Goal: Task Accomplishment & Management: Use online tool/utility

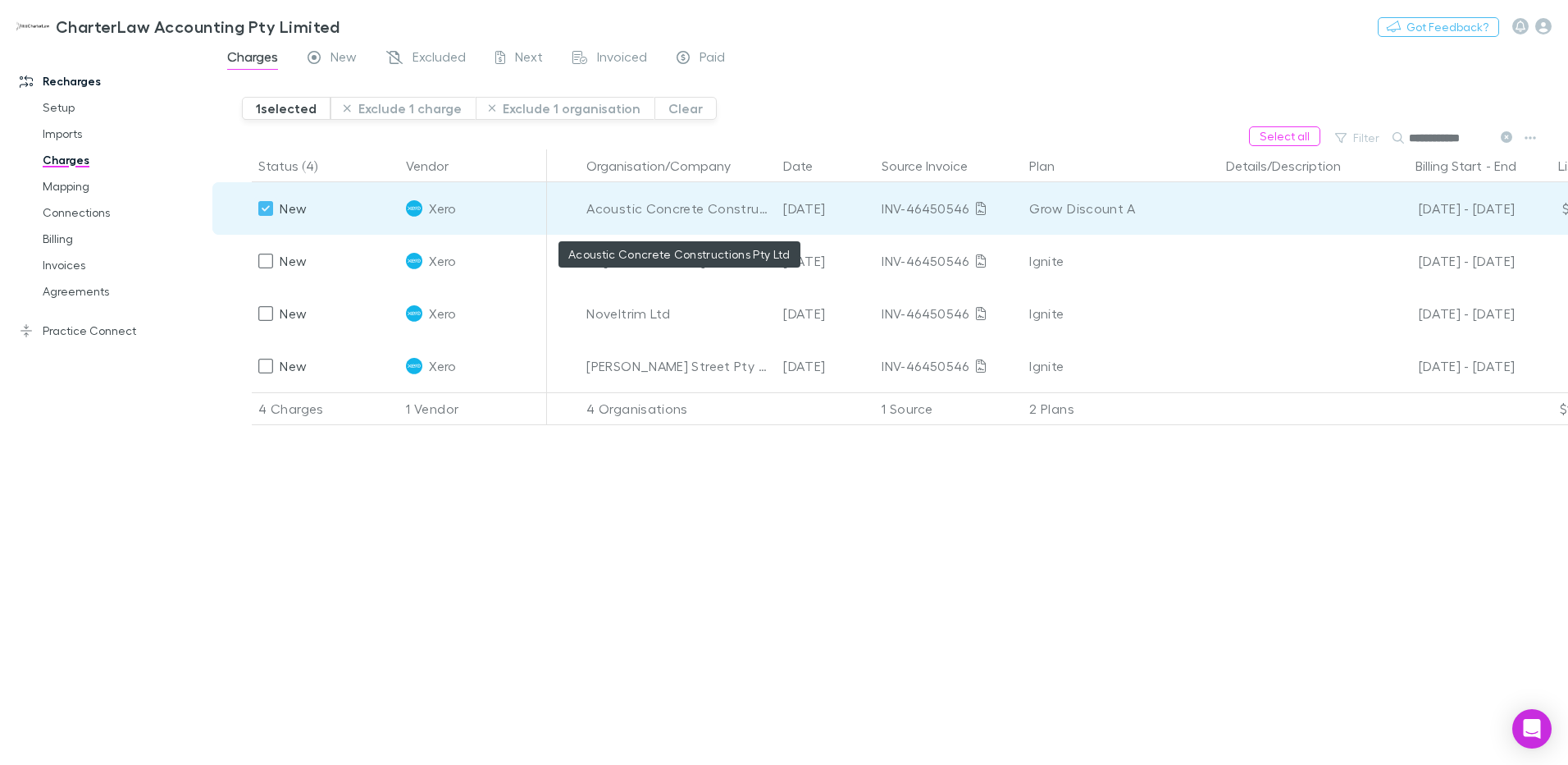
click at [640, 201] on div "Acoustic Concrete Constructions Pty Ltd" at bounding box center [678, 207] width 184 height 52
click at [531, 55] on span "Next" at bounding box center [528, 59] width 27 height 22
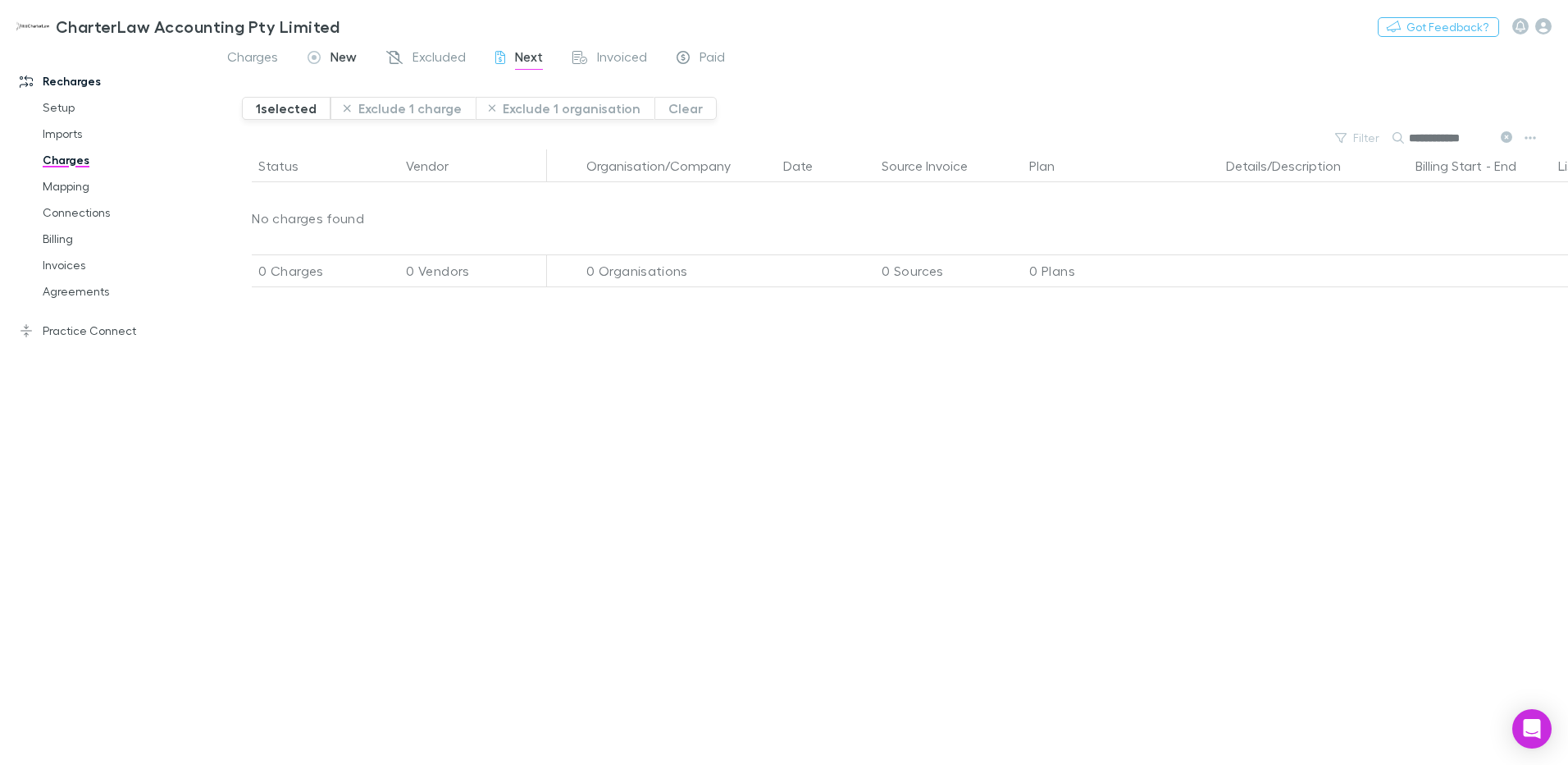
click at [341, 62] on span "New" at bounding box center [344, 59] width 26 height 22
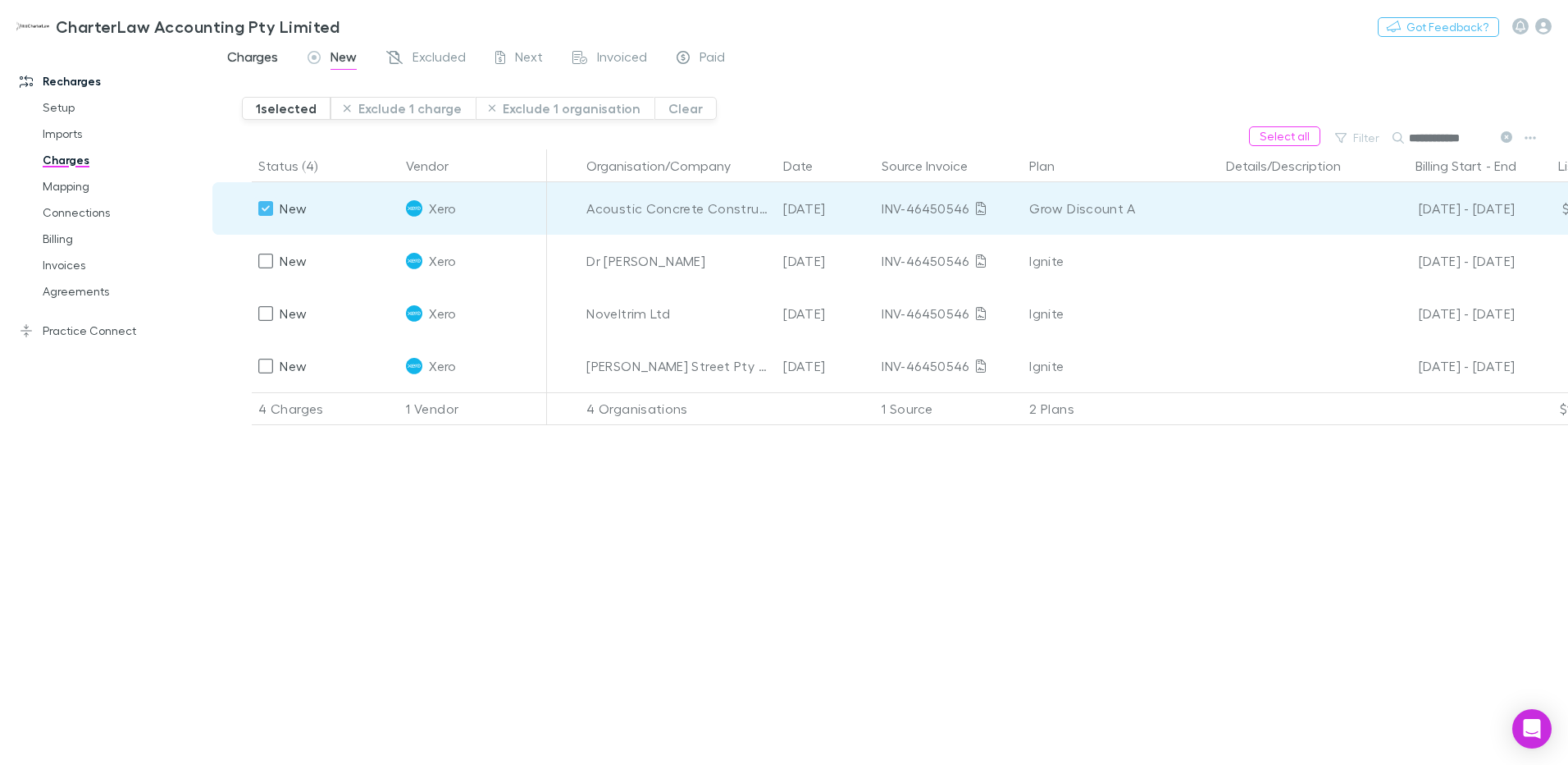
click at [253, 59] on span "Charges" at bounding box center [253, 59] width 51 height 22
click at [336, 59] on span "New" at bounding box center [344, 59] width 26 height 22
click at [1533, 140] on icon "button" at bounding box center [1530, 138] width 11 height 13
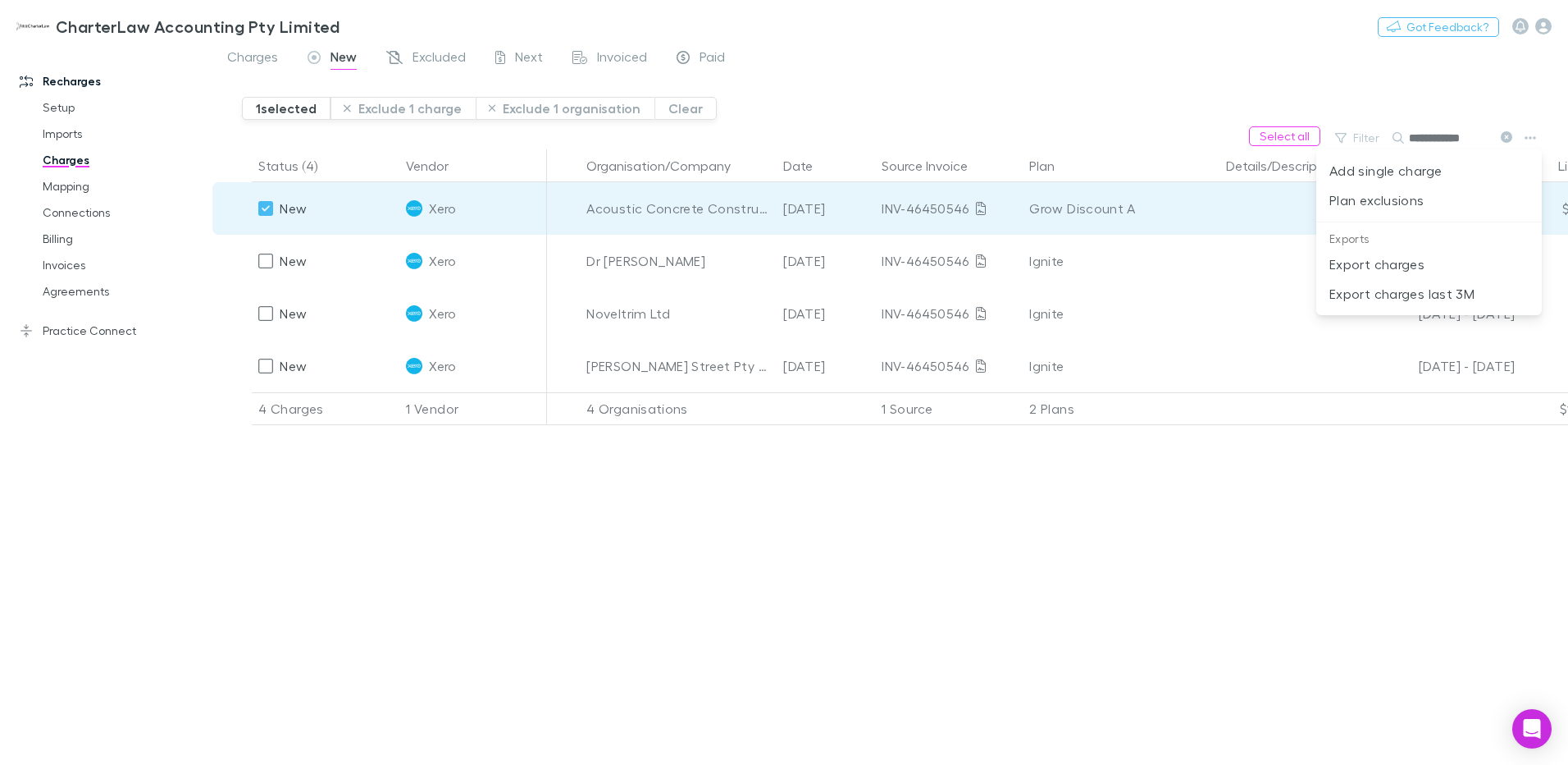
click at [267, 262] on div at bounding box center [784, 382] width 1568 height 765
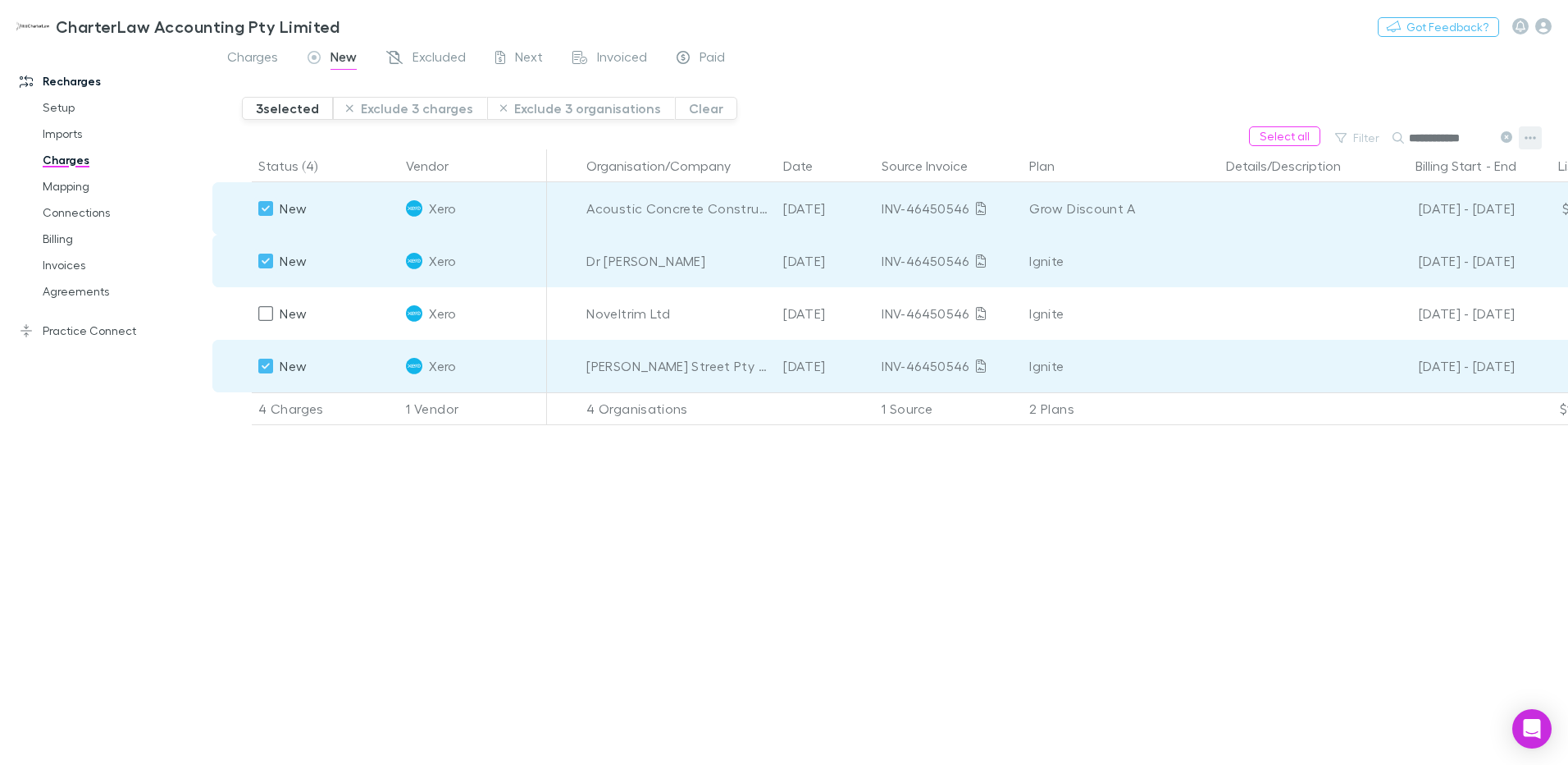
click at [1532, 138] on icon "button" at bounding box center [1530, 138] width 11 height 13
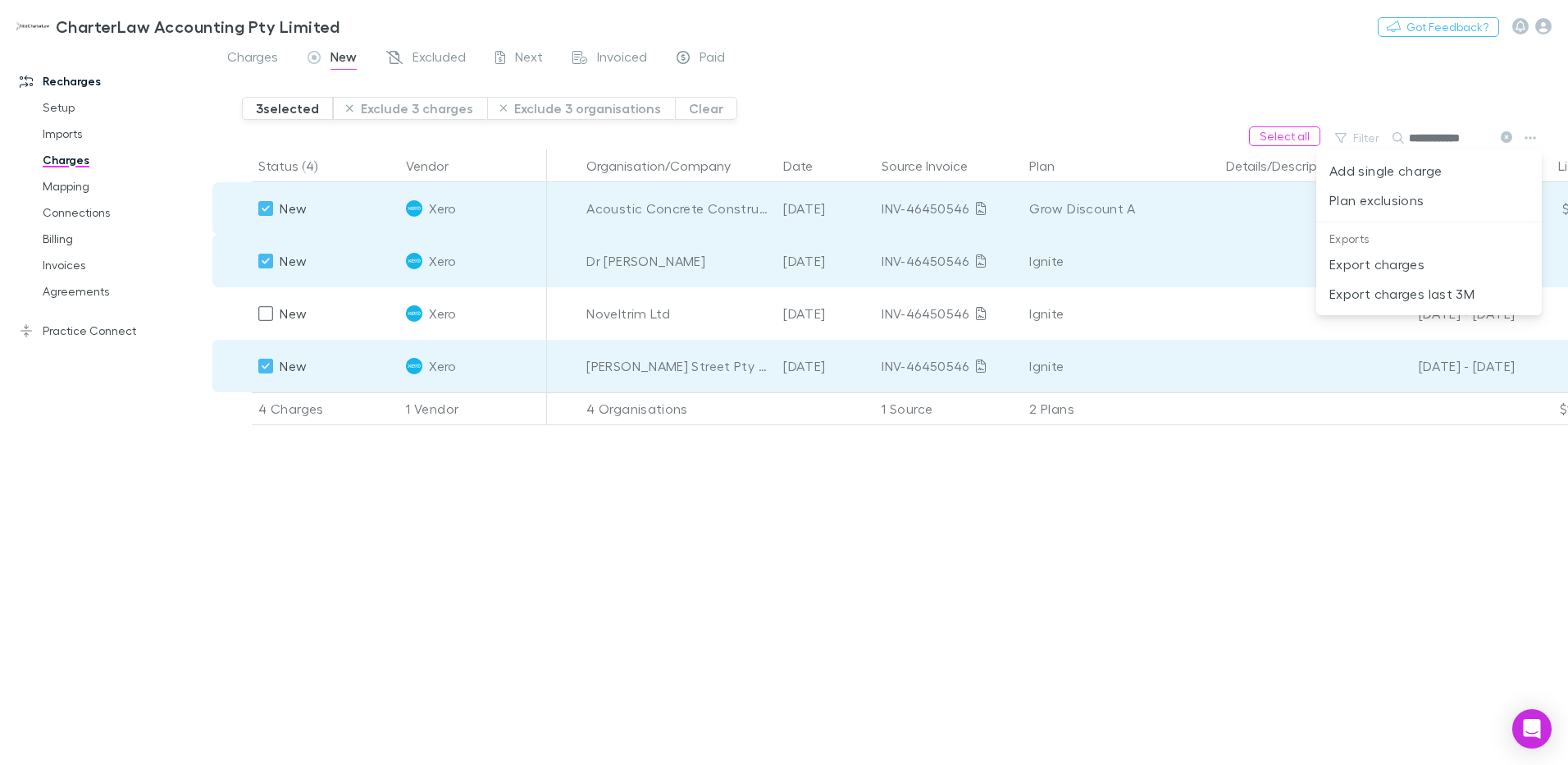
click at [268, 207] on div at bounding box center [784, 382] width 1568 height 765
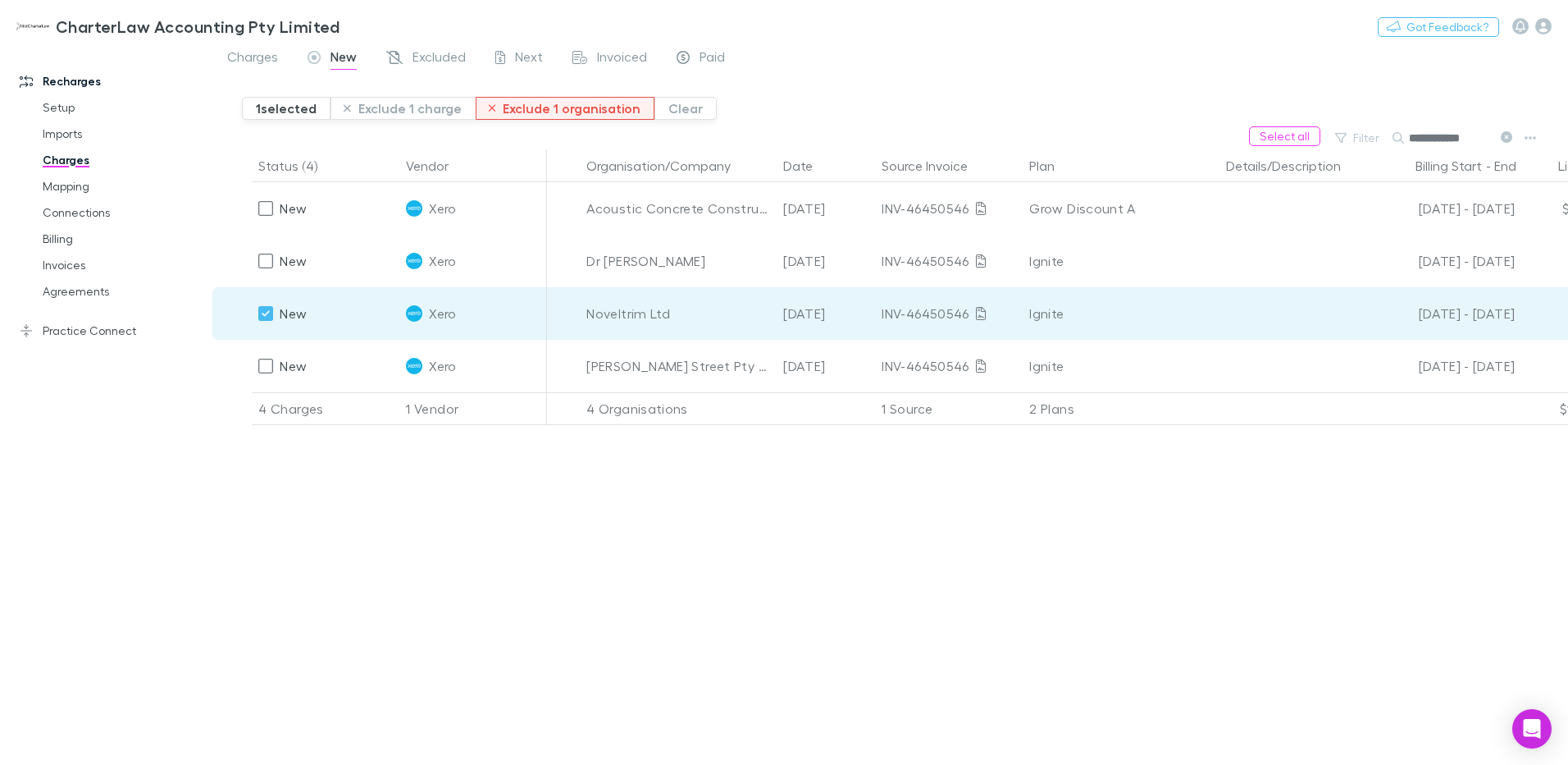
click at [559, 113] on button "Exclude 1 organisation" at bounding box center [566, 108] width 180 height 23
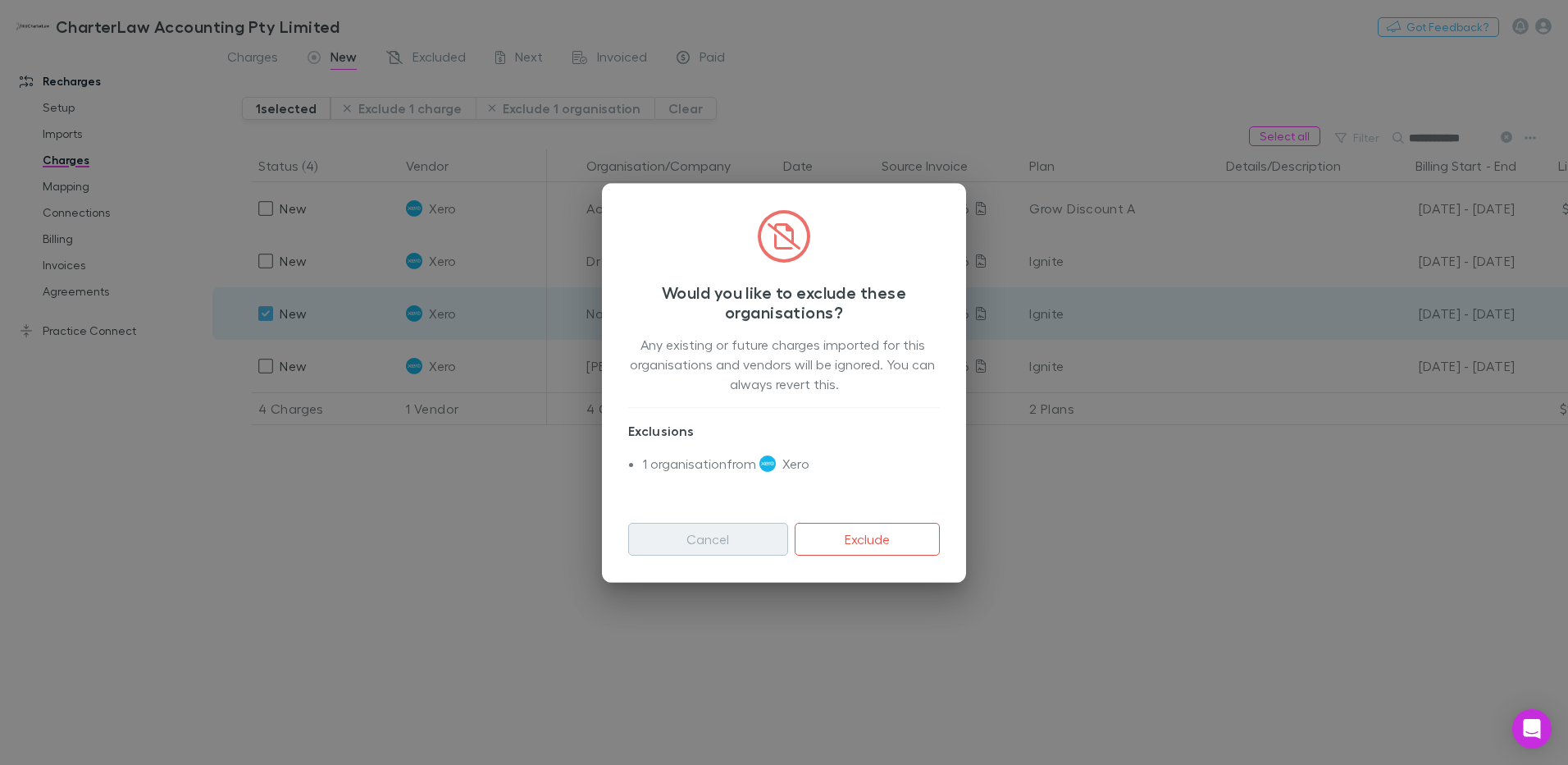
click at [699, 539] on button "Cancel" at bounding box center [708, 539] width 160 height 33
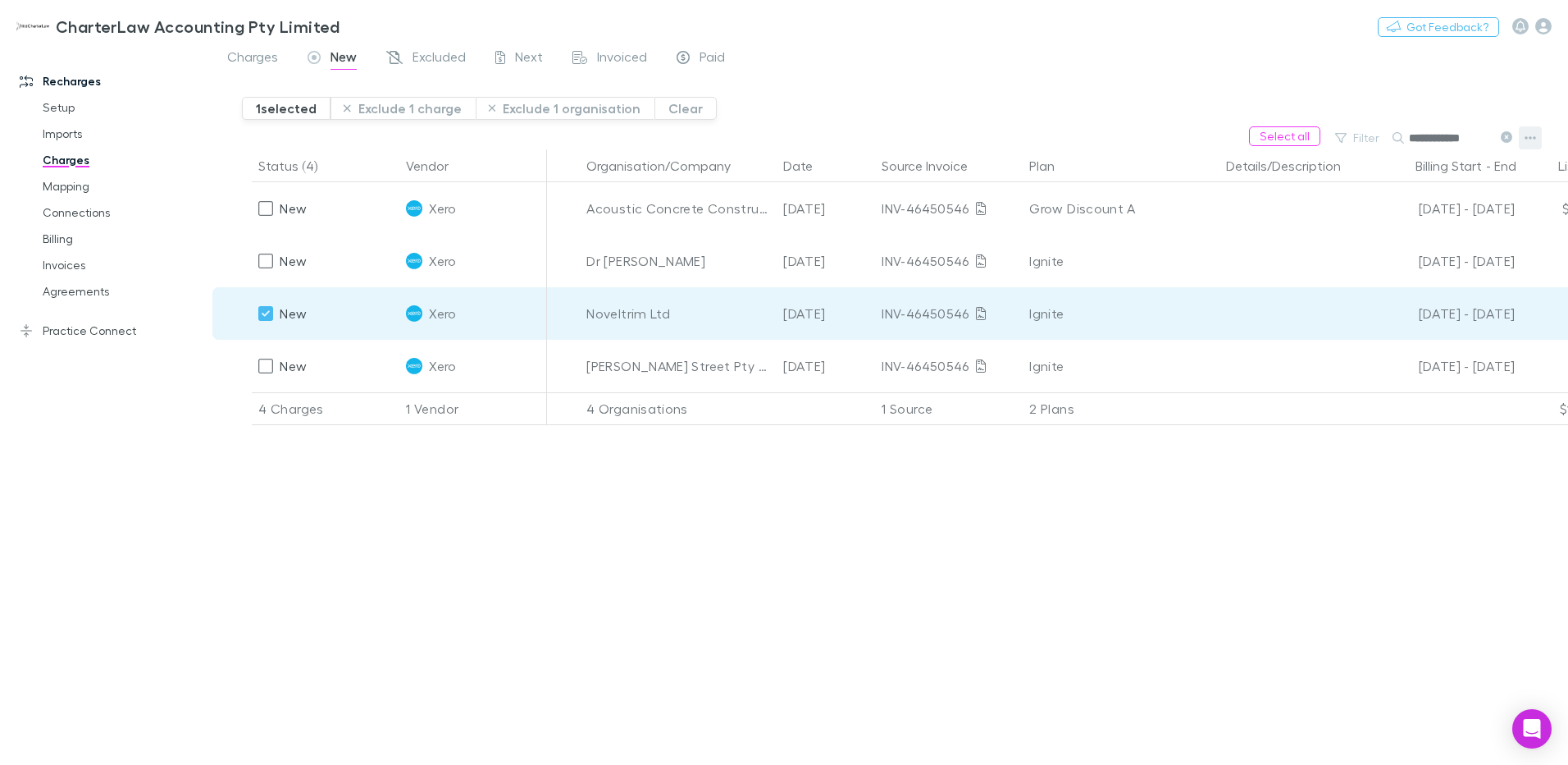
click at [1526, 137] on icon "button" at bounding box center [1530, 137] width 11 height 3
click at [262, 312] on div at bounding box center [784, 382] width 1568 height 765
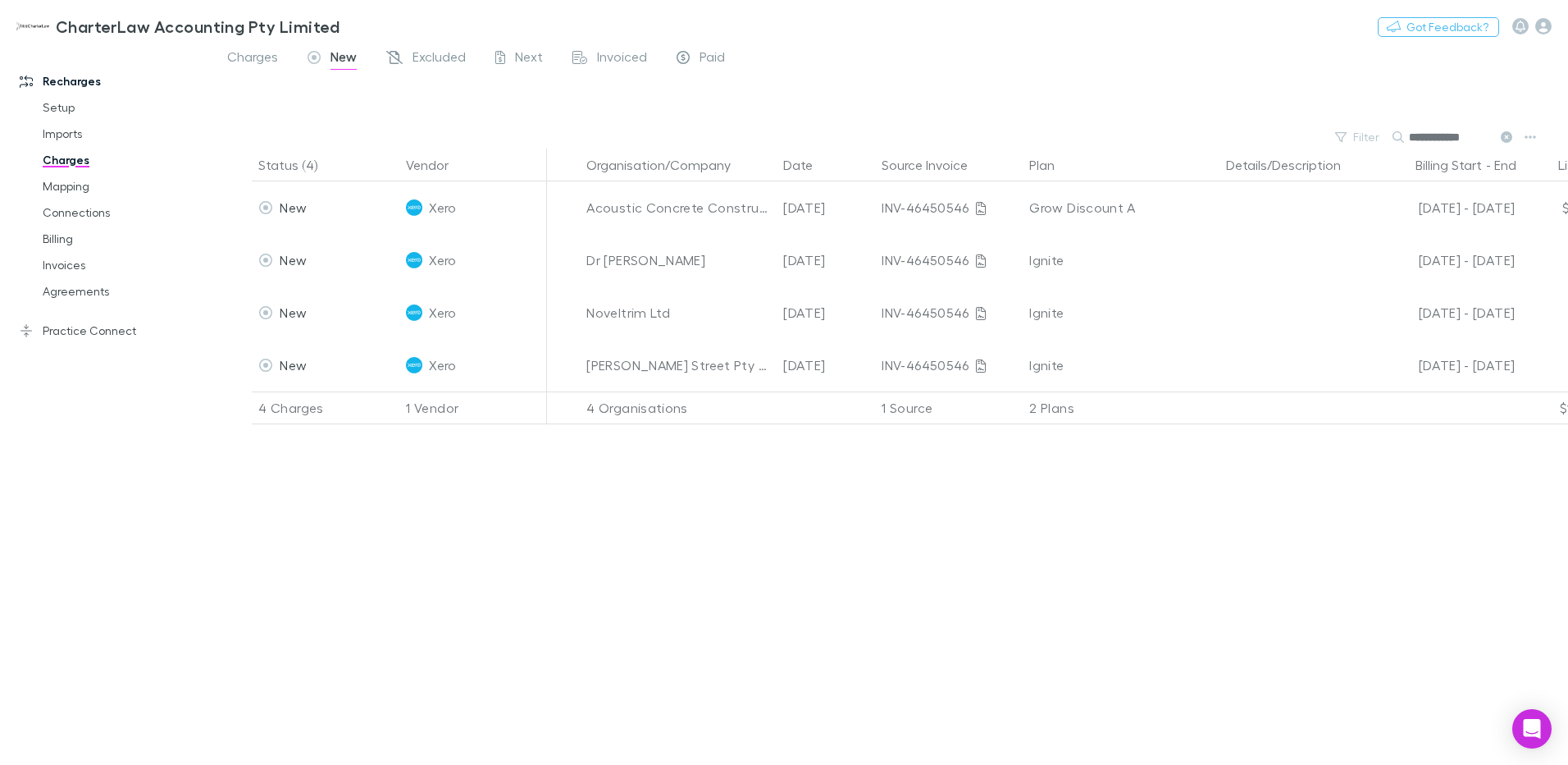
click at [540, 682] on div "Status (4) Vendor Organisation/Company Date Source Invoice Plan Details/Descrip…" at bounding box center [890, 456] width 1356 height 616
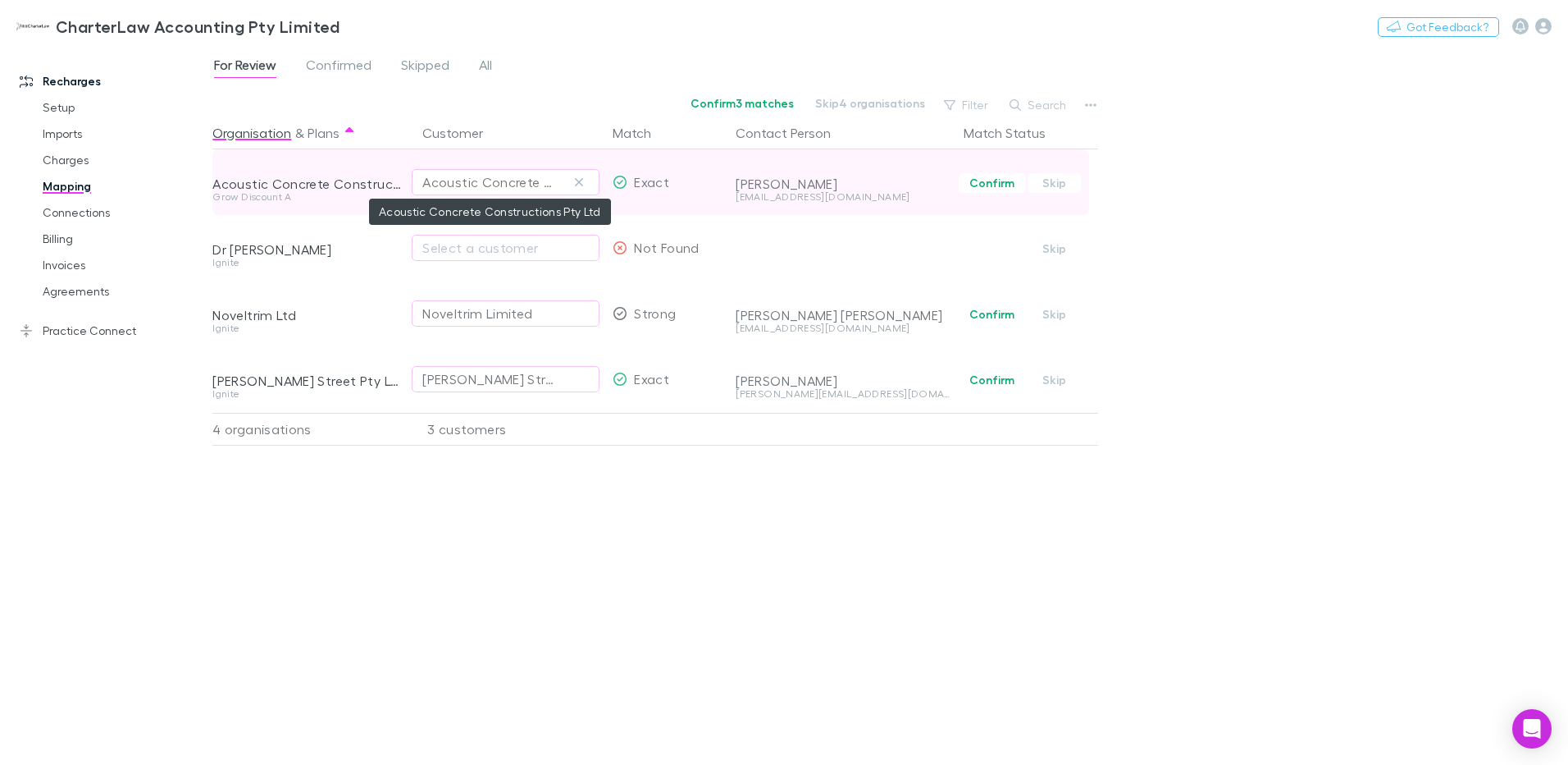
click at [519, 187] on div "Acoustic Concrete Constructions Pty Ltd" at bounding box center [488, 182] width 133 height 20
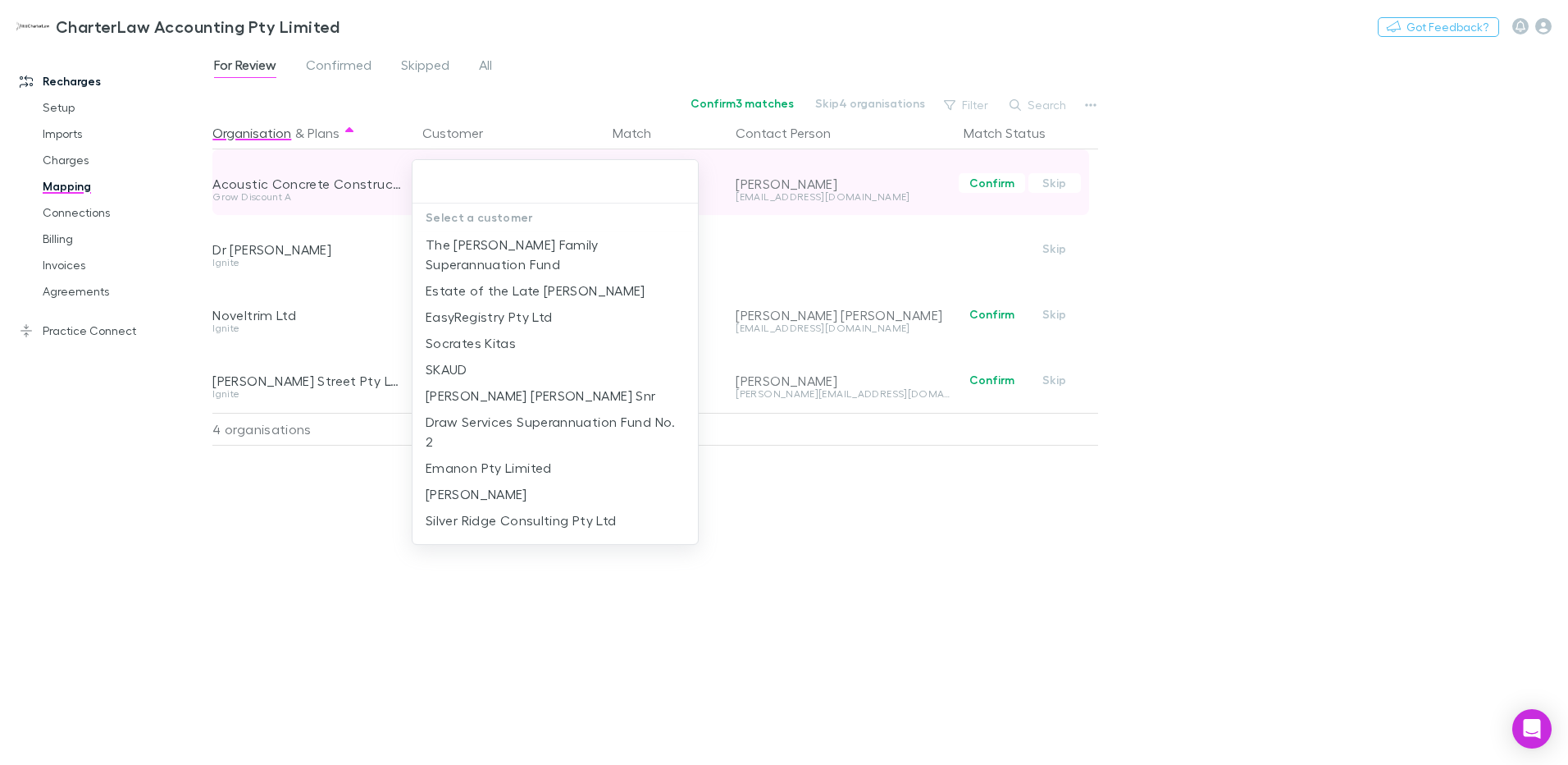
click at [519, 187] on input "text" at bounding box center [555, 182] width 273 height 30
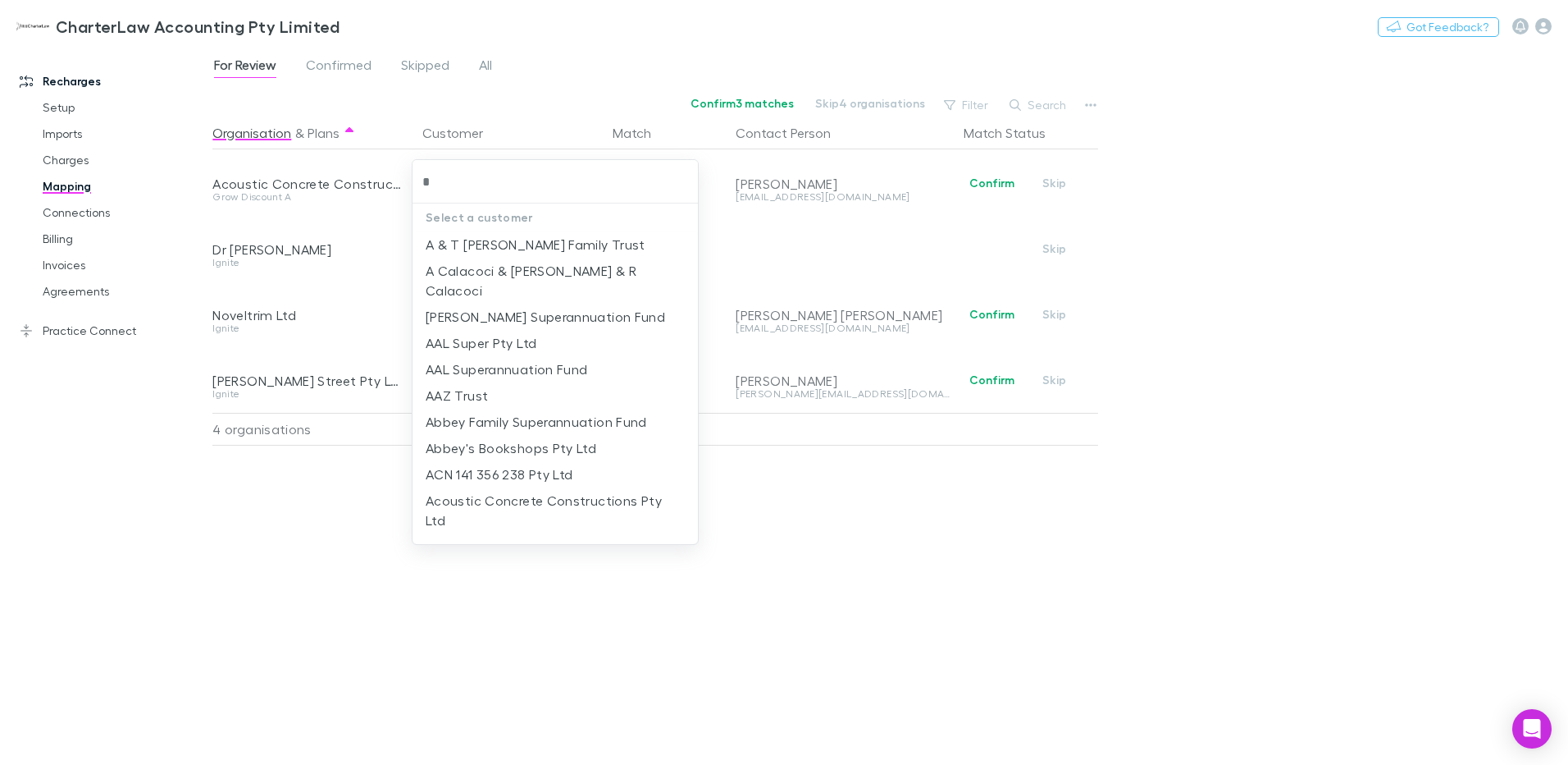
type input "**"
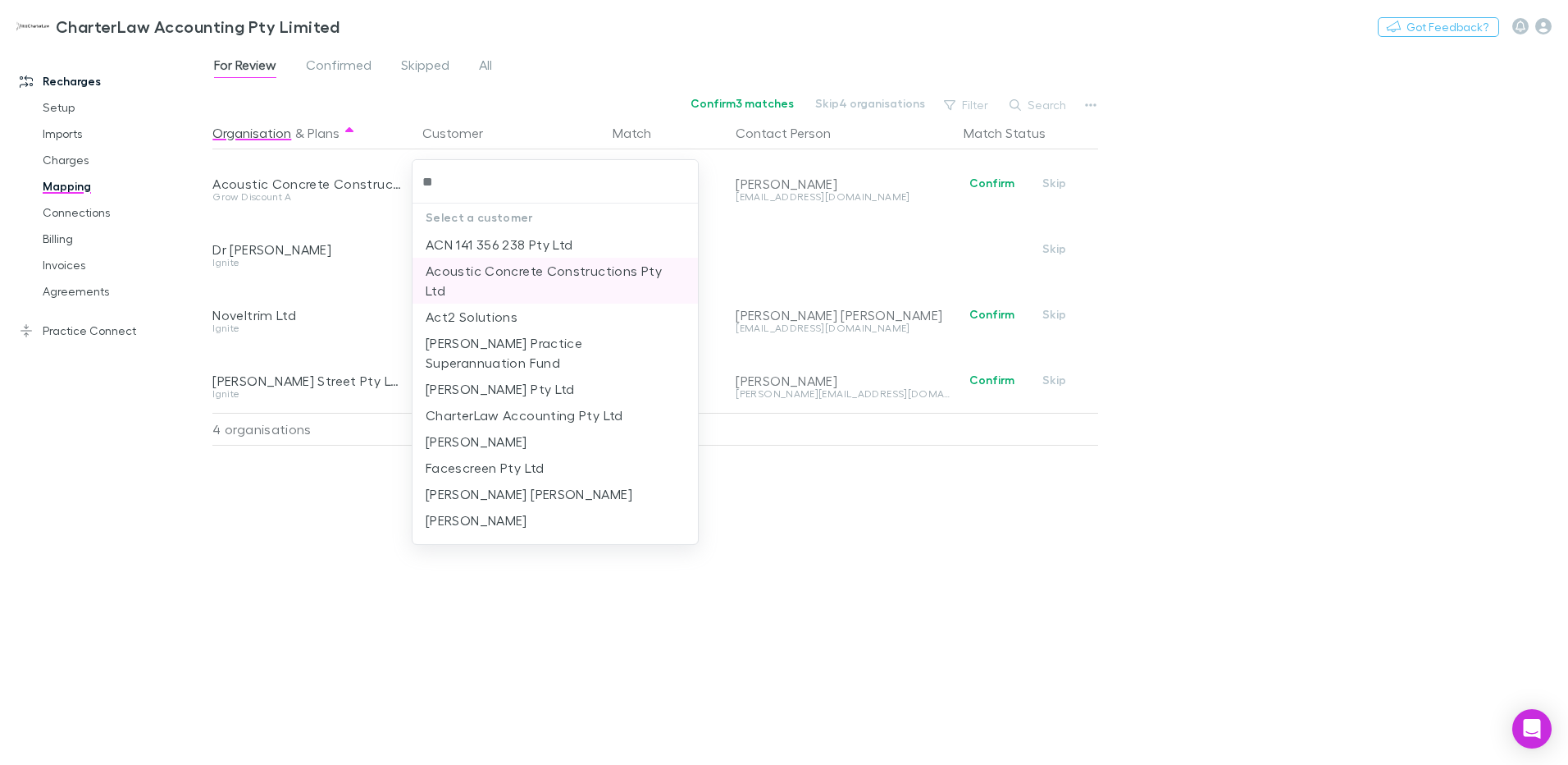
click at [495, 274] on li "Acoustic Concrete Constructions Pty Ltd" at bounding box center [555, 280] width 286 height 46
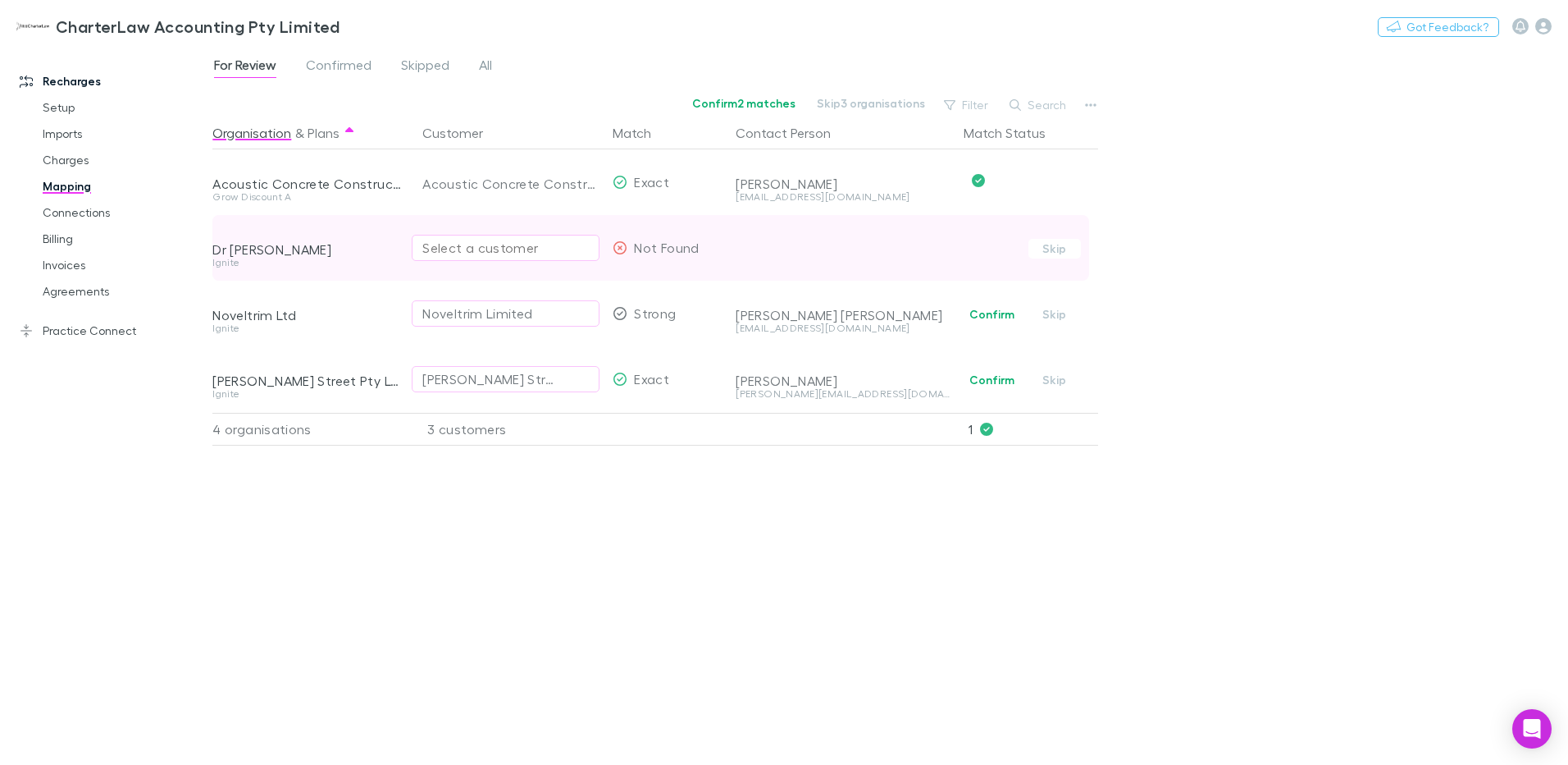
click at [499, 243] on div "Select a customer" at bounding box center [505, 247] width 167 height 20
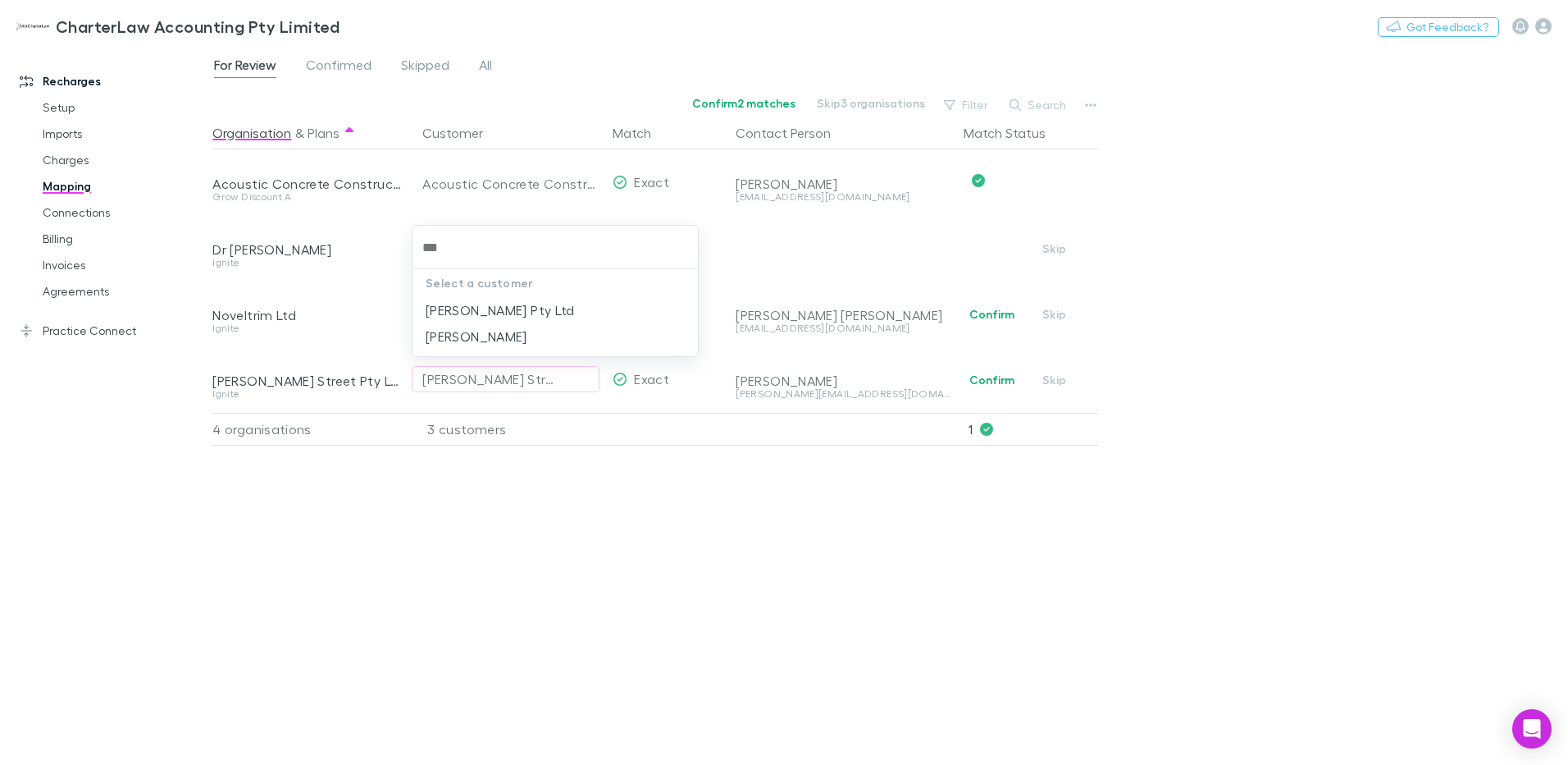
drag, startPoint x: 424, startPoint y: 239, endPoint x: 393, endPoint y: 238, distance: 31.0
click at [393, 238] on div "** Select a customer Dr Kate Hale Pty Ltd Dr Katherine Hale" at bounding box center [784, 382] width 1568 height 765
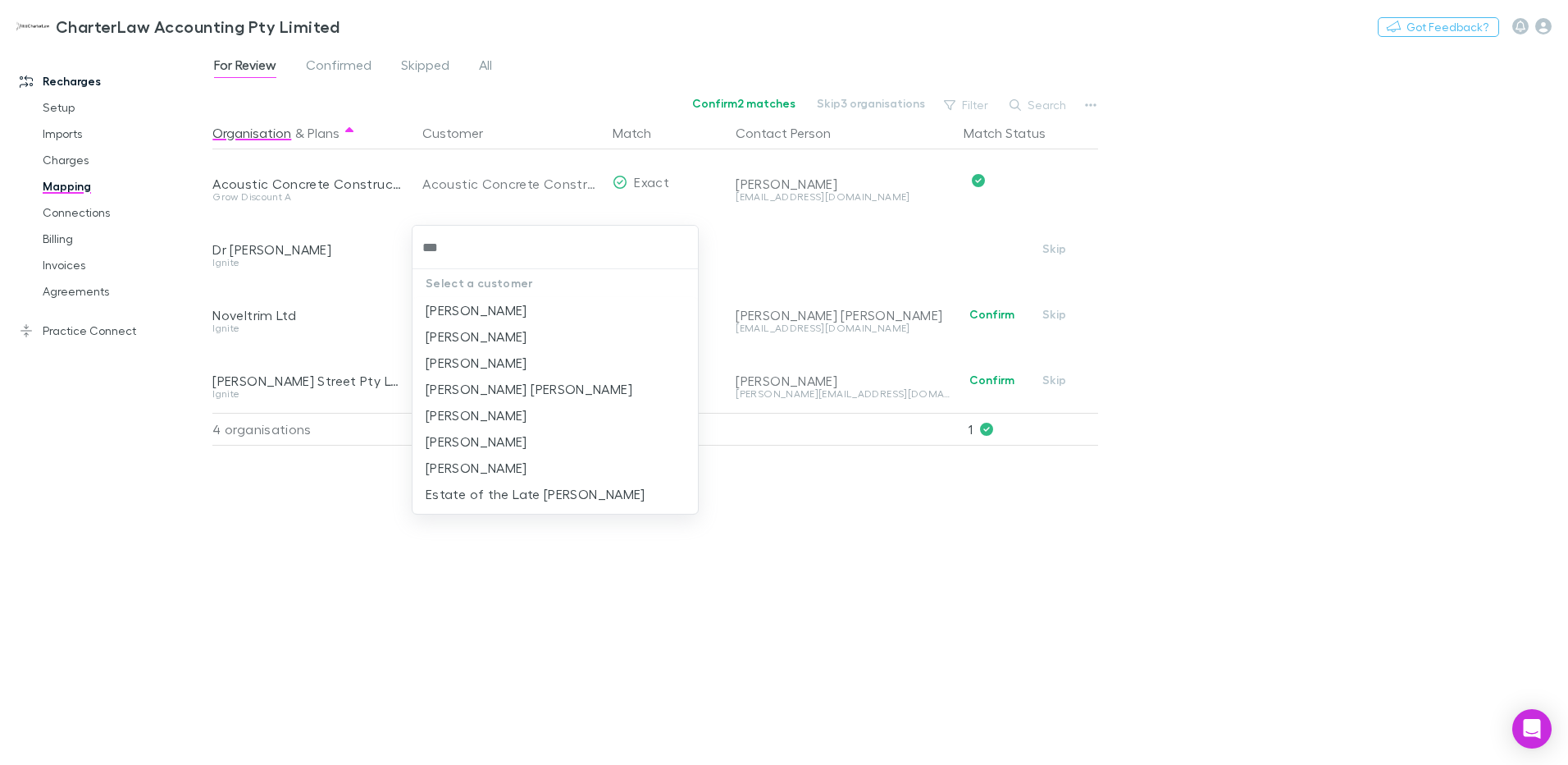
type input "****"
click at [472, 391] on li "Paul Joseph Fowler" at bounding box center [555, 389] width 286 height 27
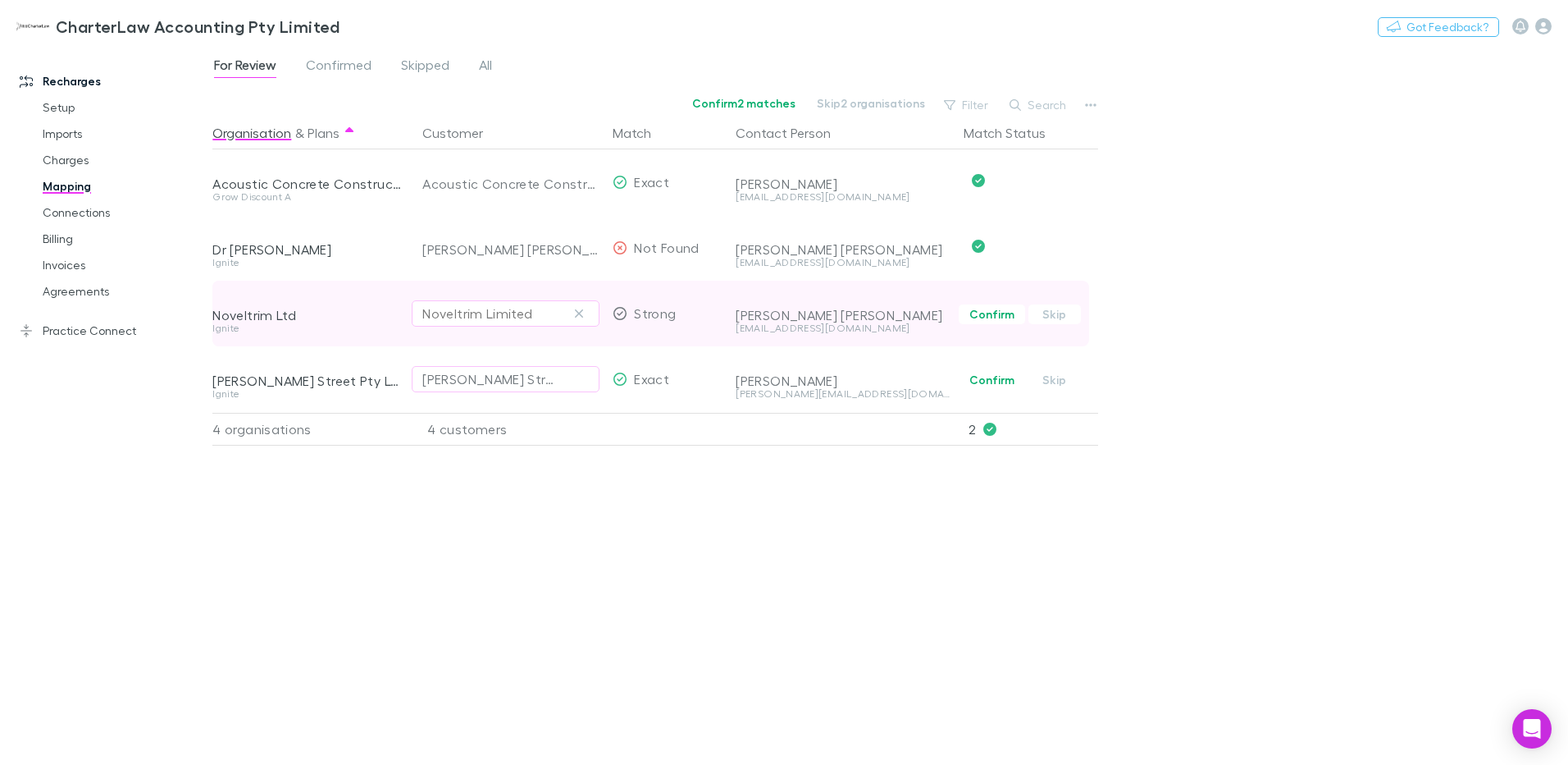
click at [493, 315] on div "Noveltrim Limited" at bounding box center [477, 313] width 110 height 20
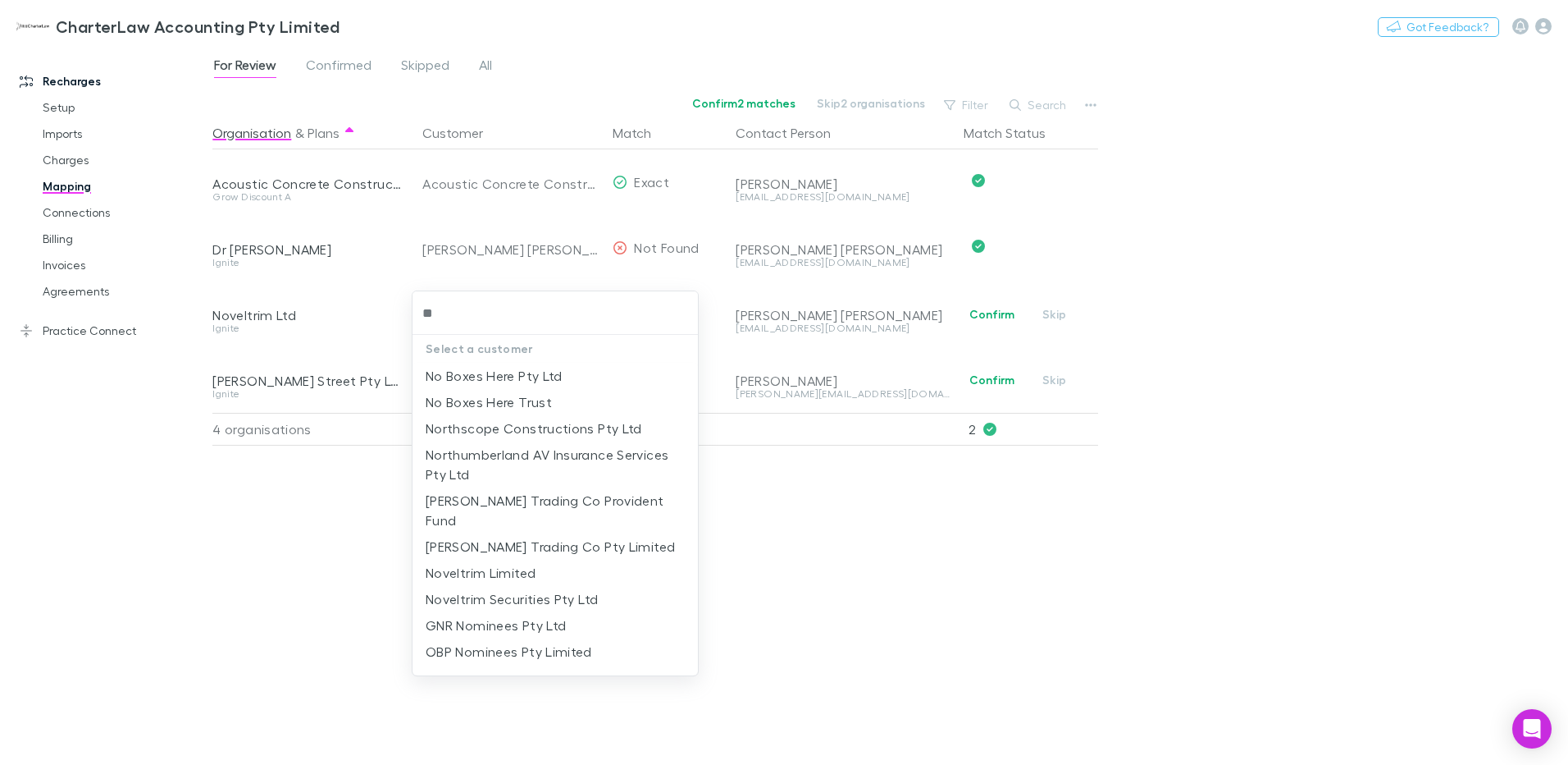
type input "***"
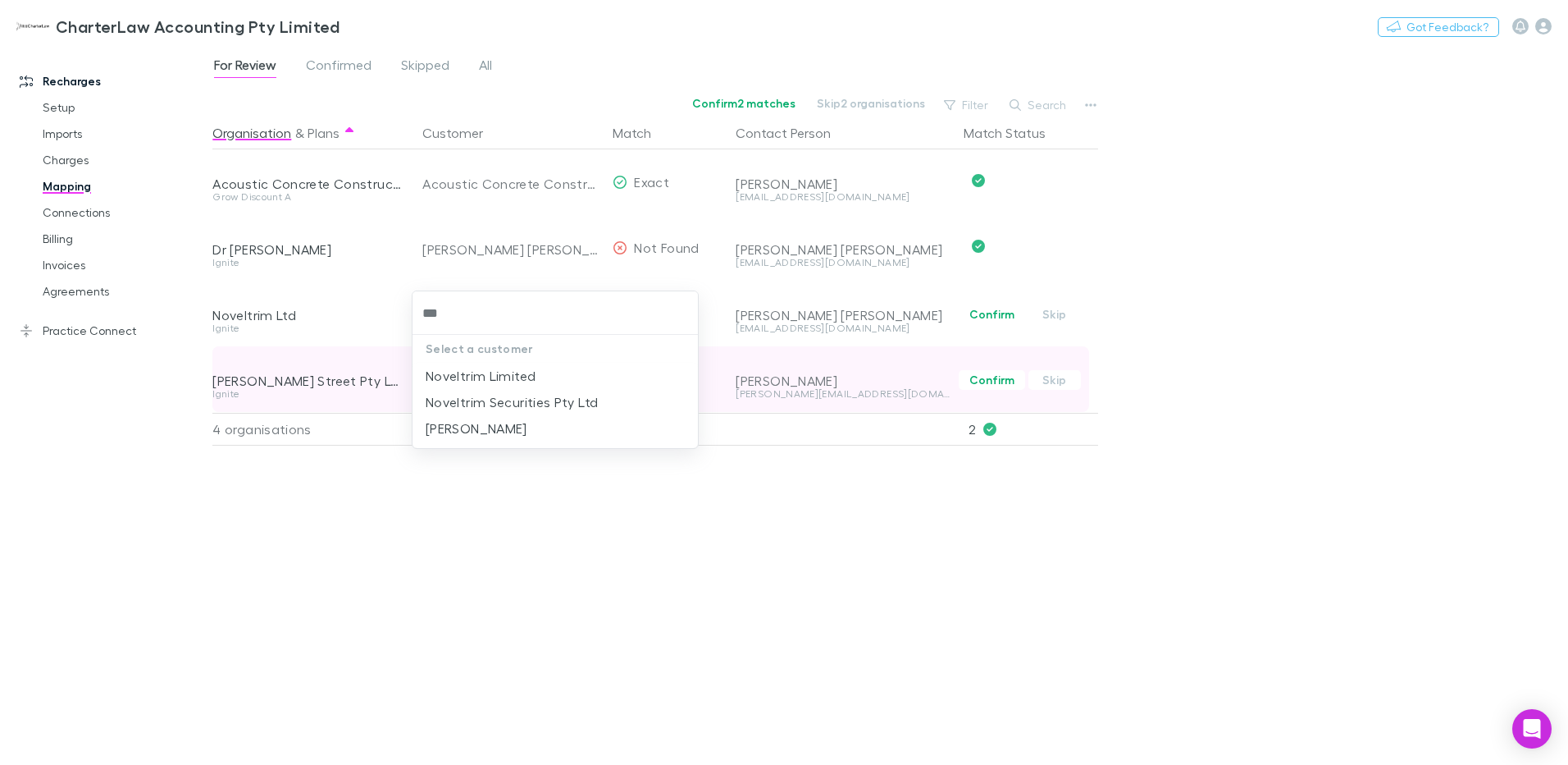
click at [499, 375] on li "Noveltrim Limited" at bounding box center [555, 376] width 286 height 27
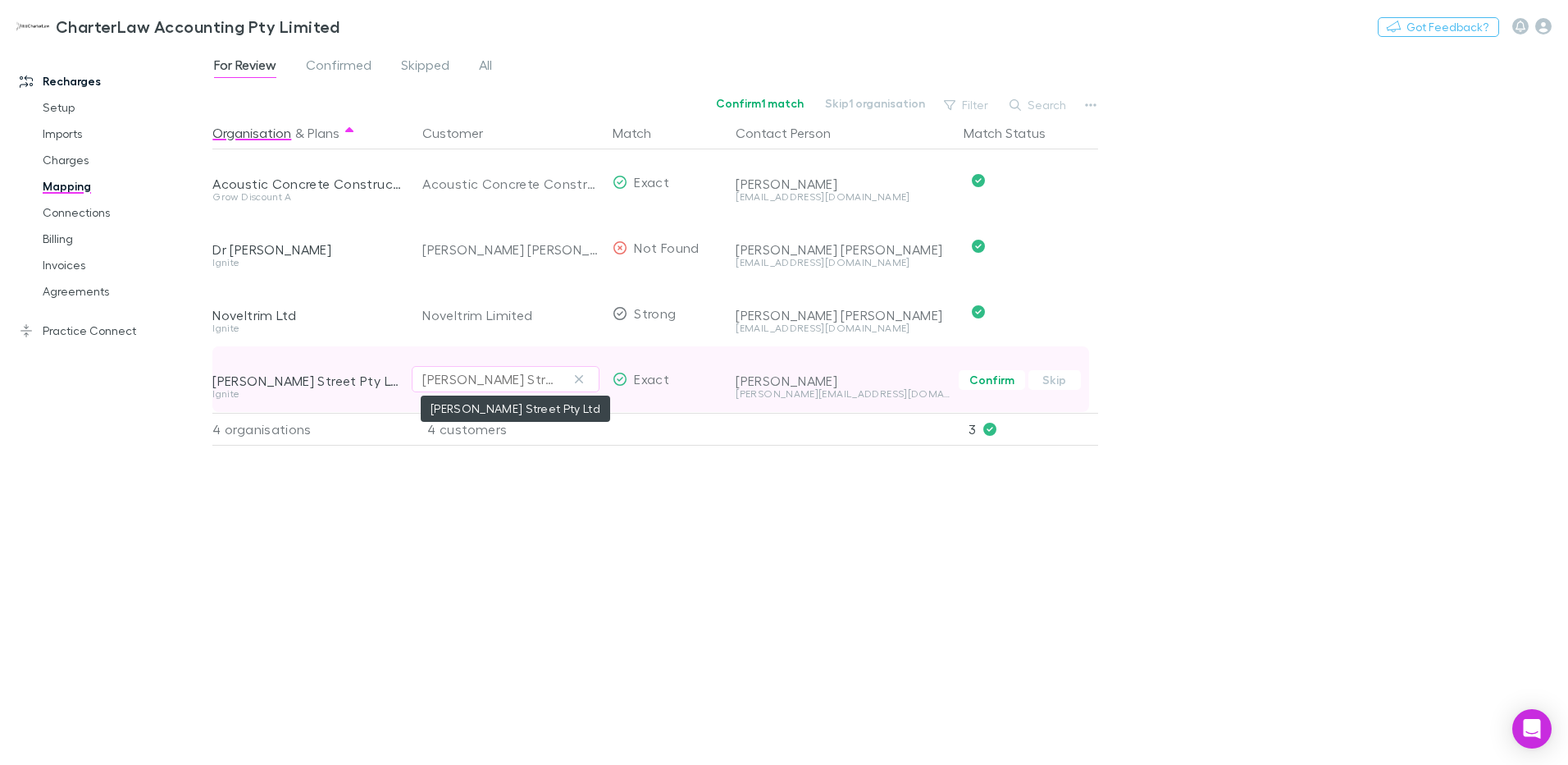
click at [501, 373] on div "[PERSON_NAME] Street Pty Ltd" at bounding box center [488, 379] width 133 height 20
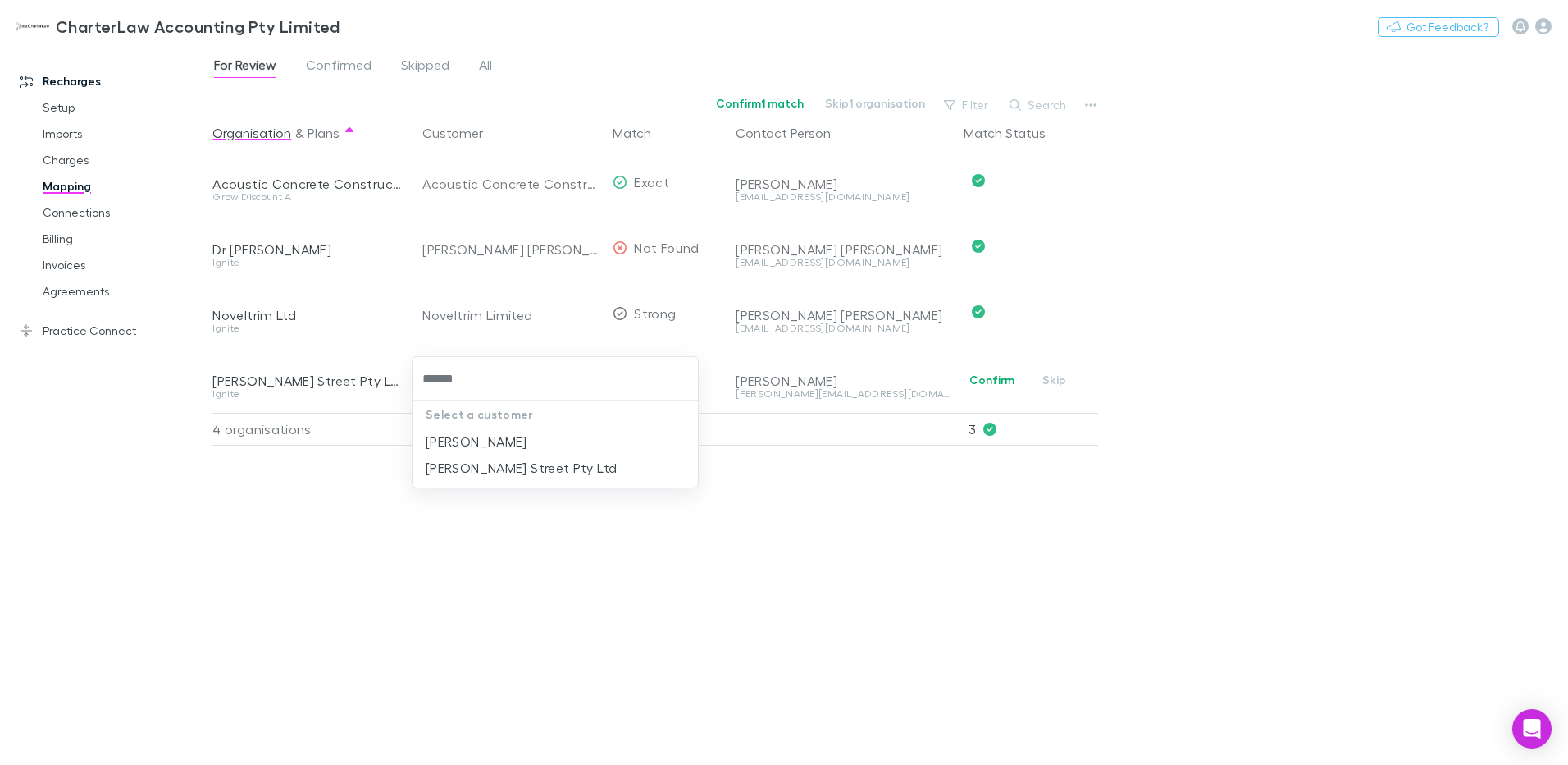
type input "*******"
click at [492, 440] on li "[PERSON_NAME] Street Pty Ltd" at bounding box center [555, 441] width 286 height 27
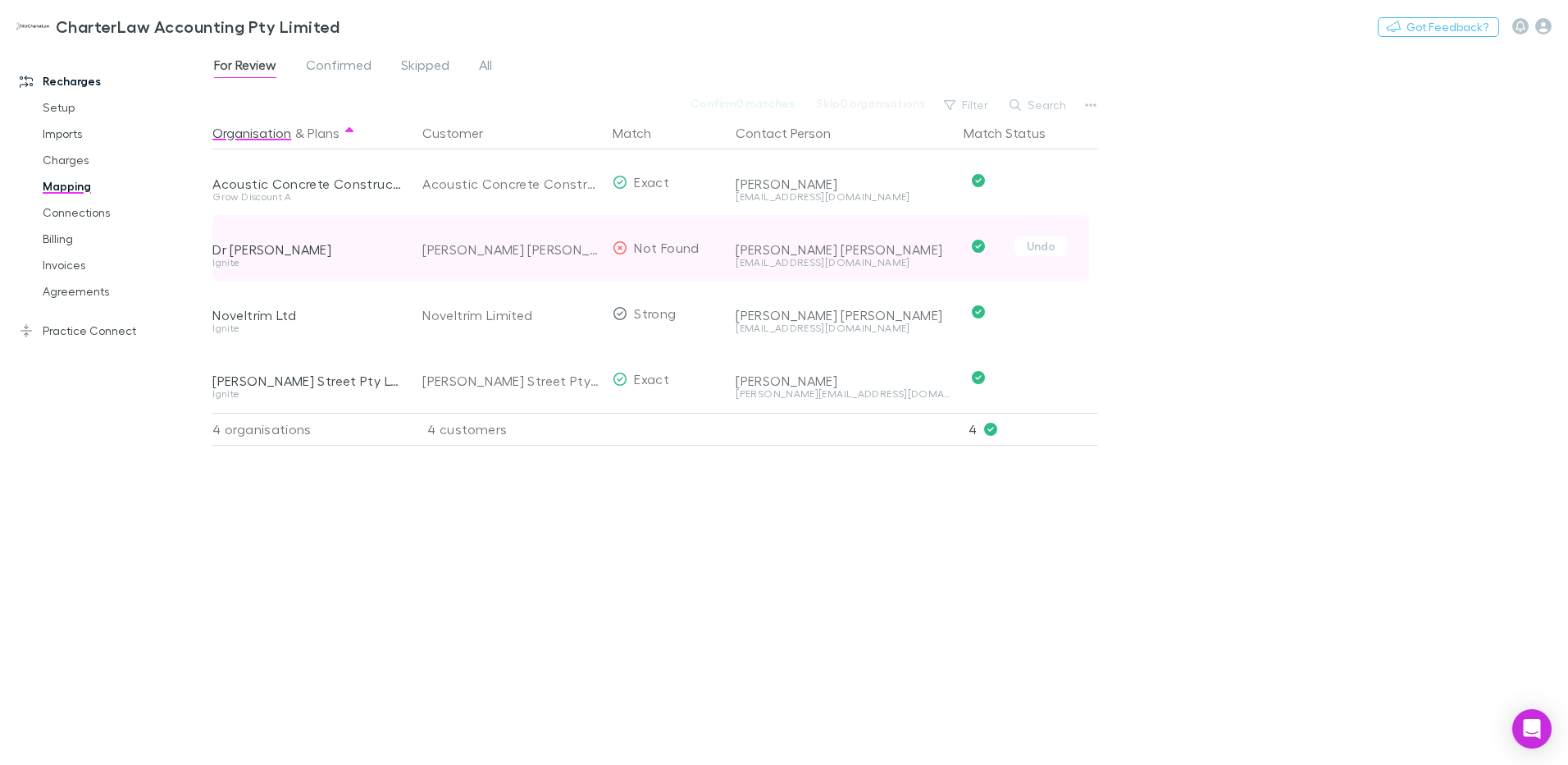
click at [480, 250] on div "Paul Joseph Fowler" at bounding box center [510, 249] width 177 height 65
click at [1044, 250] on button "Undo" at bounding box center [1040, 246] width 52 height 20
click at [993, 250] on button "Confirm" at bounding box center [992, 248] width 66 height 20
click at [650, 252] on span "Not Found" at bounding box center [666, 247] width 64 height 15
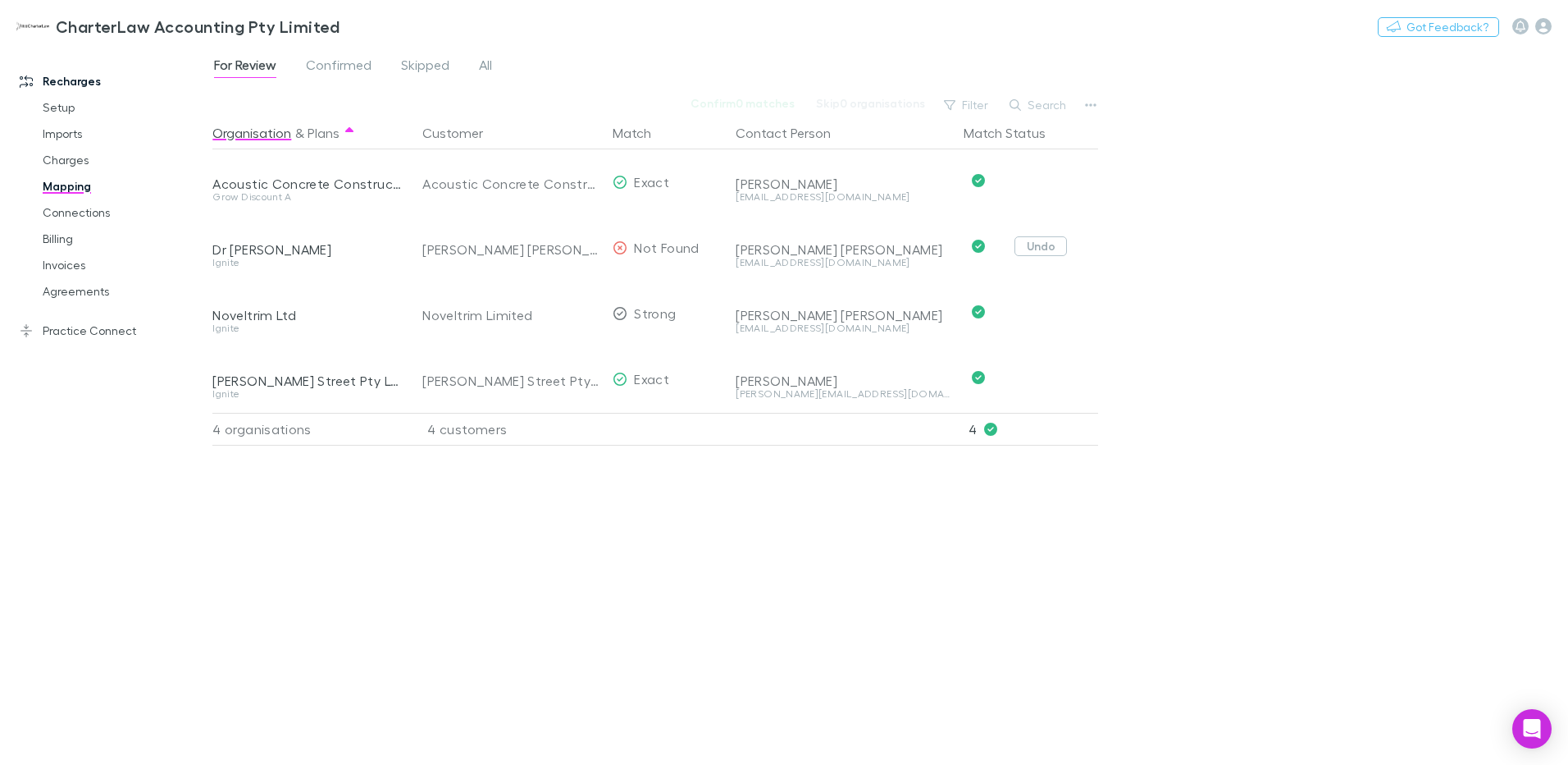
click at [1042, 247] on button "Undo" at bounding box center [1040, 246] width 52 height 20
click at [510, 243] on div "Paul Joseph Fowler" at bounding box center [488, 247] width 133 height 20
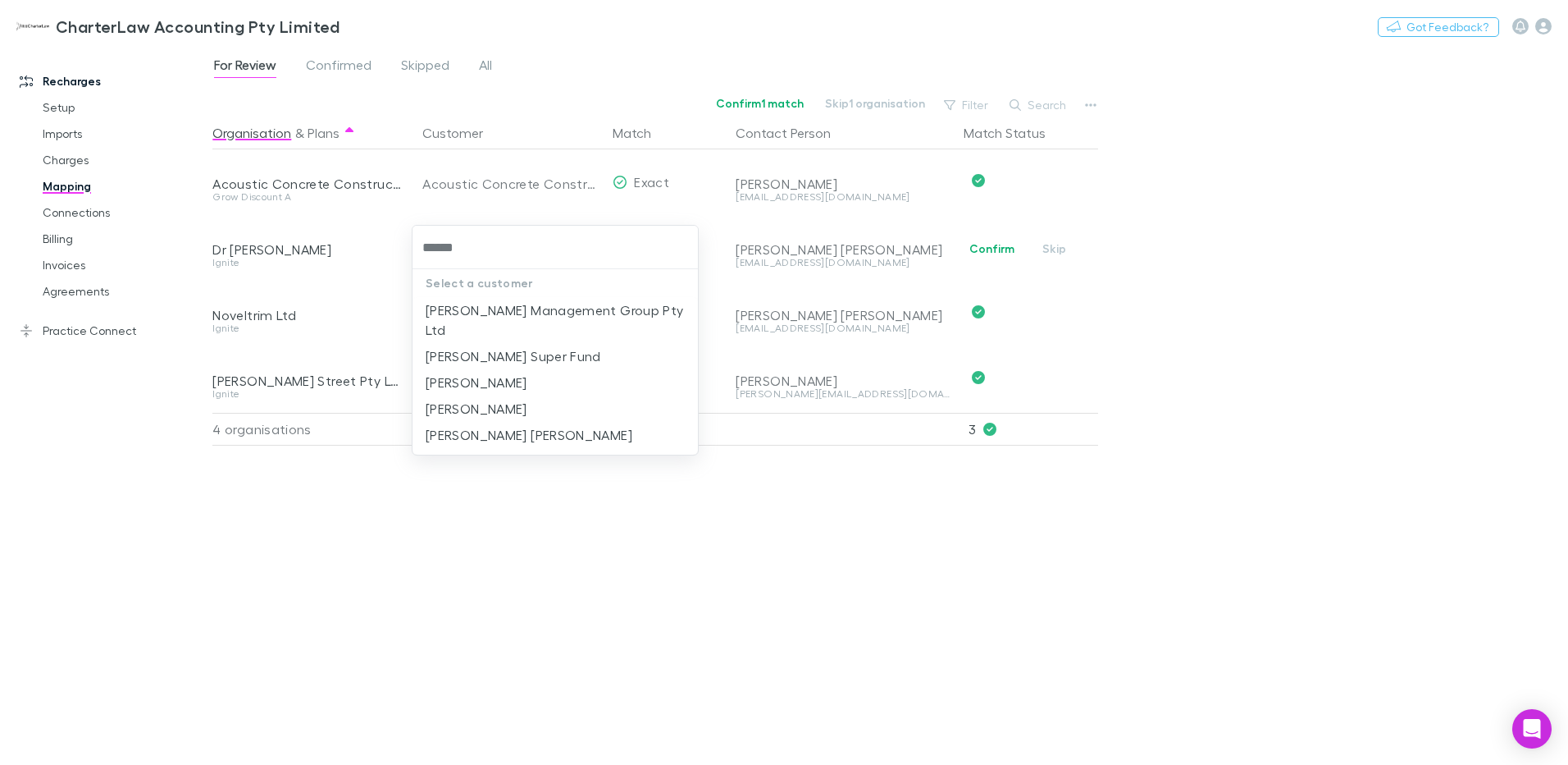
click at [471, 241] on input "******" at bounding box center [555, 247] width 273 height 30
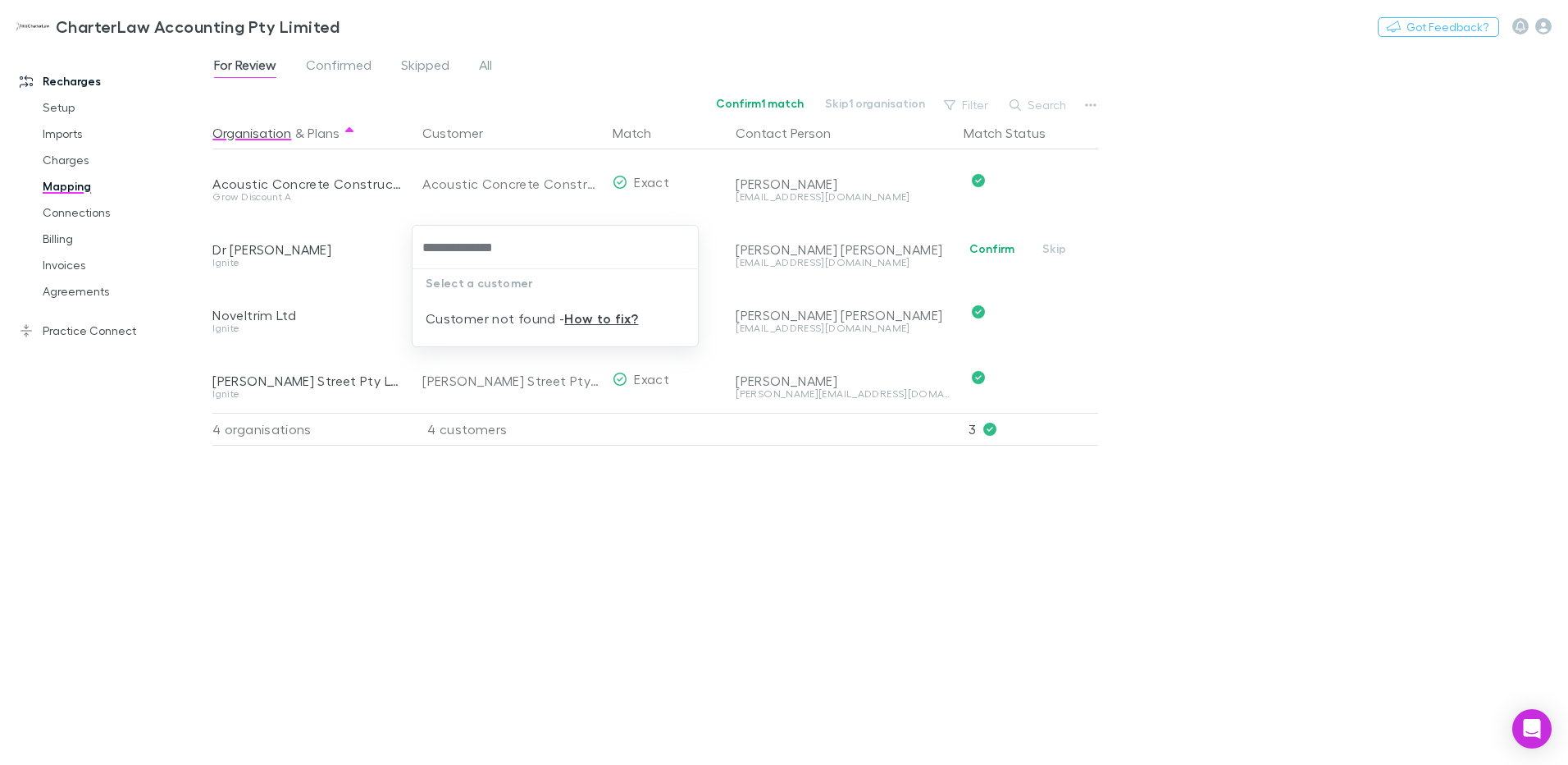
click at [441, 250] on input "**********" at bounding box center [555, 247] width 273 height 30
click at [513, 251] on input "**********" at bounding box center [555, 247] width 273 height 30
click at [453, 246] on input "**********" at bounding box center [555, 247] width 273 height 30
drag, startPoint x: 453, startPoint y: 250, endPoint x: 631, endPoint y: 255, distance: 178.1
click at [631, 255] on input "**********" at bounding box center [555, 247] width 273 height 30
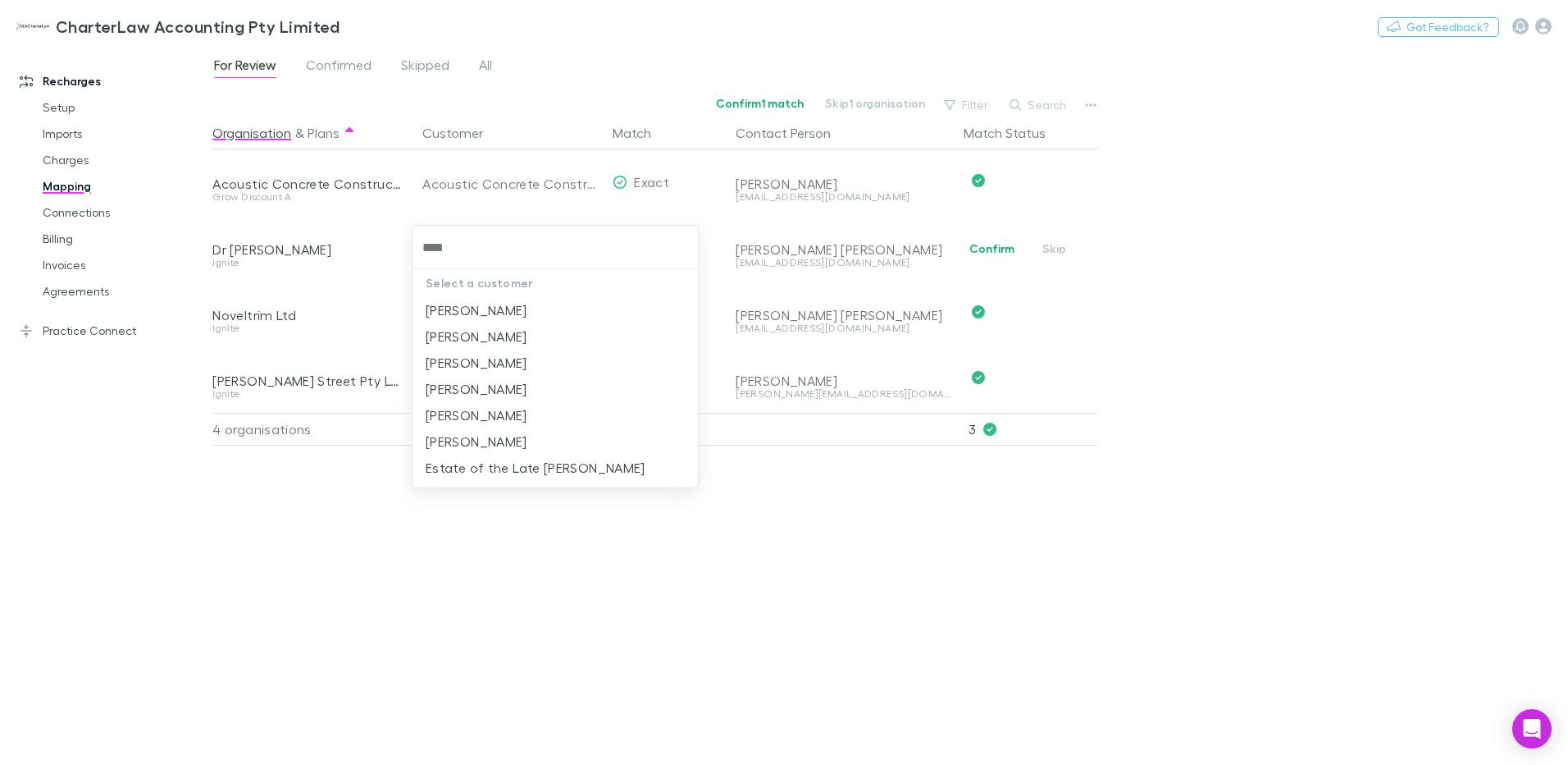
click at [464, 243] on input "****" at bounding box center [555, 247] width 273 height 30
drag, startPoint x: 464, startPoint y: 243, endPoint x: 402, endPoint y: 243, distance: 62.0
click at [402, 243] on div "**** Select a customer Paul A Kennedy Paul Houston Paul John O'Callaghan Paul R…" at bounding box center [784, 382] width 1568 height 765
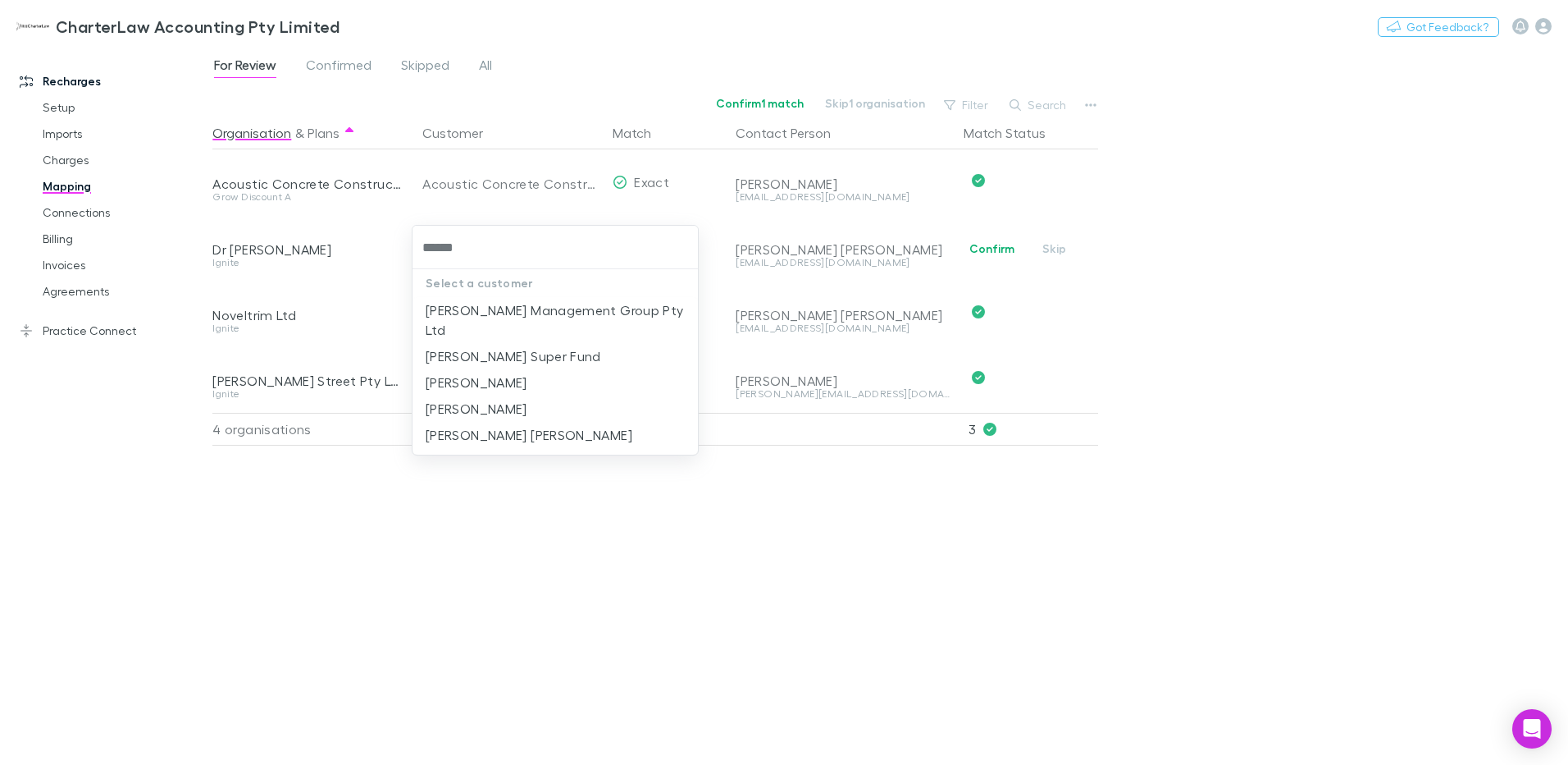
type input "******"
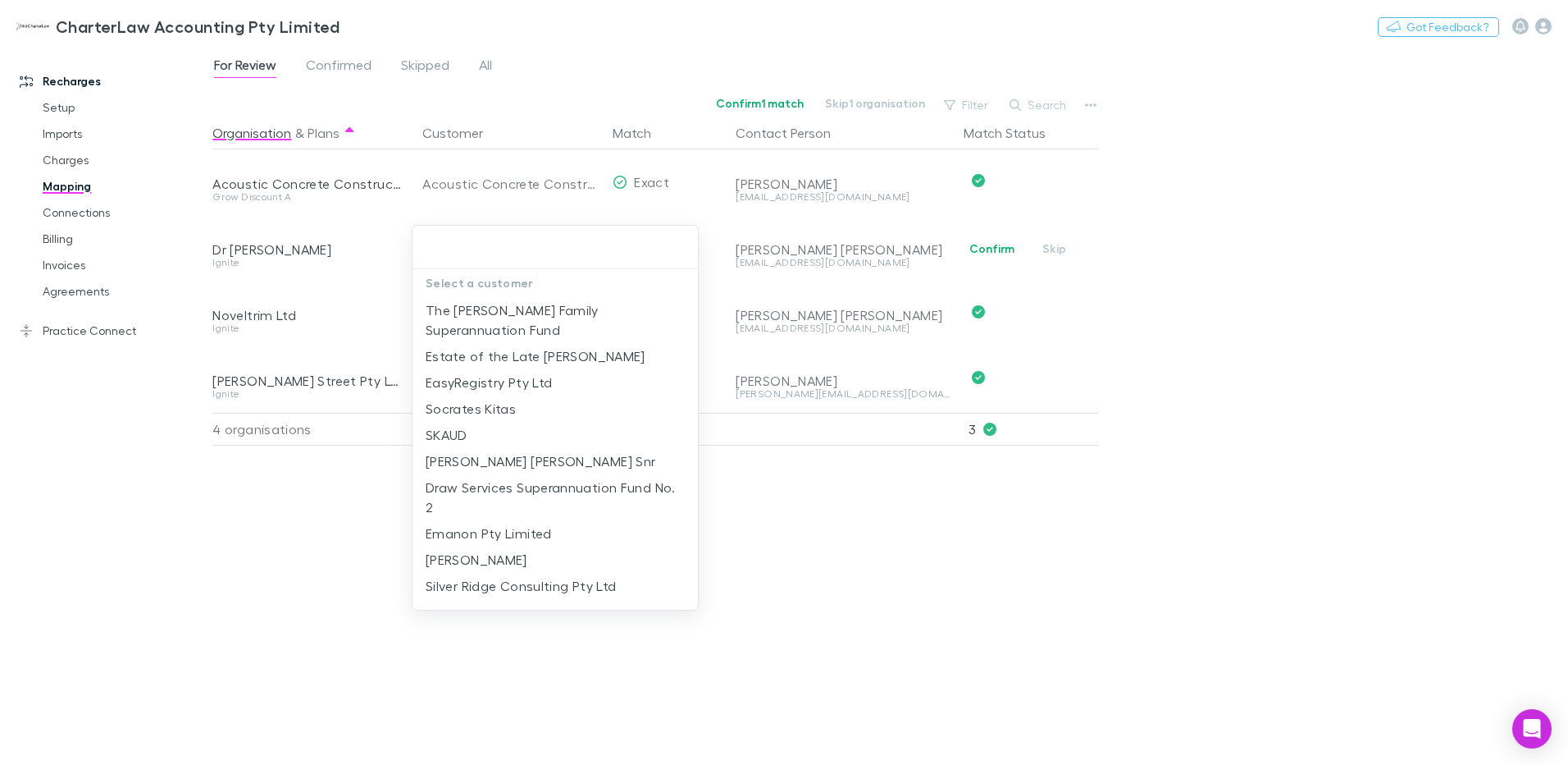
click at [469, 521] on div "Select a customer The Sparkes Family Superannuation Fund Estate of the Late Pau…" at bounding box center [784, 382] width 1568 height 765
click at [468, 244] on input "text" at bounding box center [555, 247] width 273 height 30
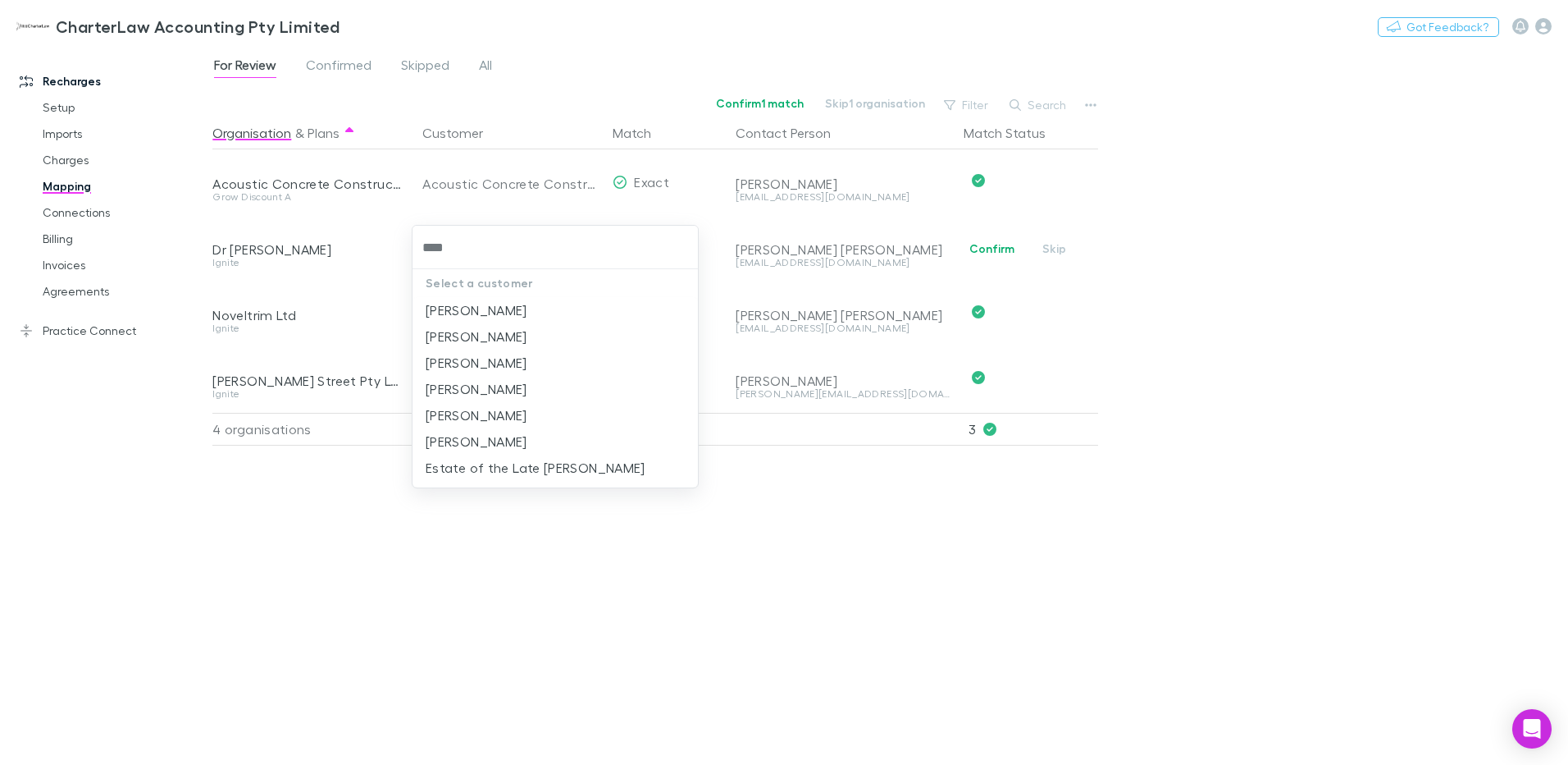
type input "****"
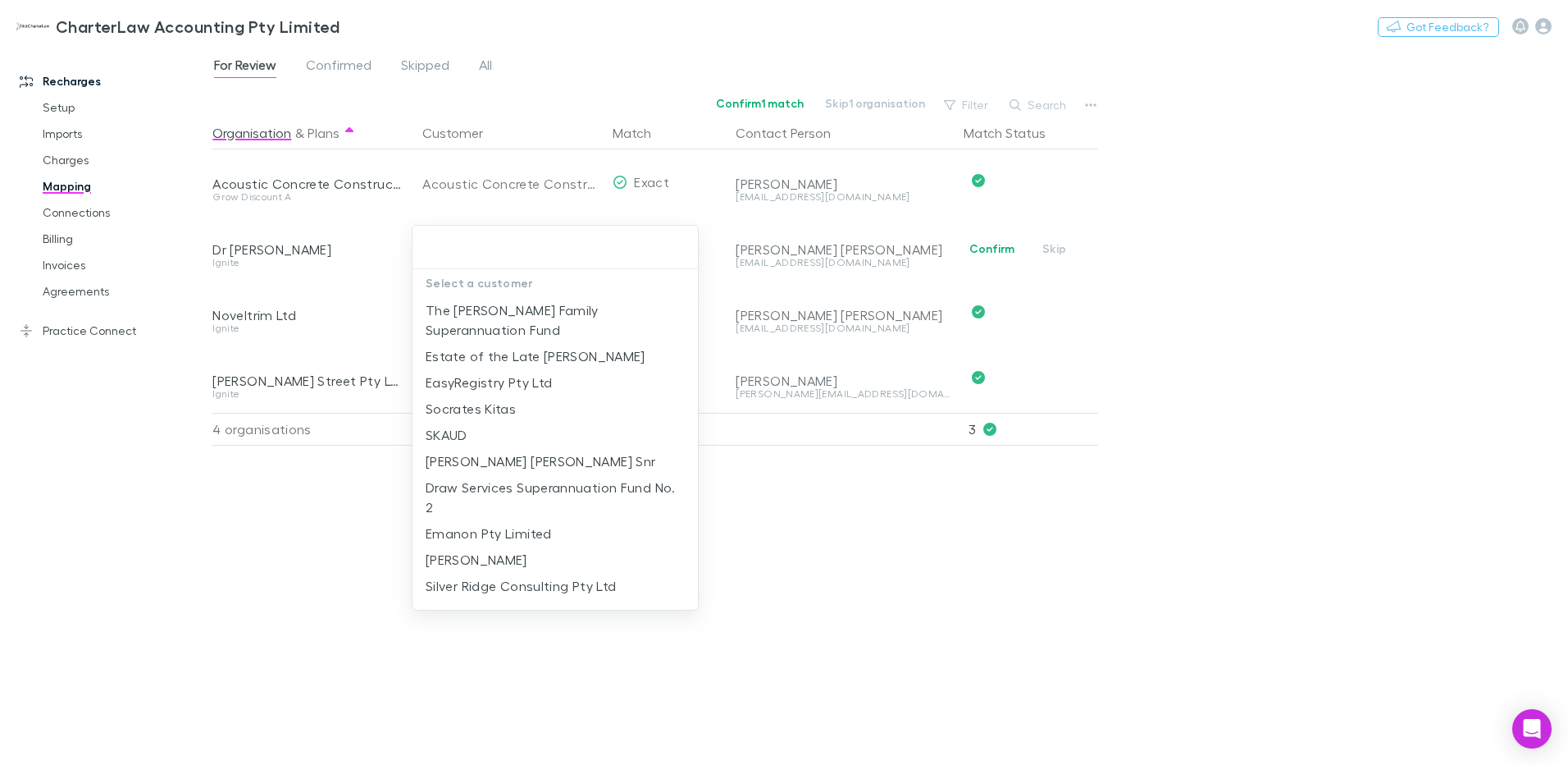
click at [402, 554] on div at bounding box center [784, 382] width 1568 height 765
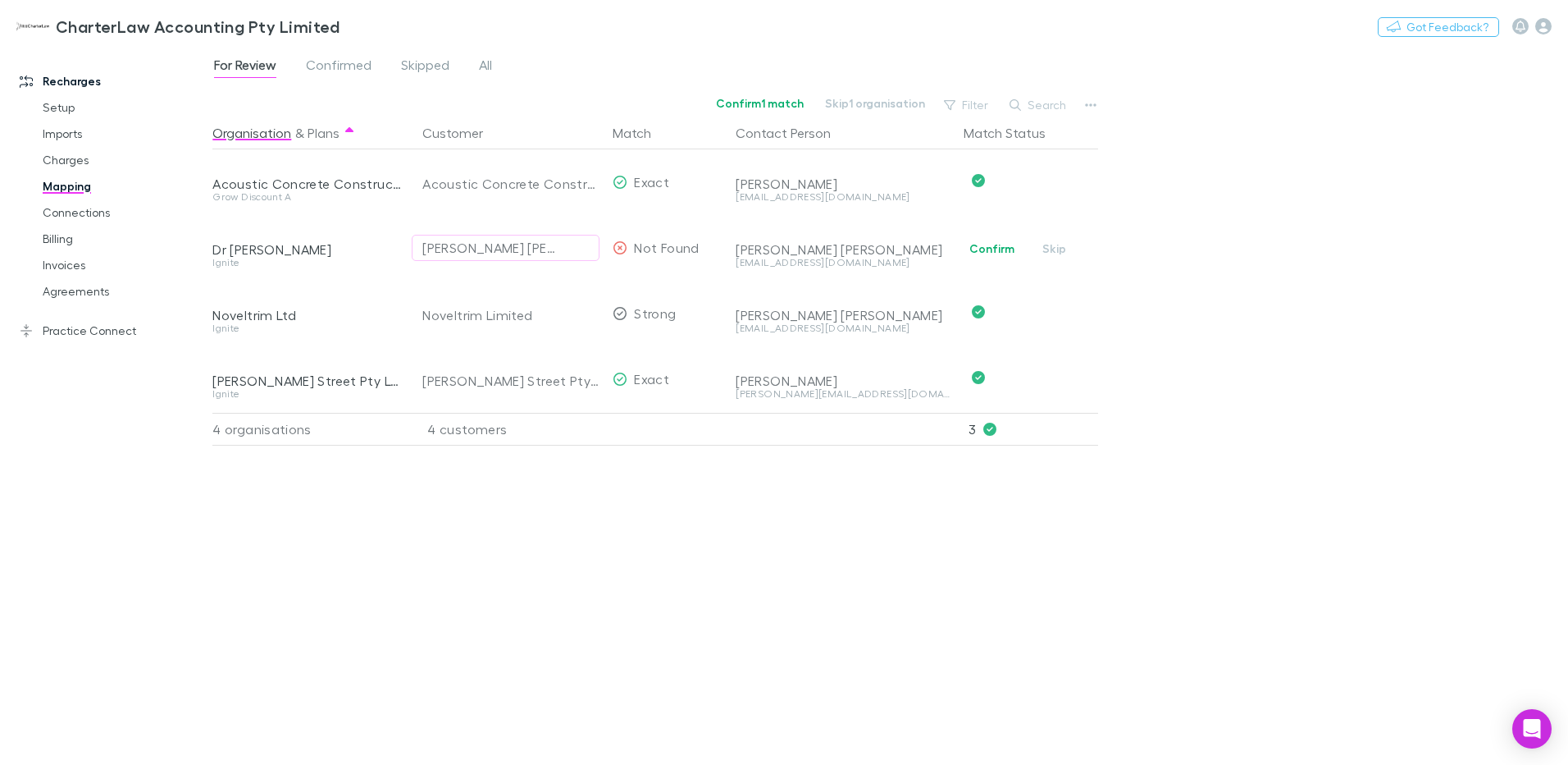
drag, startPoint x: 226, startPoint y: 536, endPoint x: 131, endPoint y: 424, distance: 146.9
click at [227, 533] on div "Organisation & Plans Customer Match Contact Person Match Status Acoustic Concre…" at bounding box center [658, 434] width 890 height 635
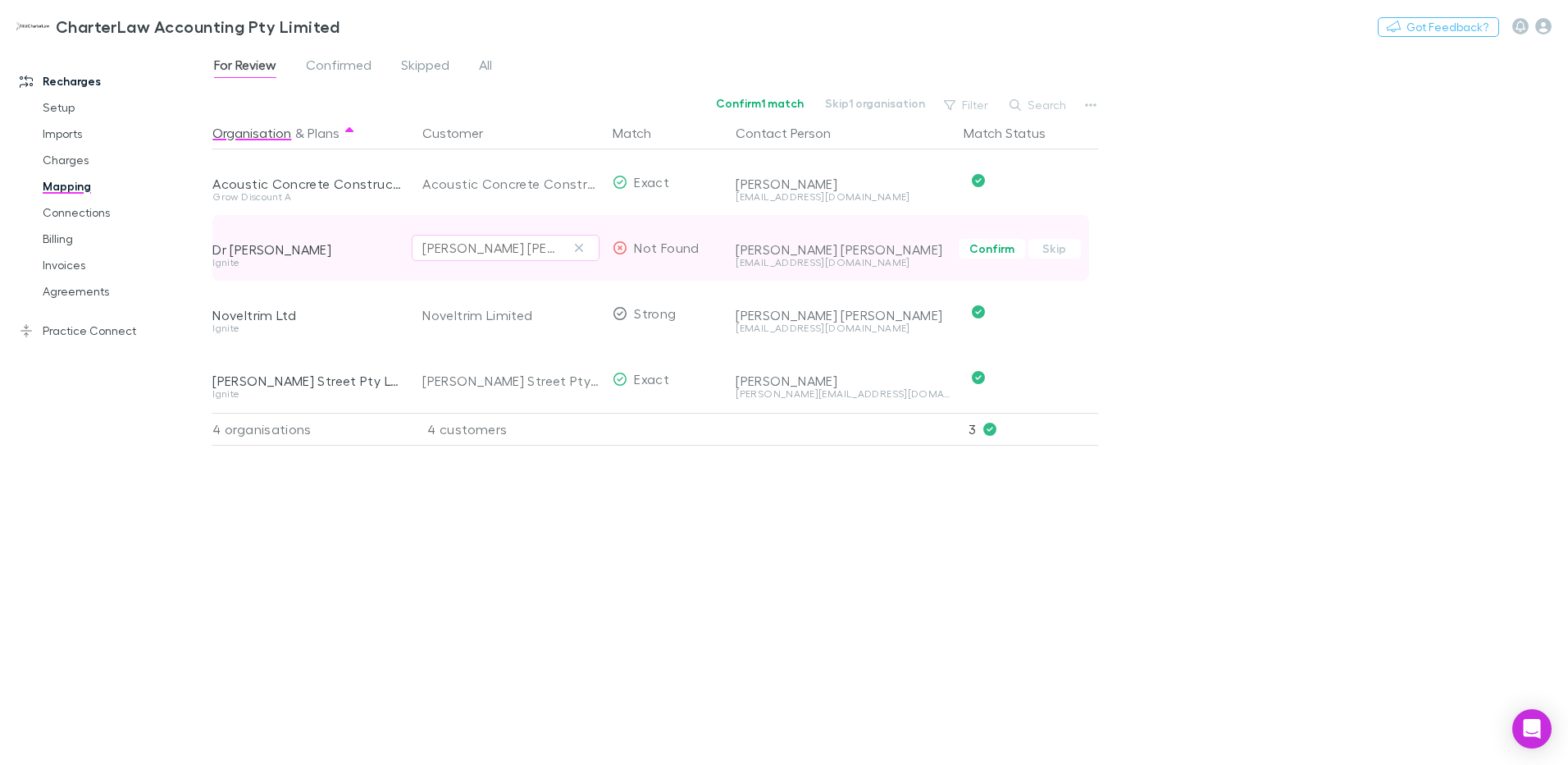
click at [500, 241] on div "Paul Joseph Fowler" at bounding box center [488, 247] width 133 height 20
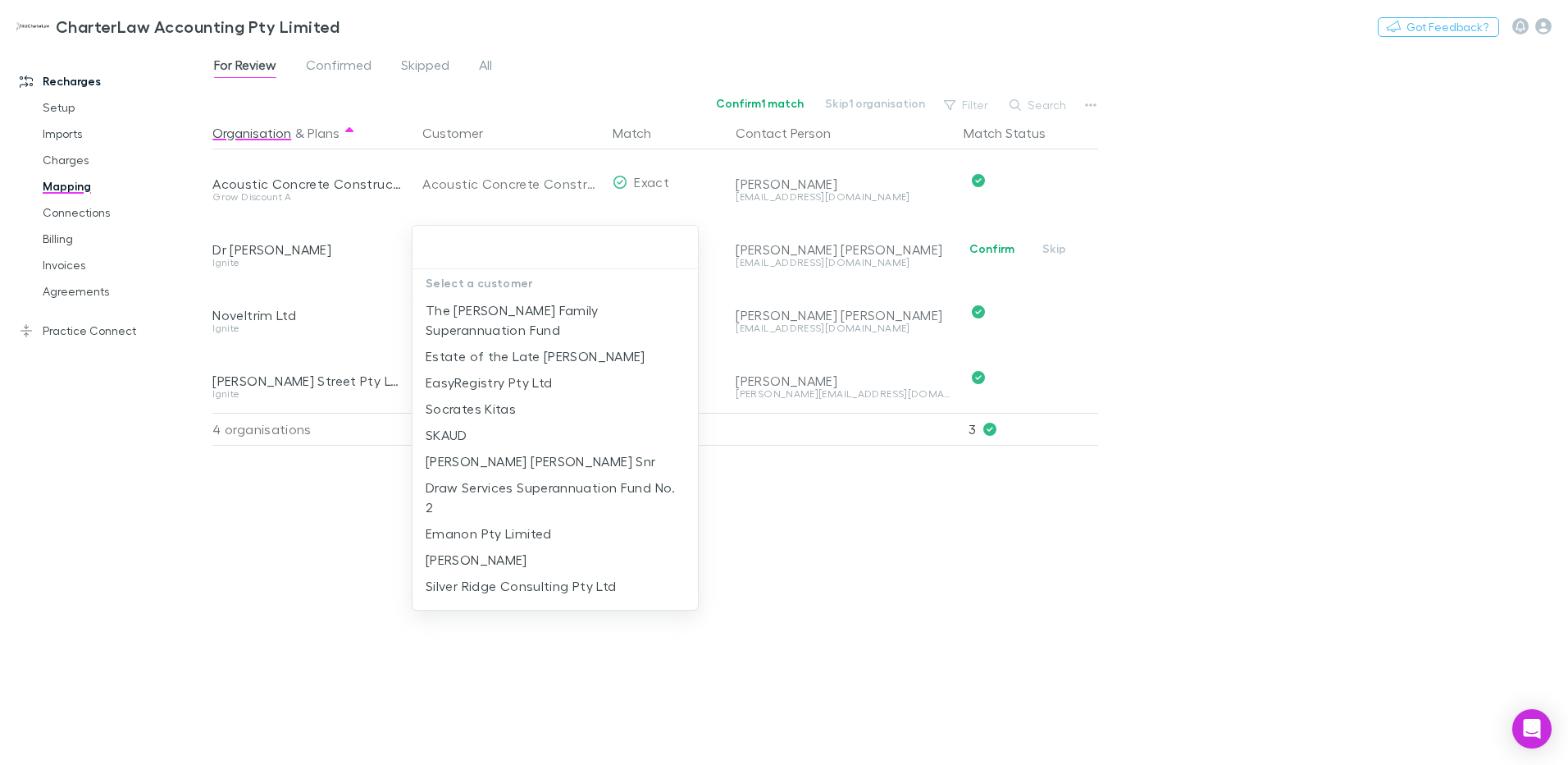
click at [477, 249] on input "text" at bounding box center [555, 247] width 273 height 30
click at [174, 533] on div at bounding box center [784, 382] width 1568 height 765
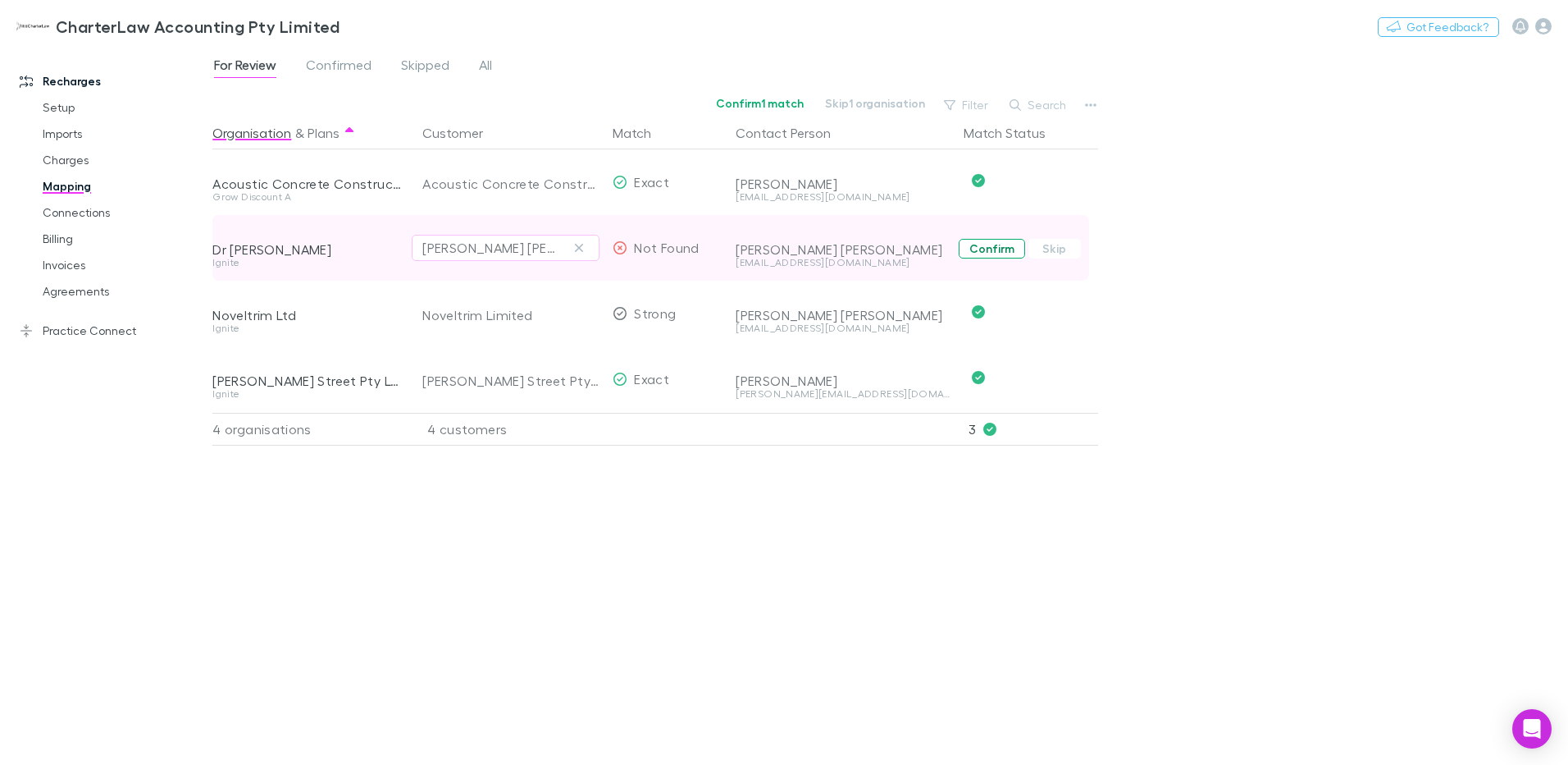
click at [994, 253] on button "Confirm" at bounding box center [992, 248] width 66 height 20
click at [619, 247] on icon at bounding box center [620, 248] width 13 height 13
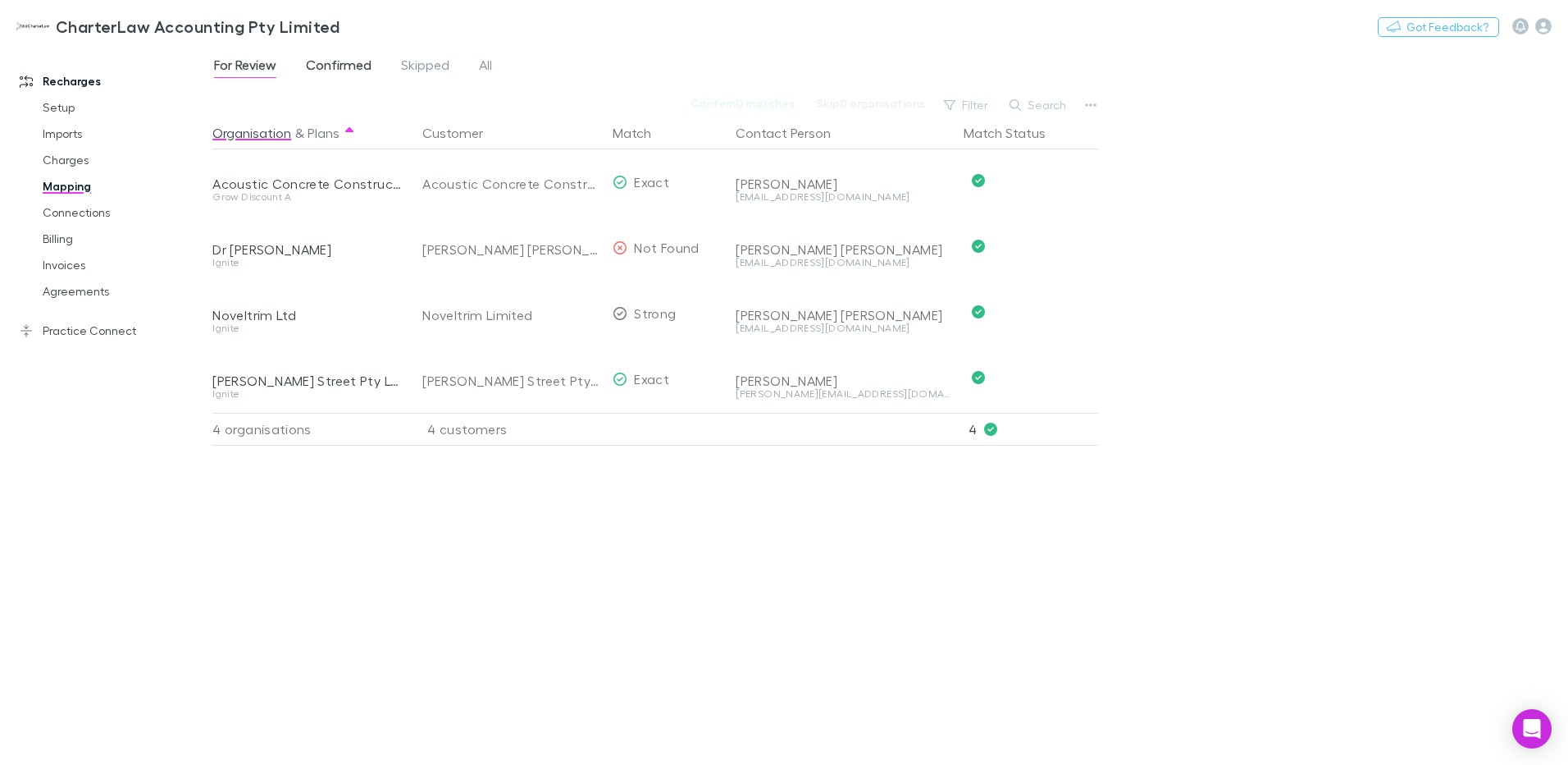
click at [344, 68] on span "Confirmed" at bounding box center [338, 67] width 65 height 22
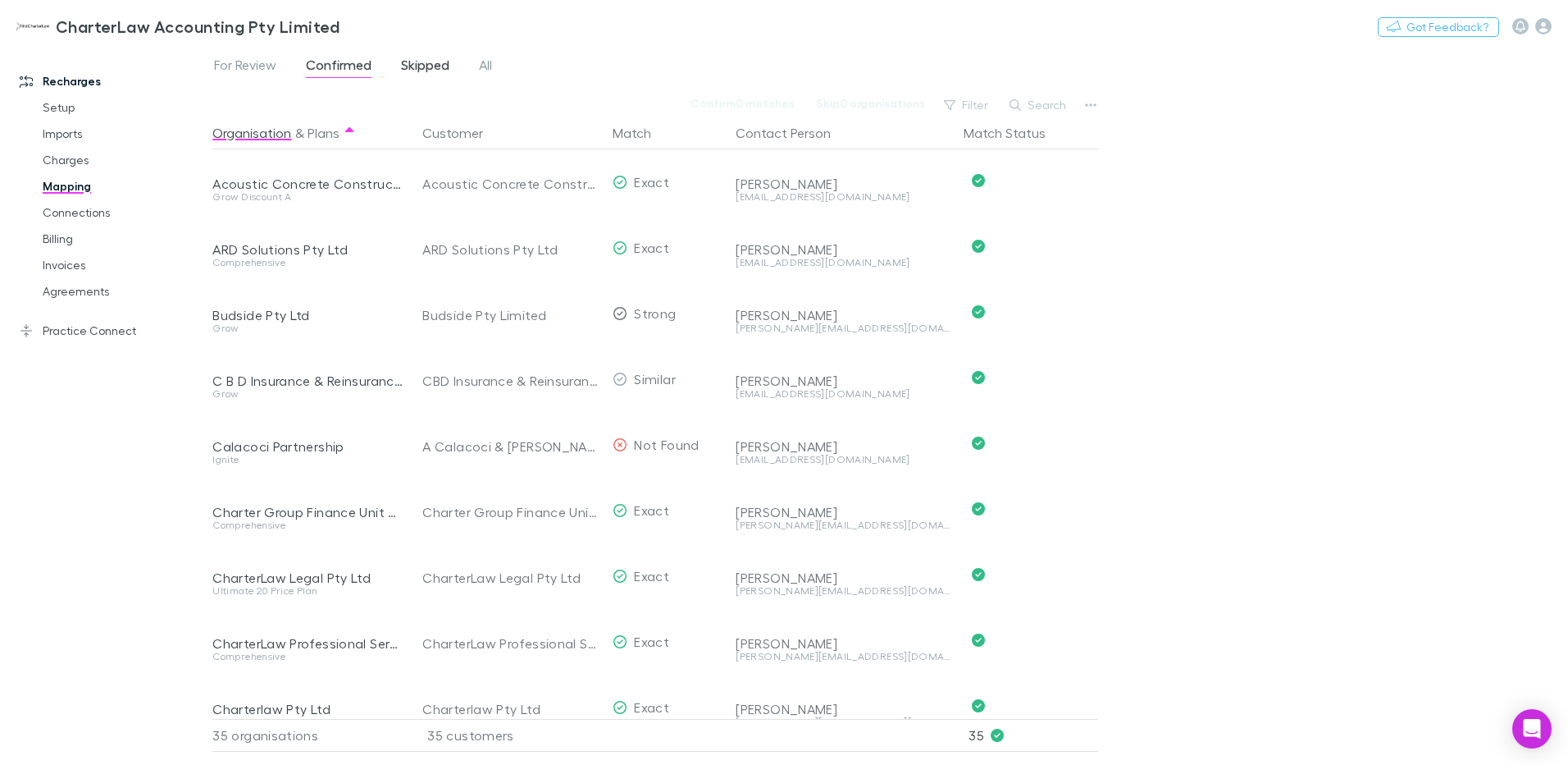
click at [414, 62] on span "Skipped" at bounding box center [425, 67] width 48 height 22
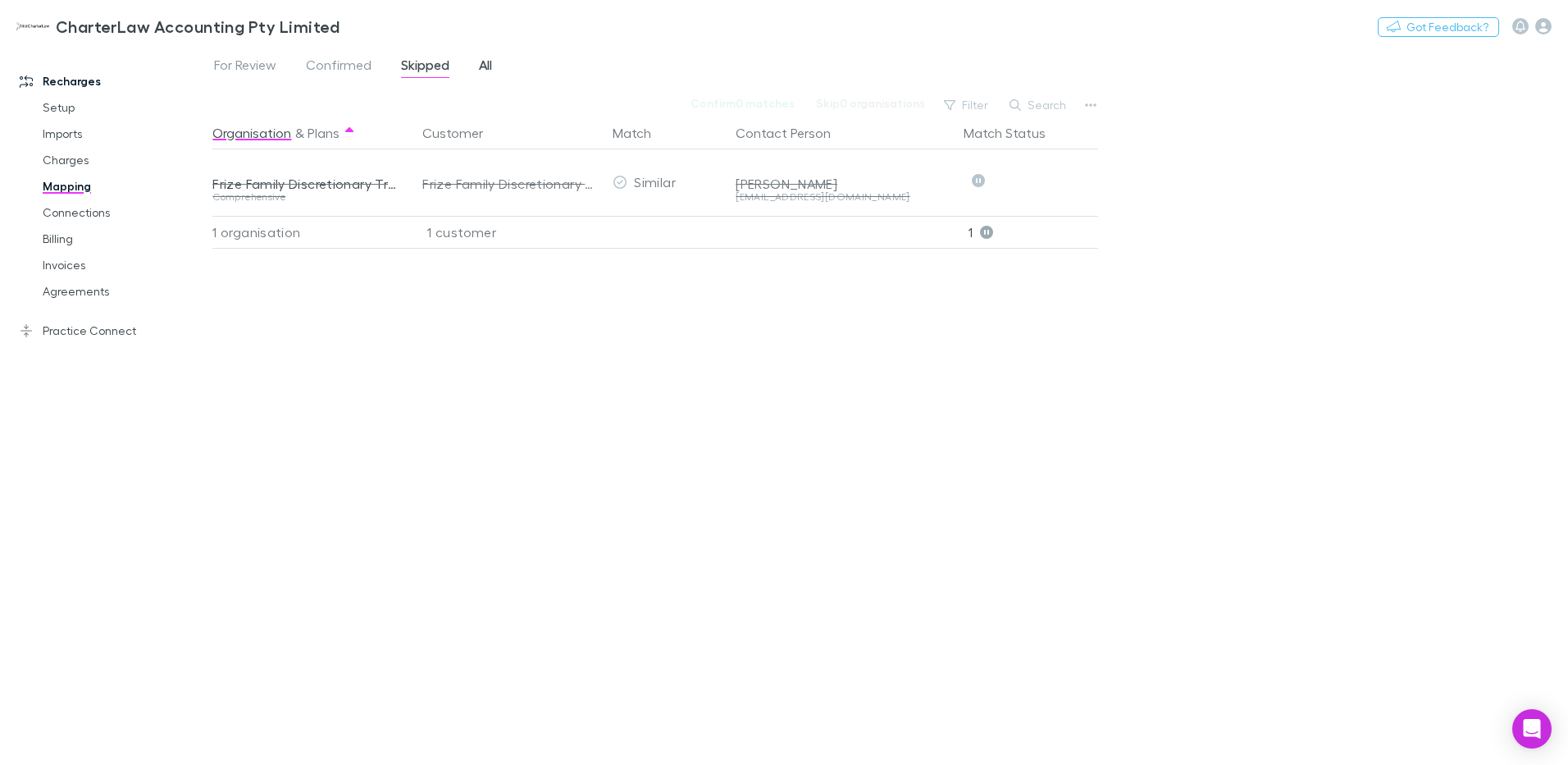
click at [490, 67] on span "All" at bounding box center [485, 67] width 13 height 22
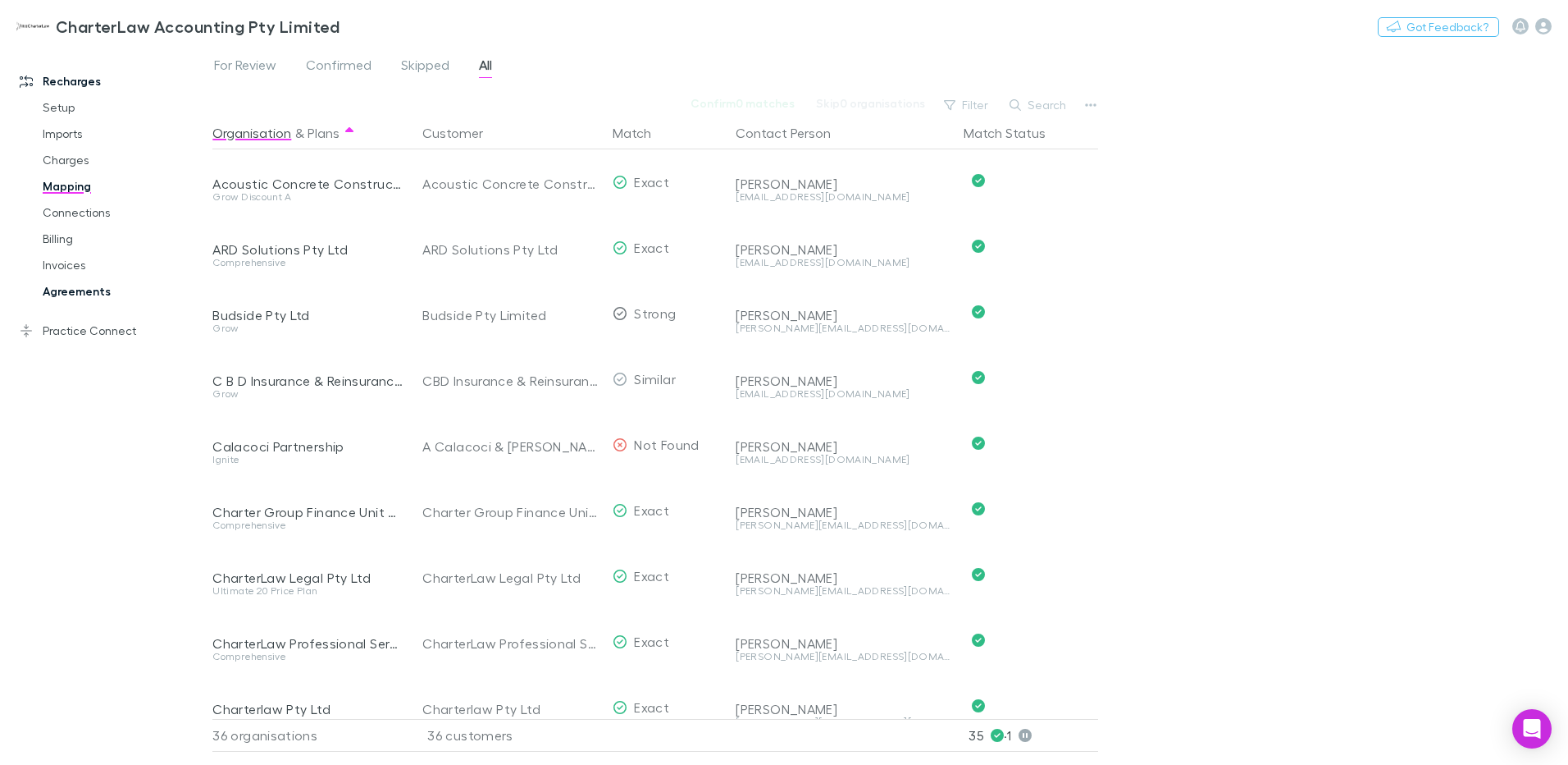
click at [70, 291] on link "Agreements" at bounding box center [124, 292] width 195 height 27
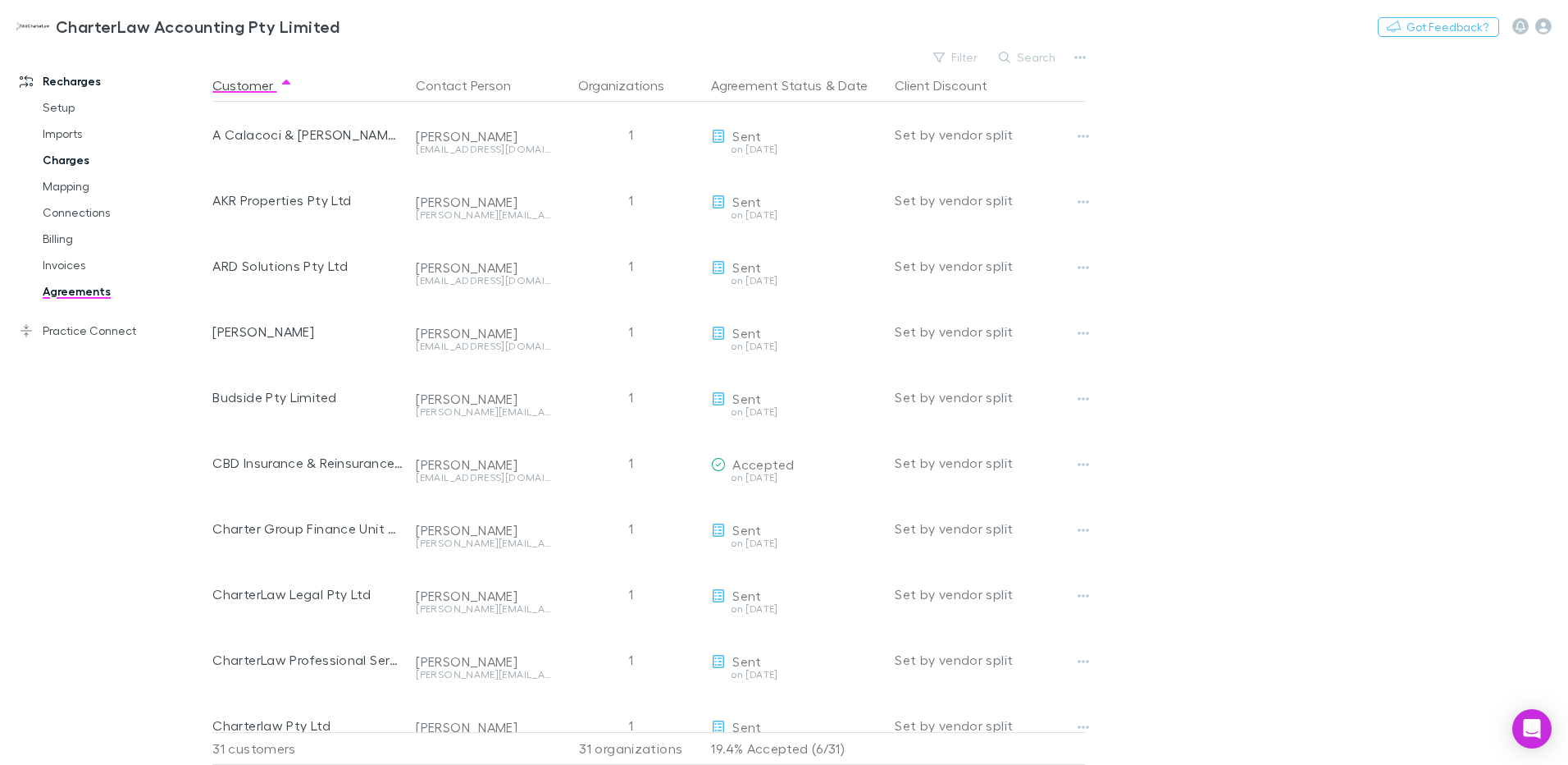
click at [57, 161] on link "Charges" at bounding box center [124, 160] width 195 height 27
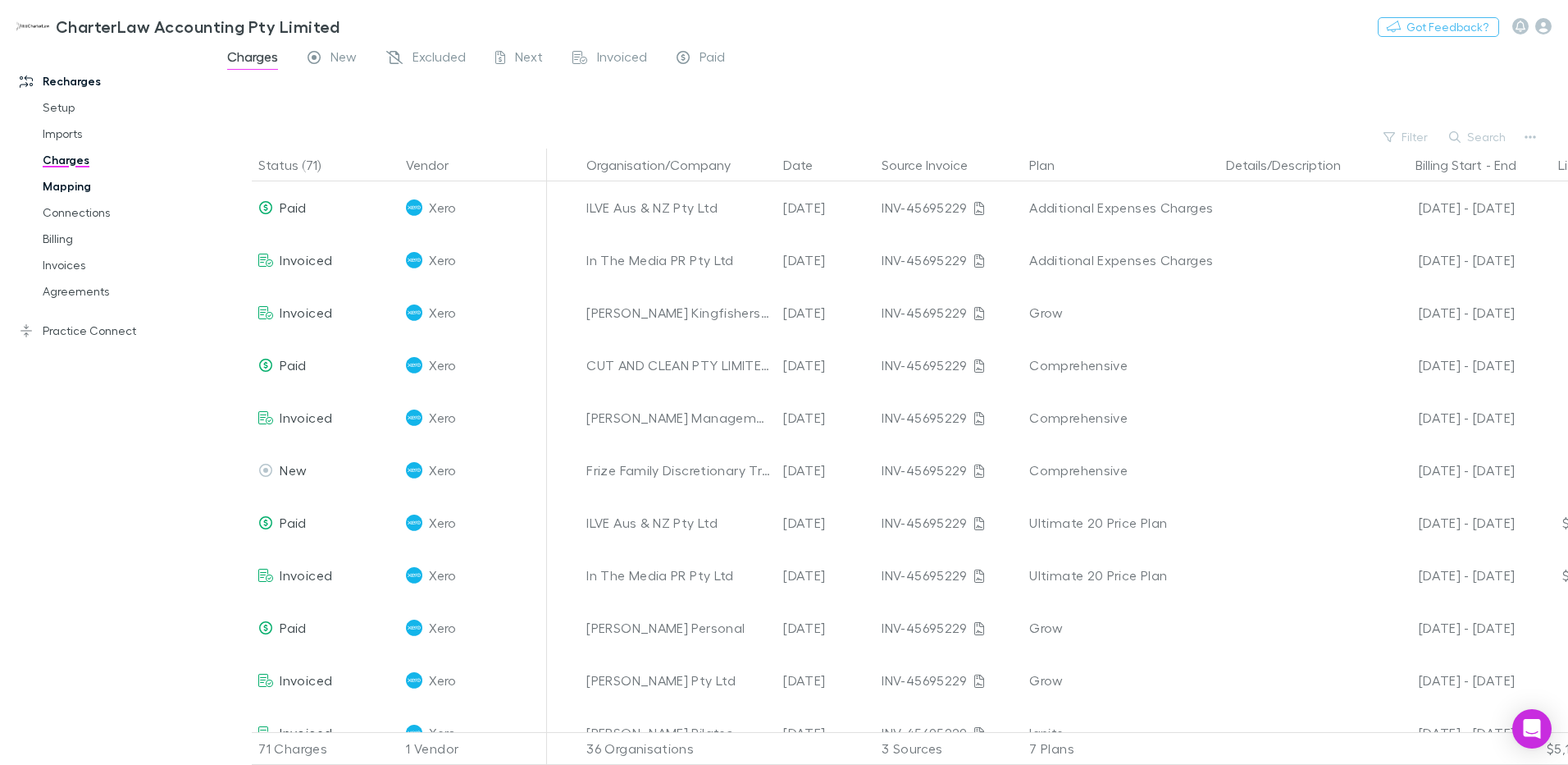
click at [59, 186] on link "Mapping" at bounding box center [124, 187] width 195 height 27
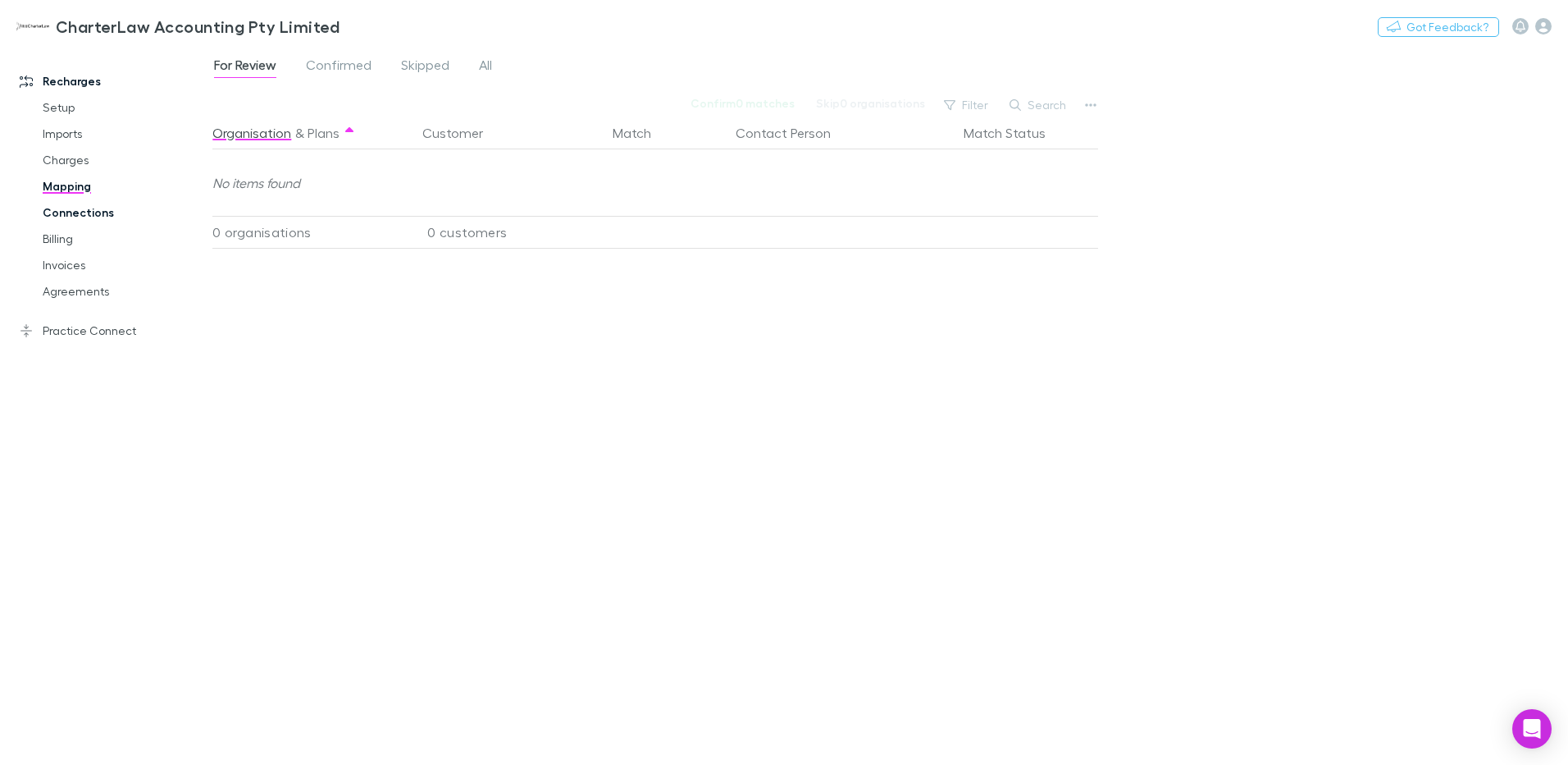
click at [83, 218] on link "Connections" at bounding box center [124, 213] width 195 height 27
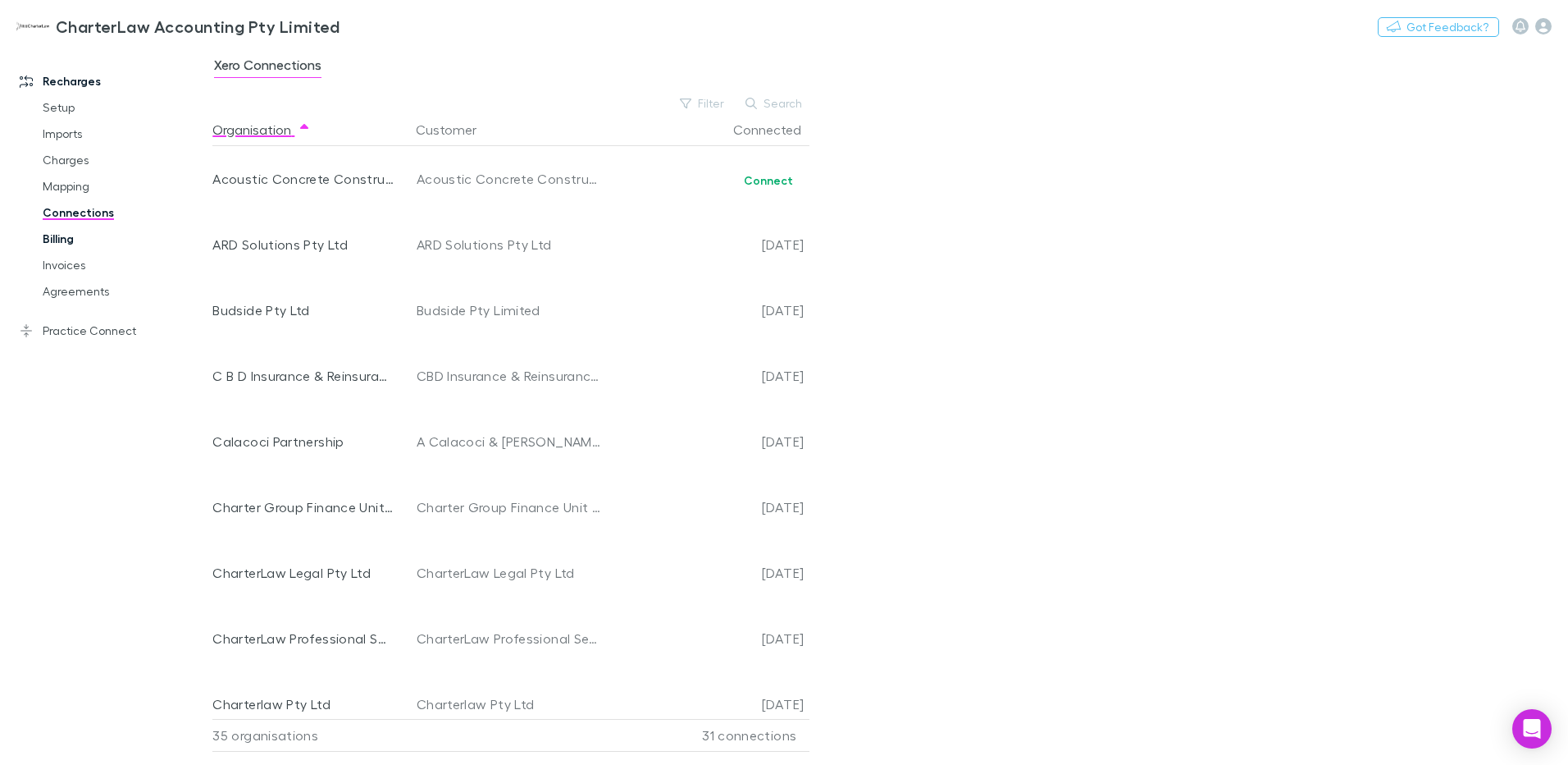
click at [61, 241] on link "Billing" at bounding box center [124, 239] width 195 height 27
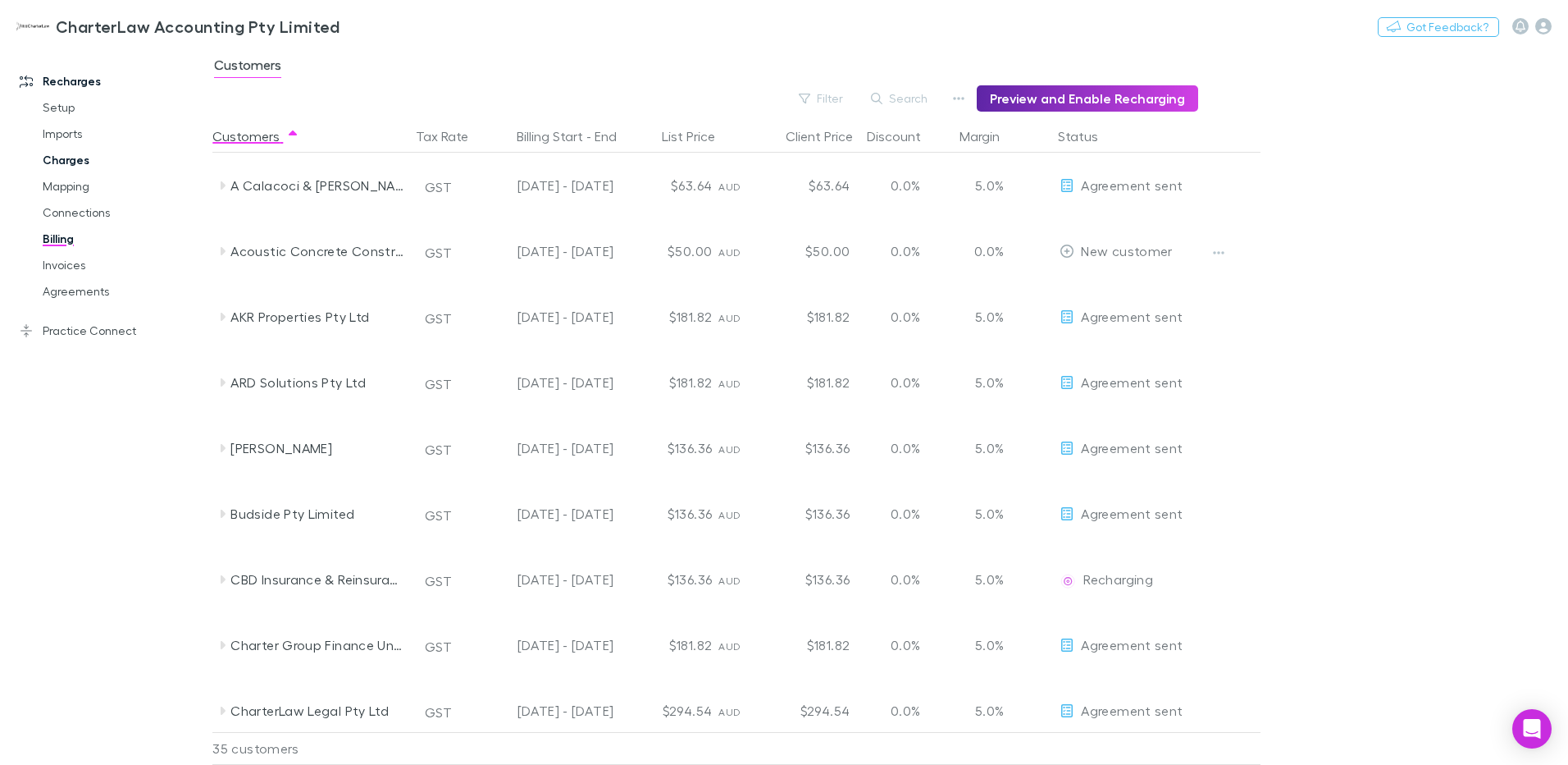
click at [64, 160] on link "Charges" at bounding box center [124, 160] width 195 height 27
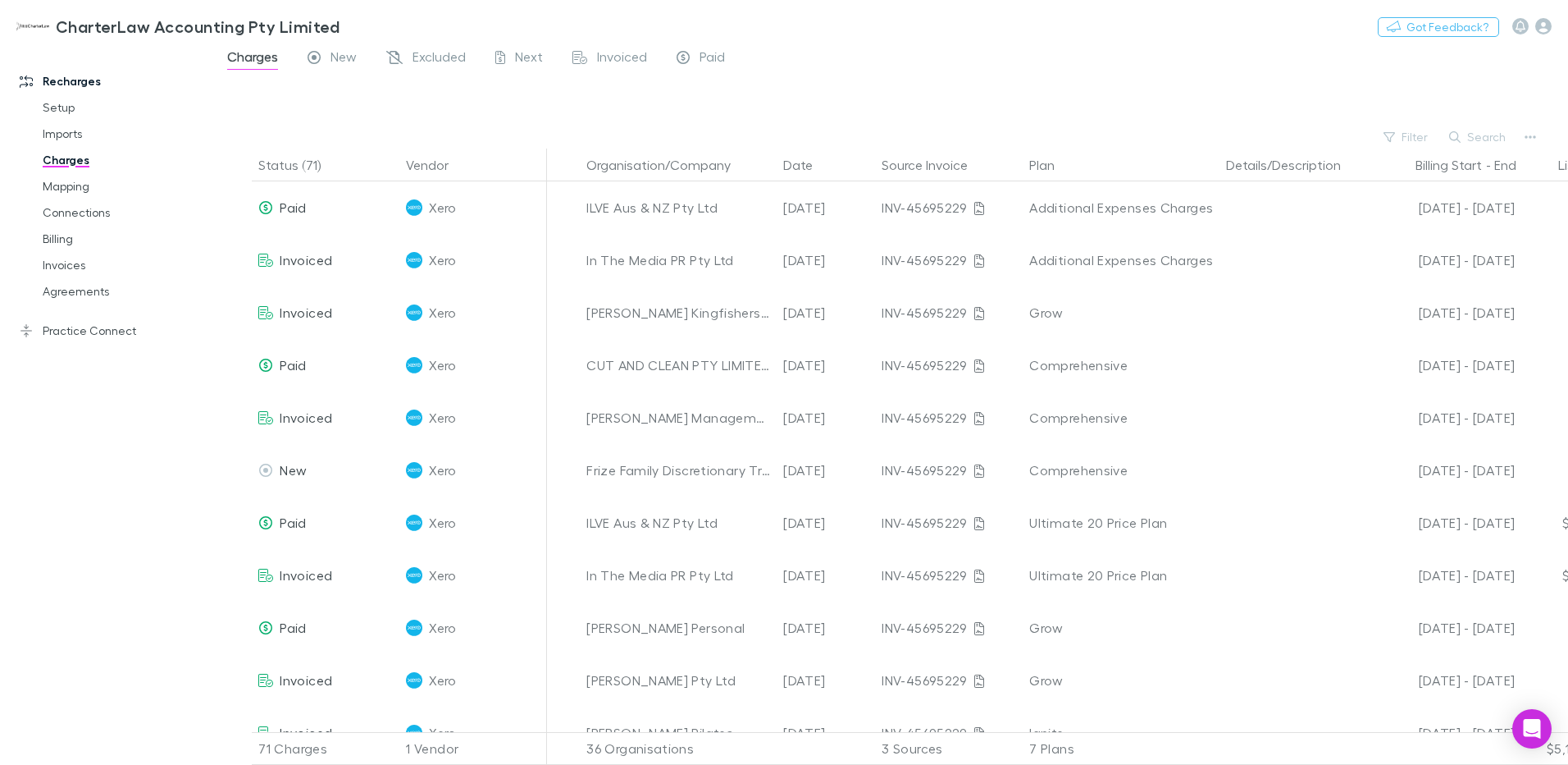
drag, startPoint x: 346, startPoint y: 52, endPoint x: 351, endPoint y: 73, distance: 21.6
click at [344, 53] on span "New" at bounding box center [344, 59] width 26 height 22
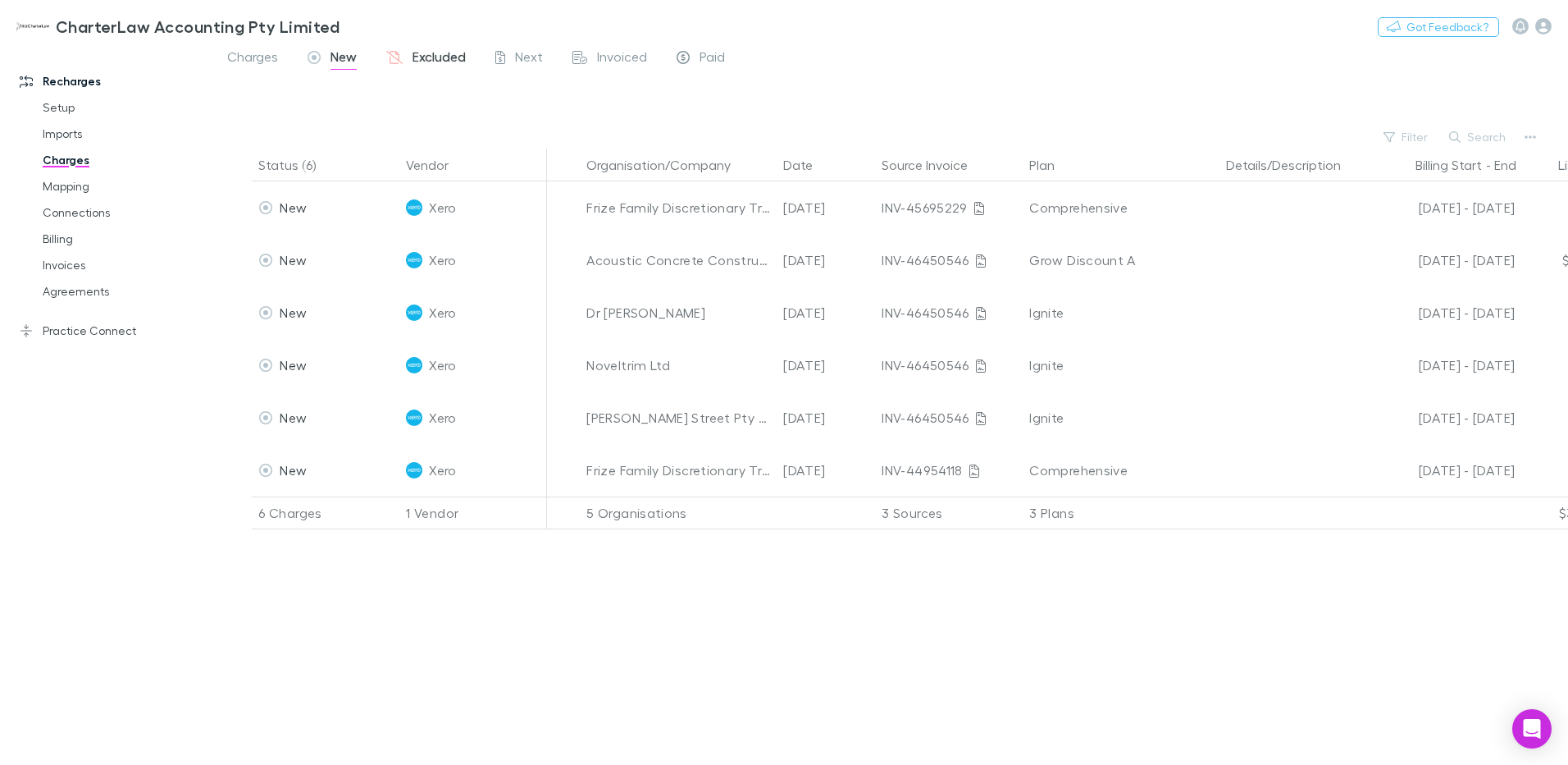
click at [433, 57] on span "Excluded" at bounding box center [439, 59] width 53 height 22
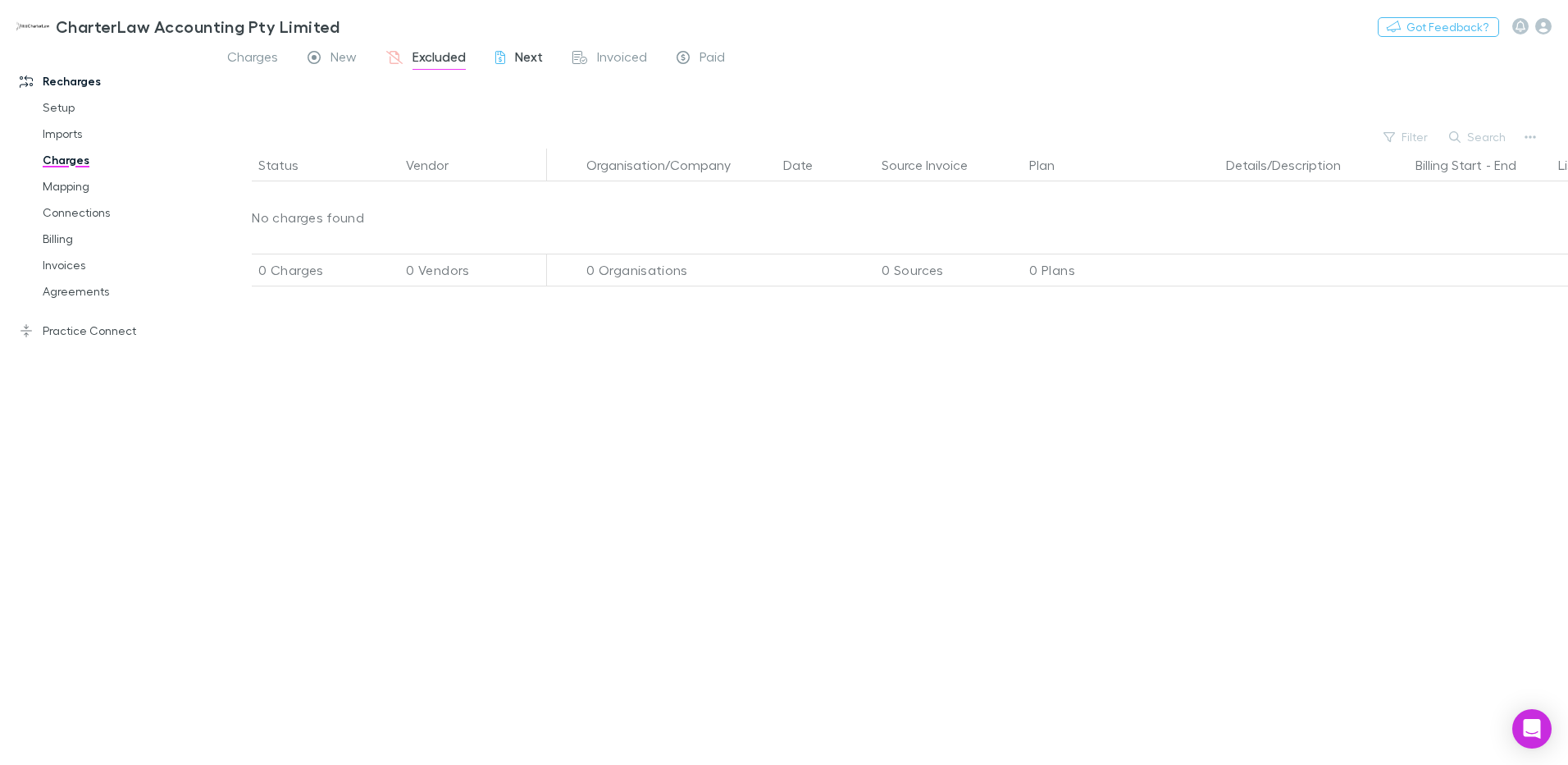
click at [528, 59] on span "Next" at bounding box center [528, 59] width 27 height 22
click at [622, 56] on span "Invoiced" at bounding box center [622, 59] width 50 height 22
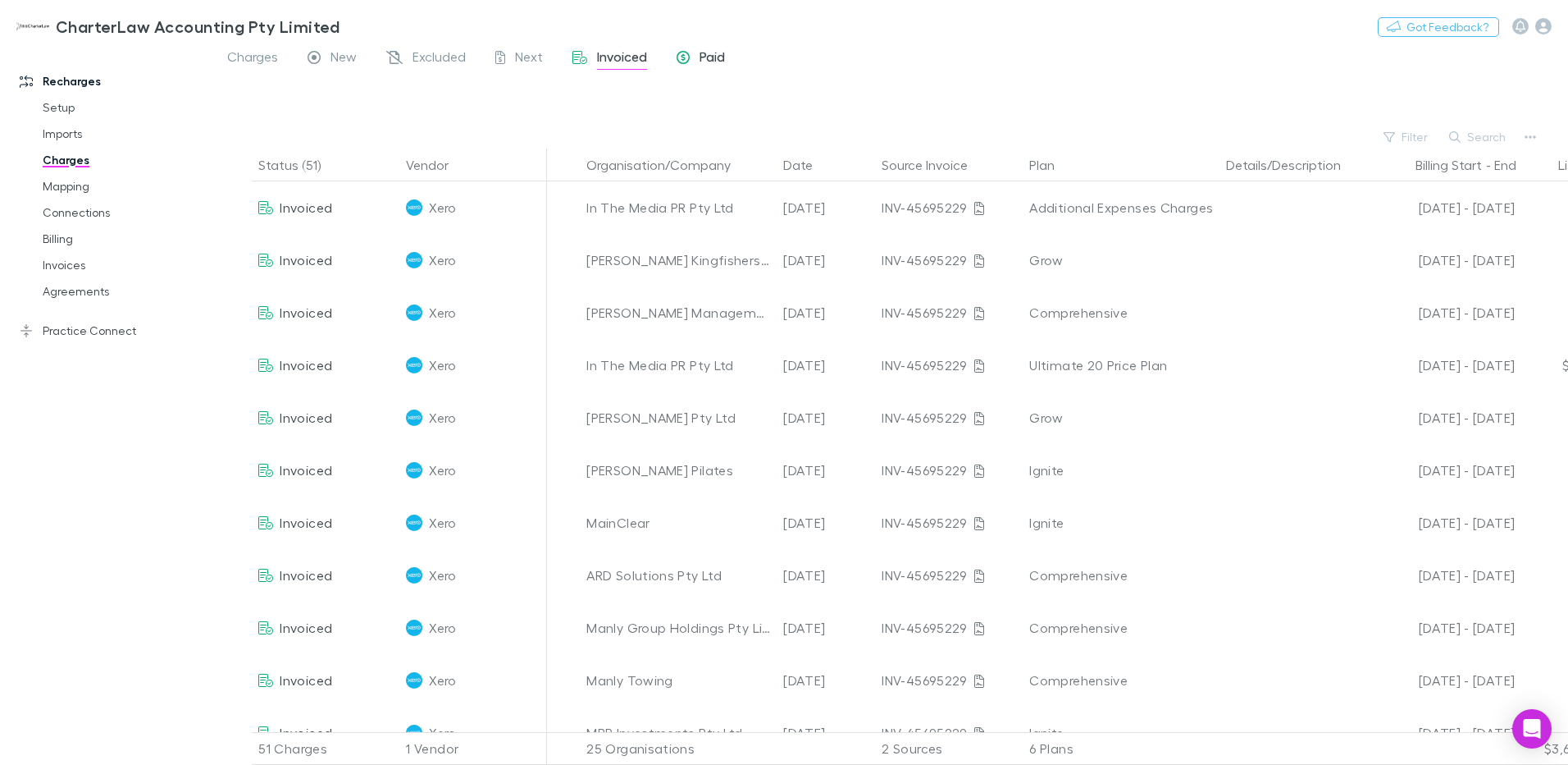
click at [717, 55] on span "Paid" at bounding box center [712, 59] width 26 height 22
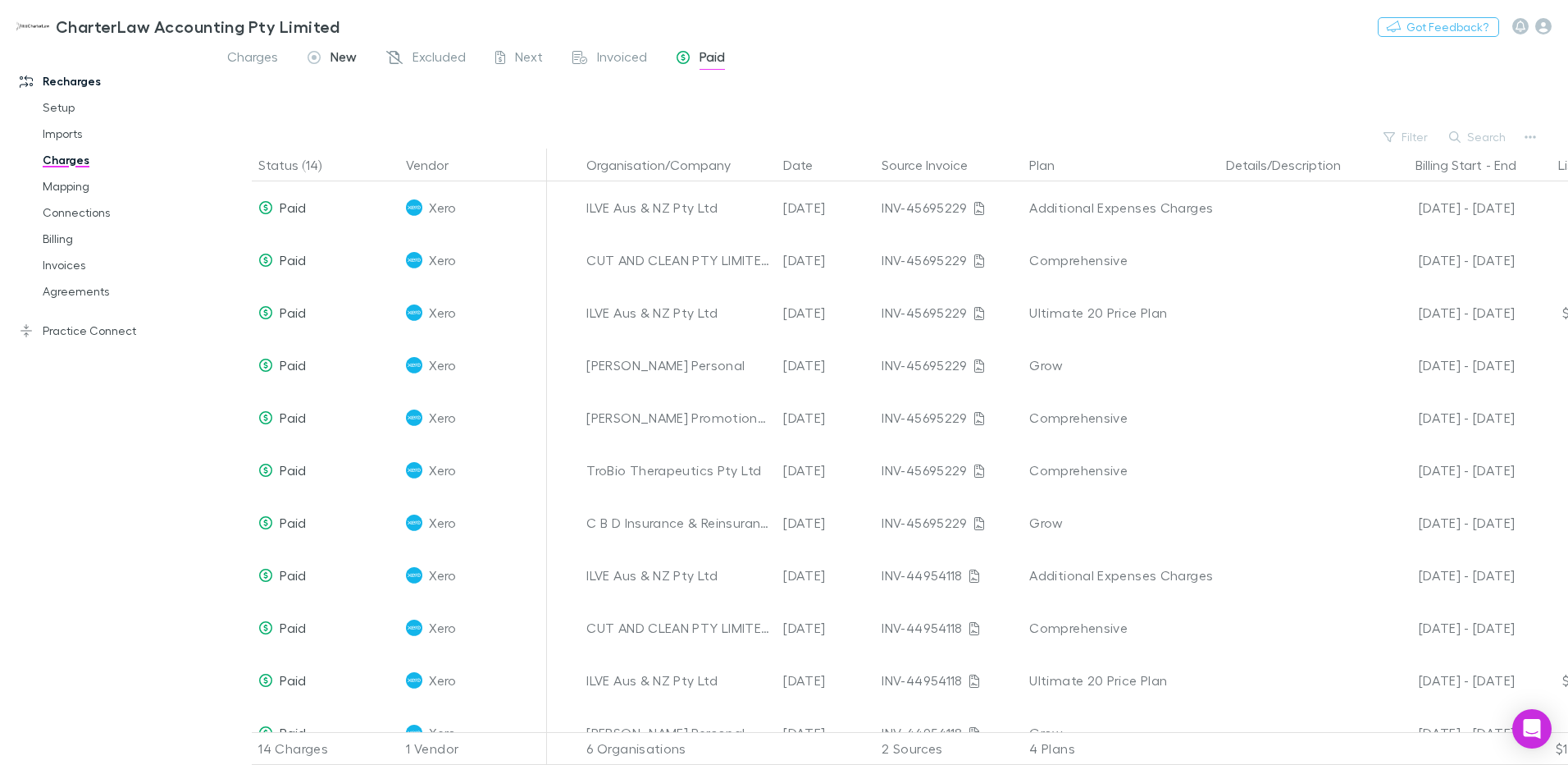
click at [341, 57] on span "New" at bounding box center [344, 59] width 26 height 22
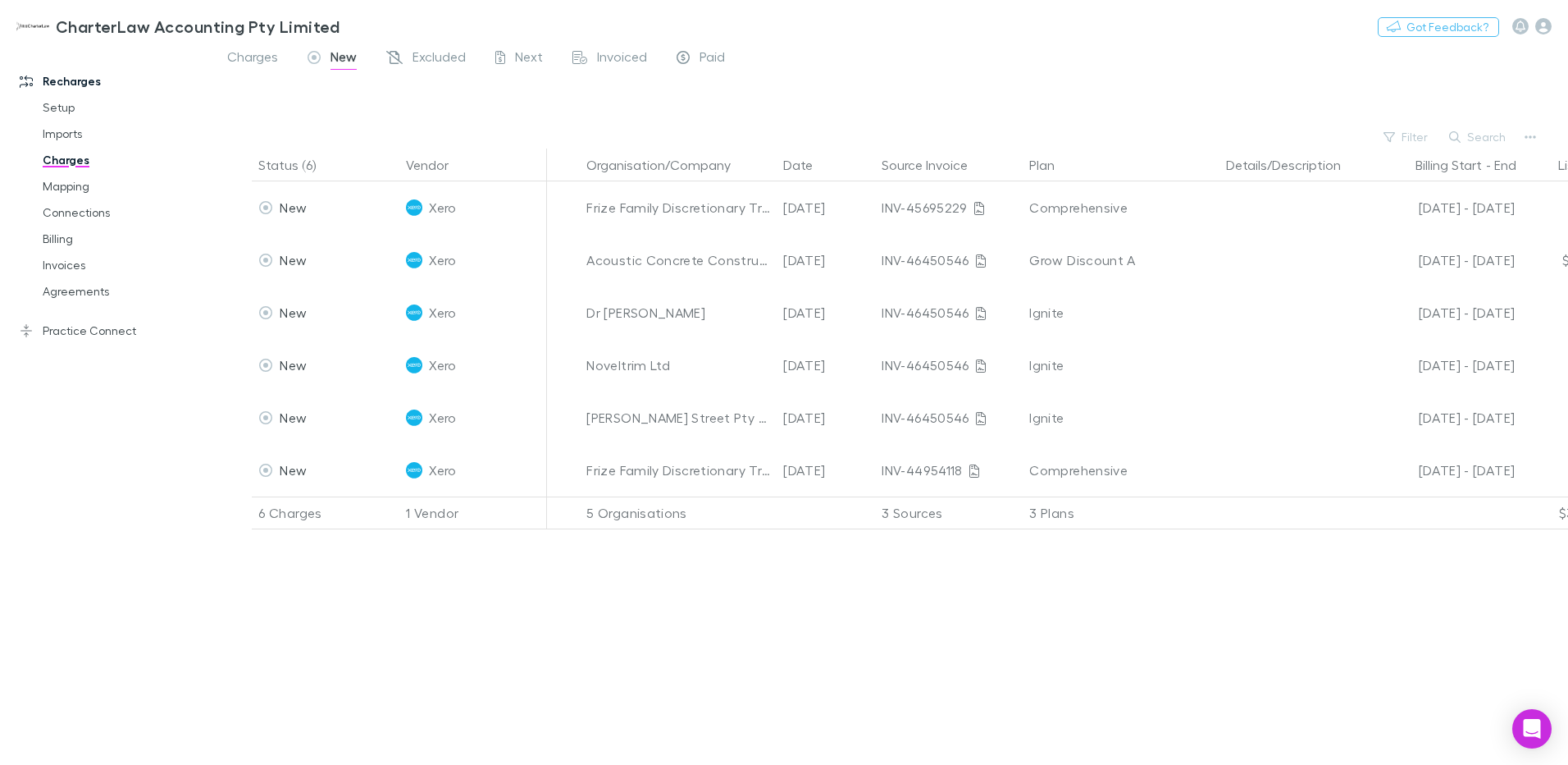
drag, startPoint x: 59, startPoint y: 241, endPoint x: 115, endPoint y: 558, distance: 321.9
click at [59, 241] on link "Billing" at bounding box center [124, 239] width 195 height 27
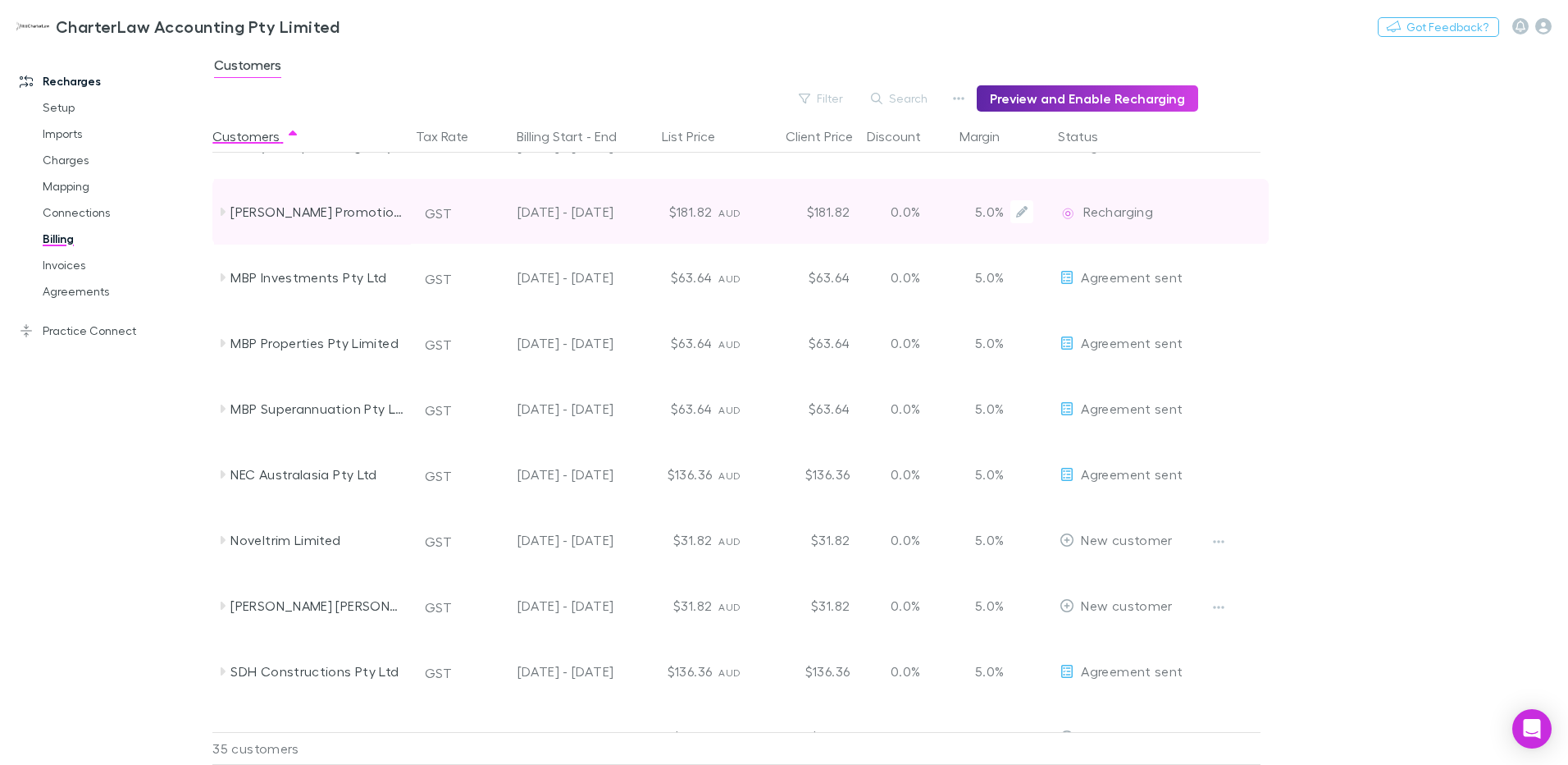
scroll to position [1559, 0]
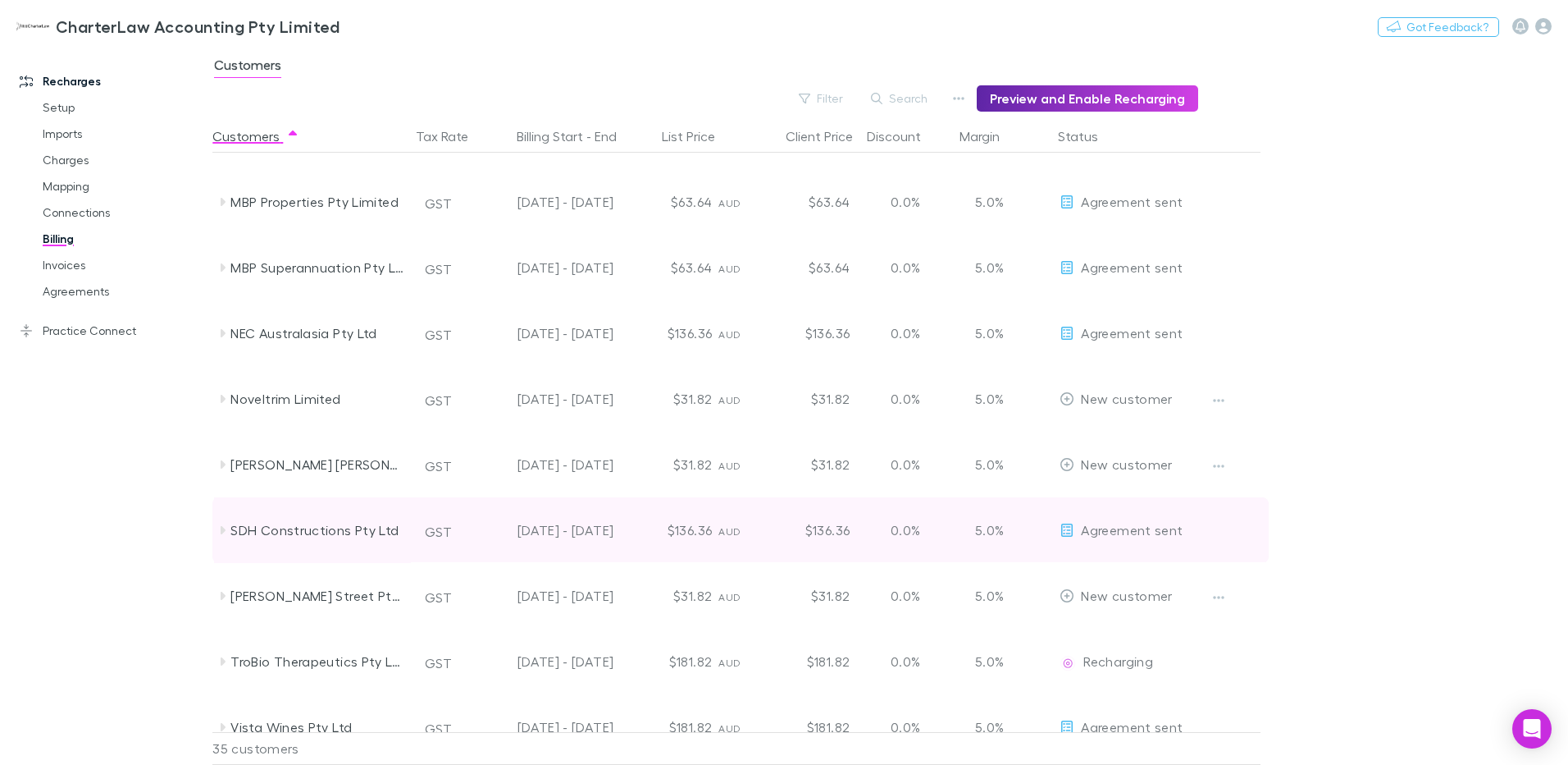
click at [222, 532] on icon at bounding box center [222, 530] width 5 height 9
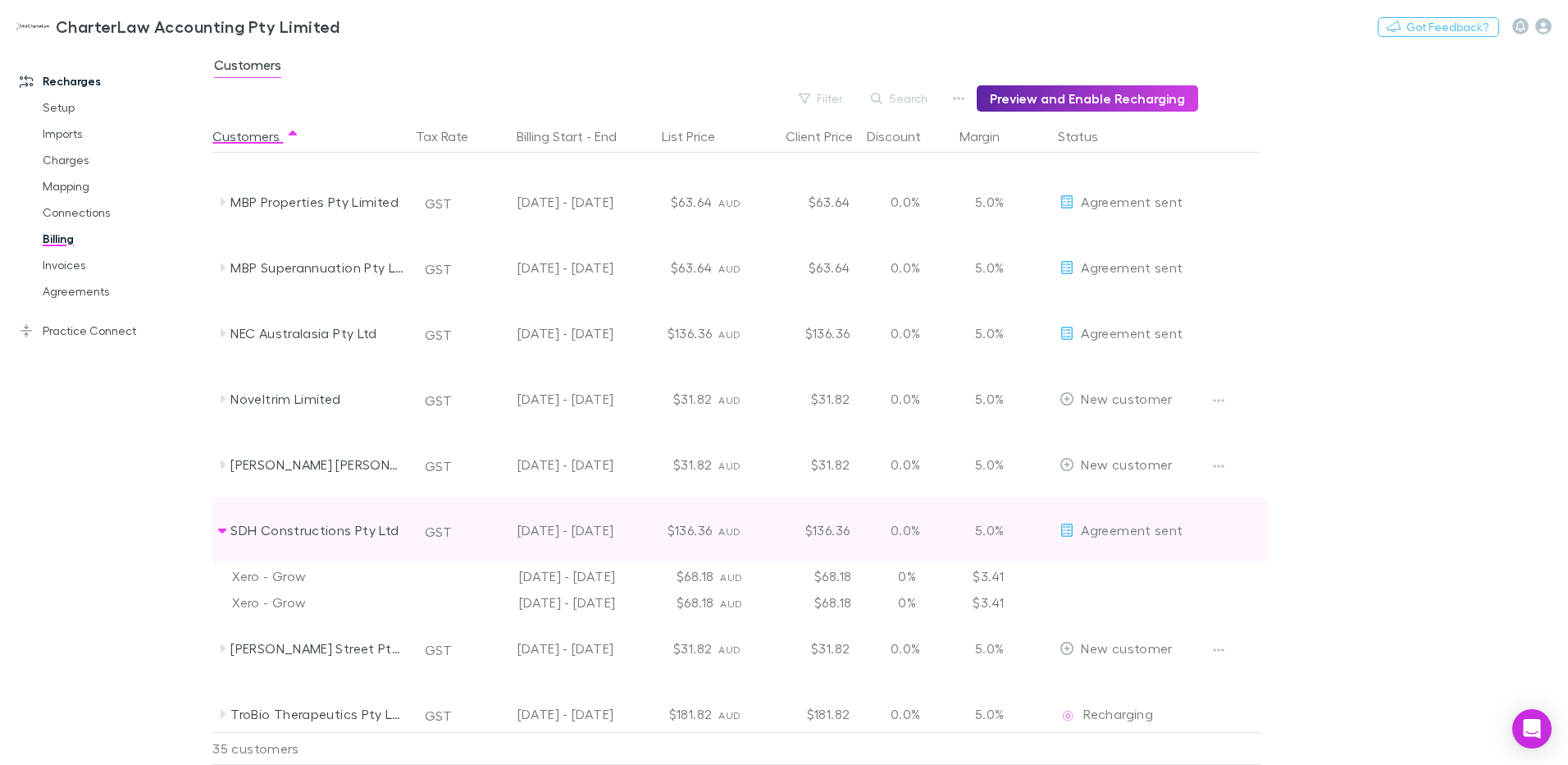
click at [222, 532] on icon at bounding box center [222, 530] width 9 height 5
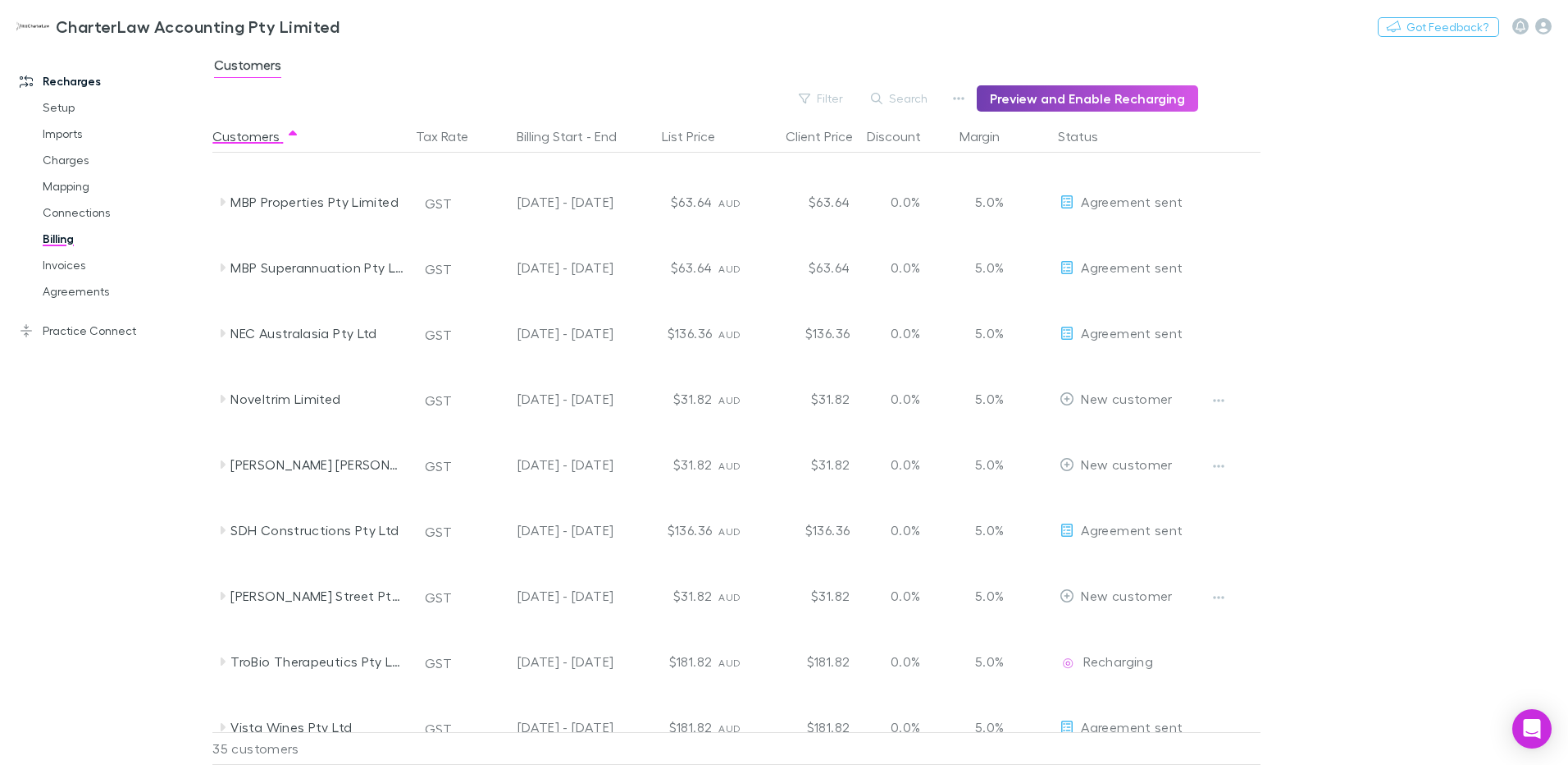
click at [1038, 96] on button "Preview and Enable Recharging" at bounding box center [1087, 98] width 221 height 27
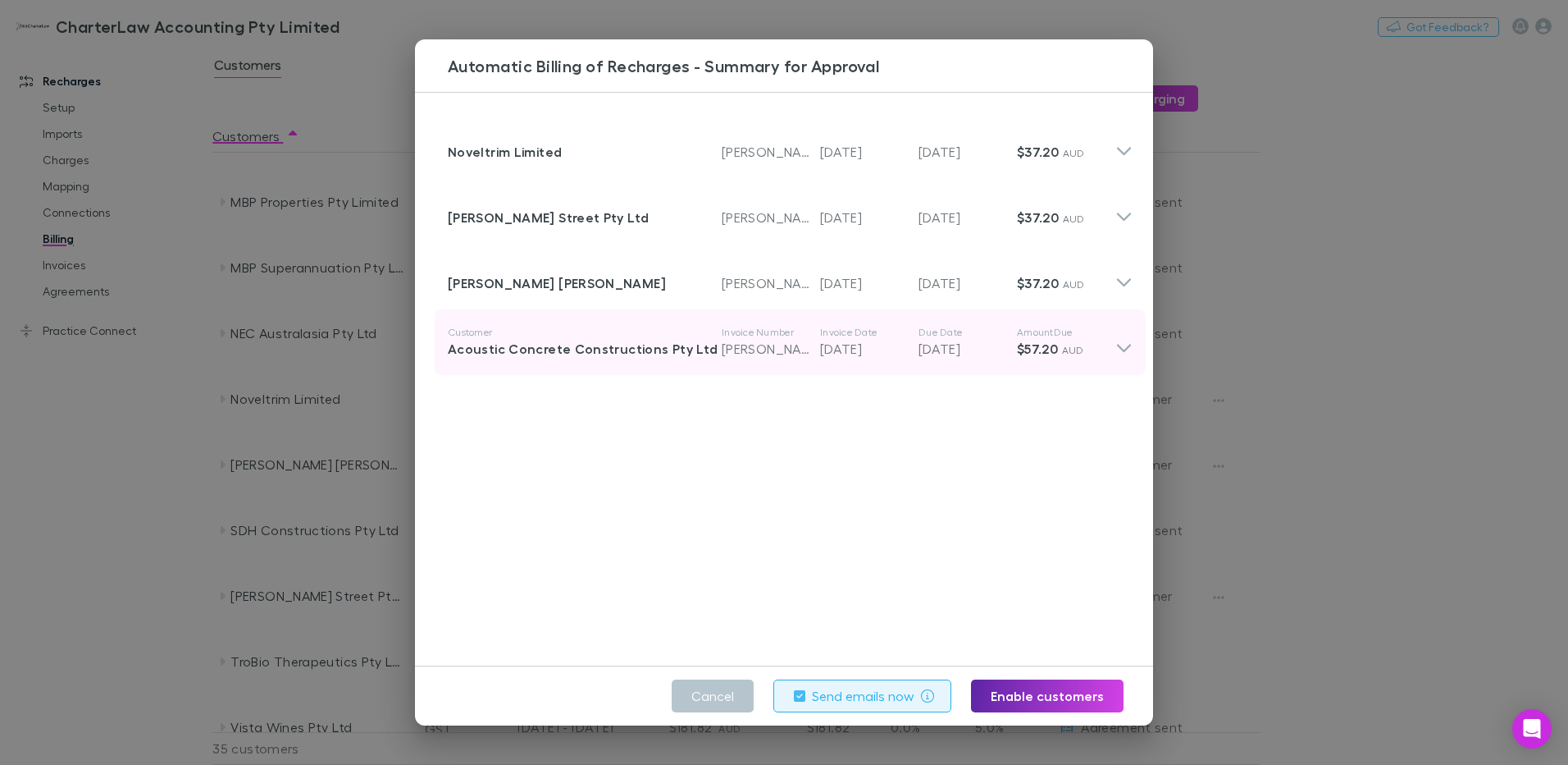
click at [1118, 353] on icon at bounding box center [1124, 342] width 17 height 33
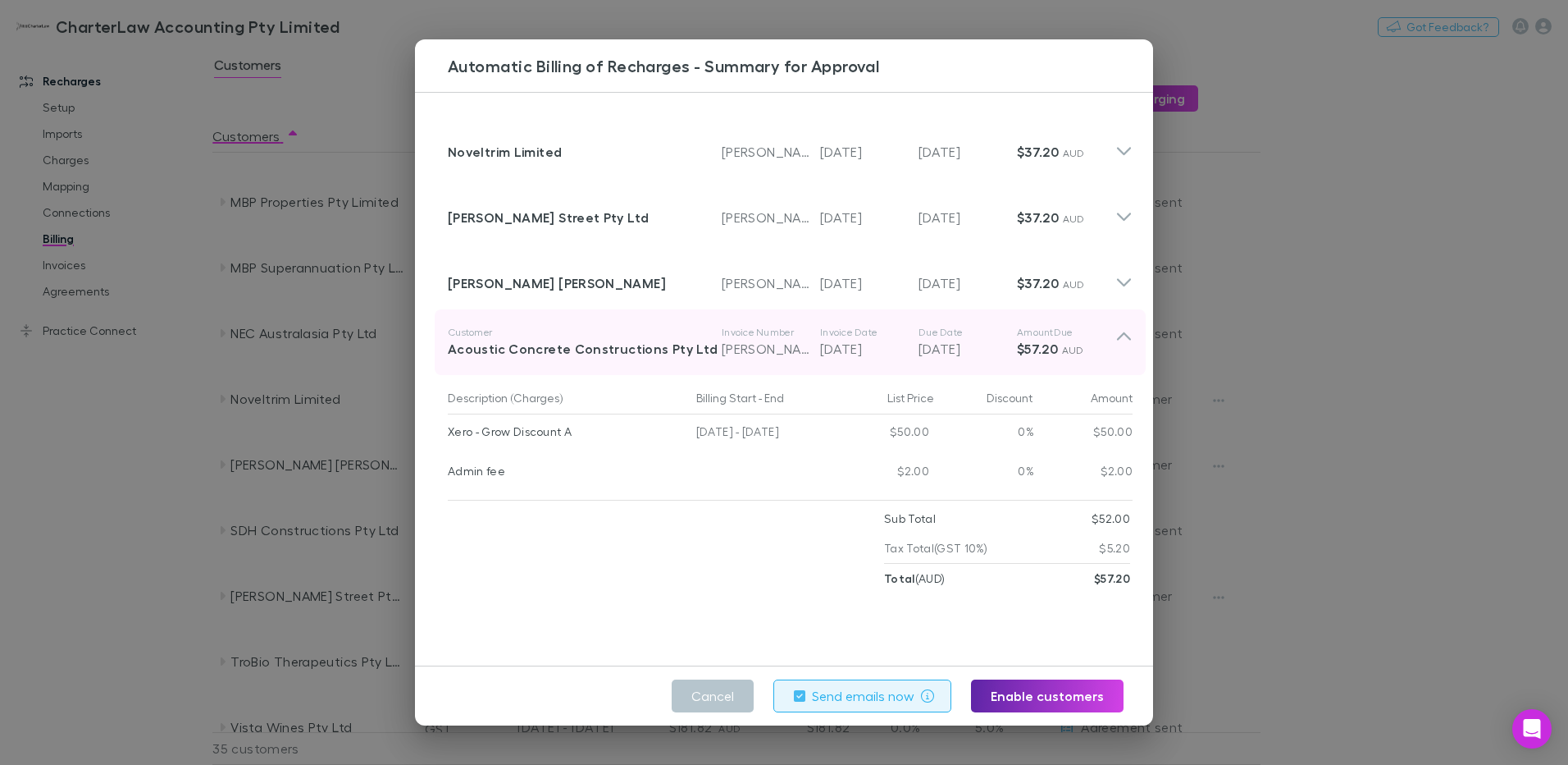
click at [1118, 353] on icon at bounding box center [1124, 342] width 17 height 33
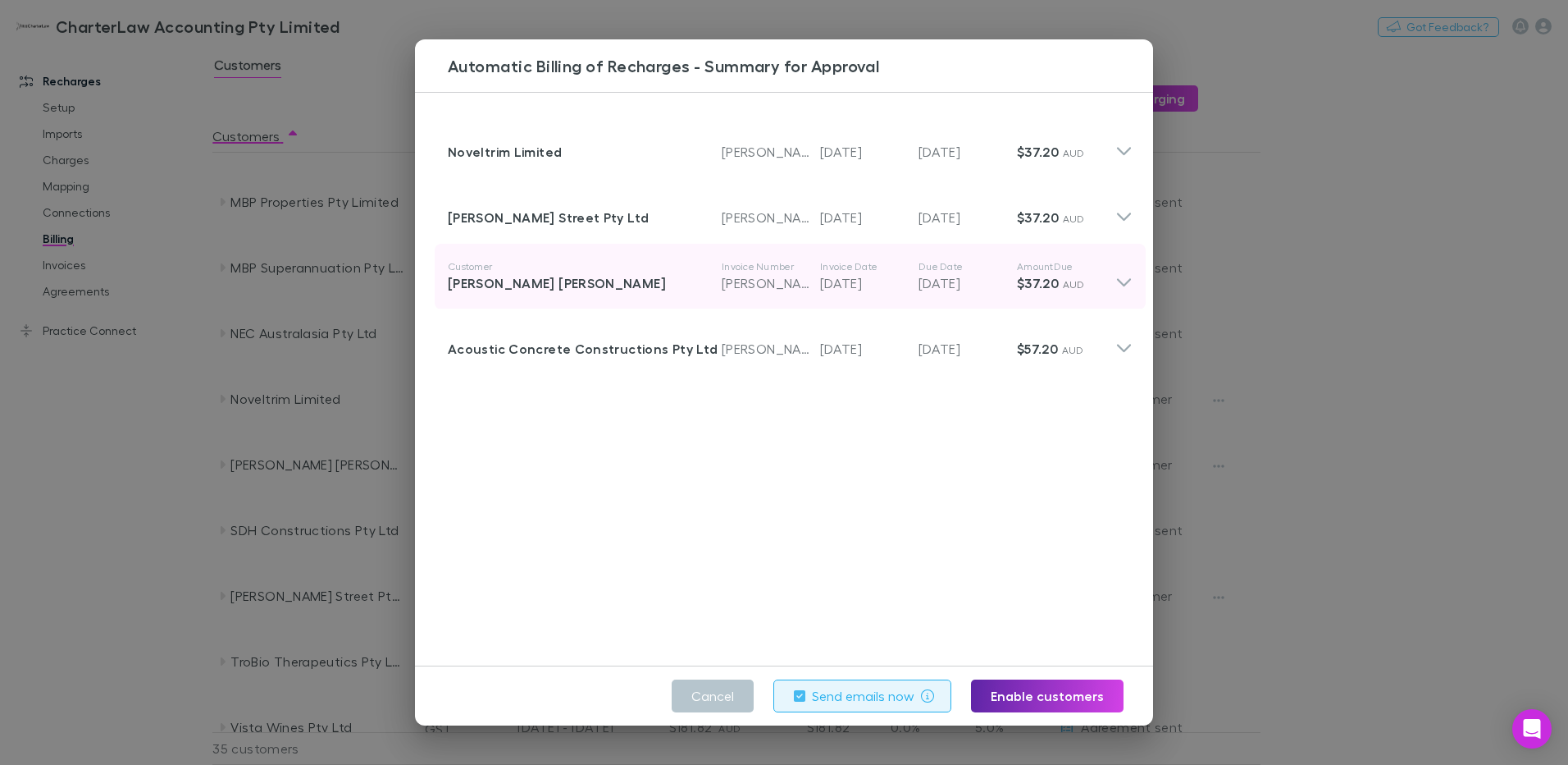
click at [1118, 283] on icon at bounding box center [1124, 282] width 14 height 9
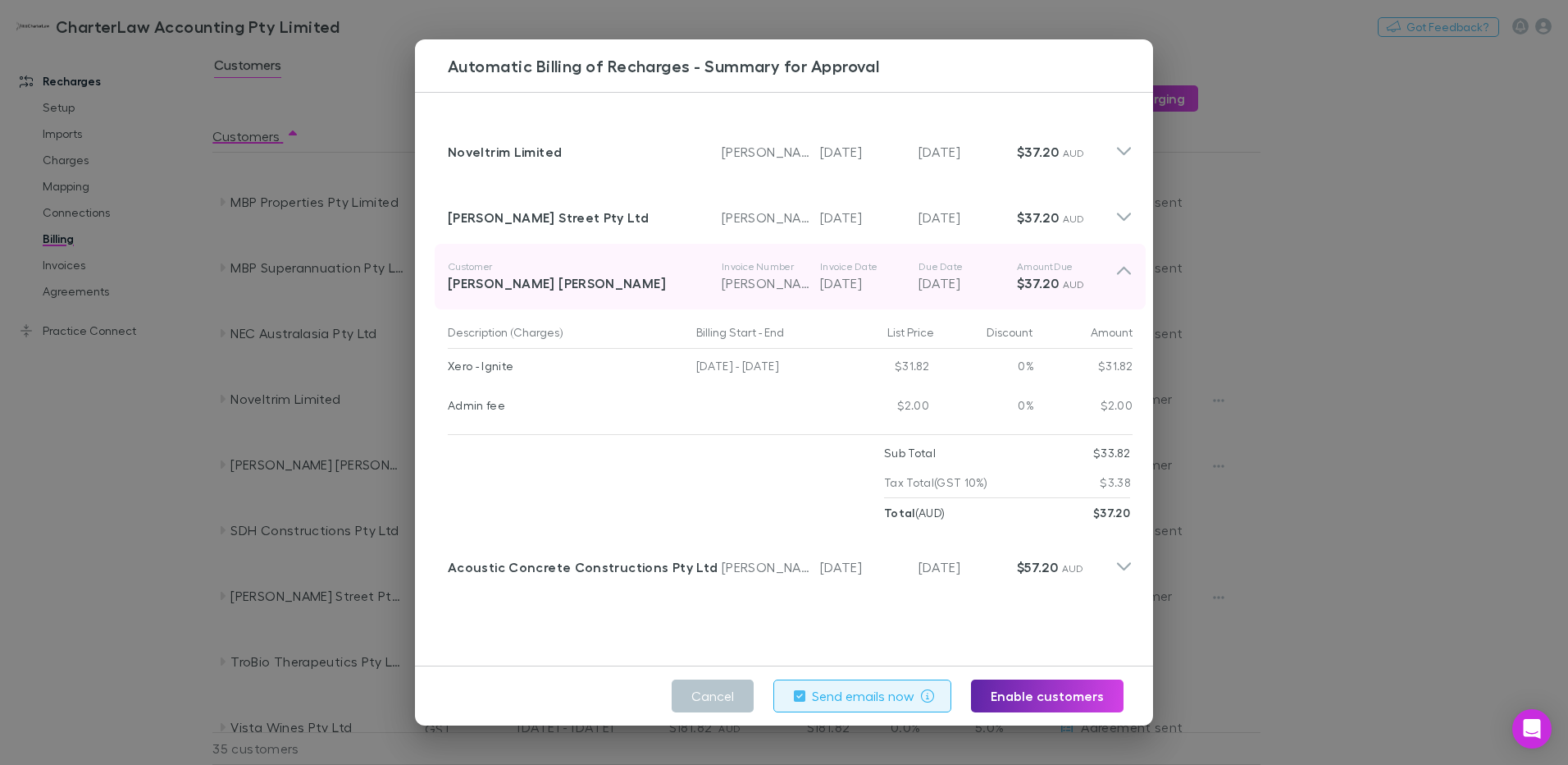
click at [1116, 283] on icon at bounding box center [1124, 276] width 17 height 33
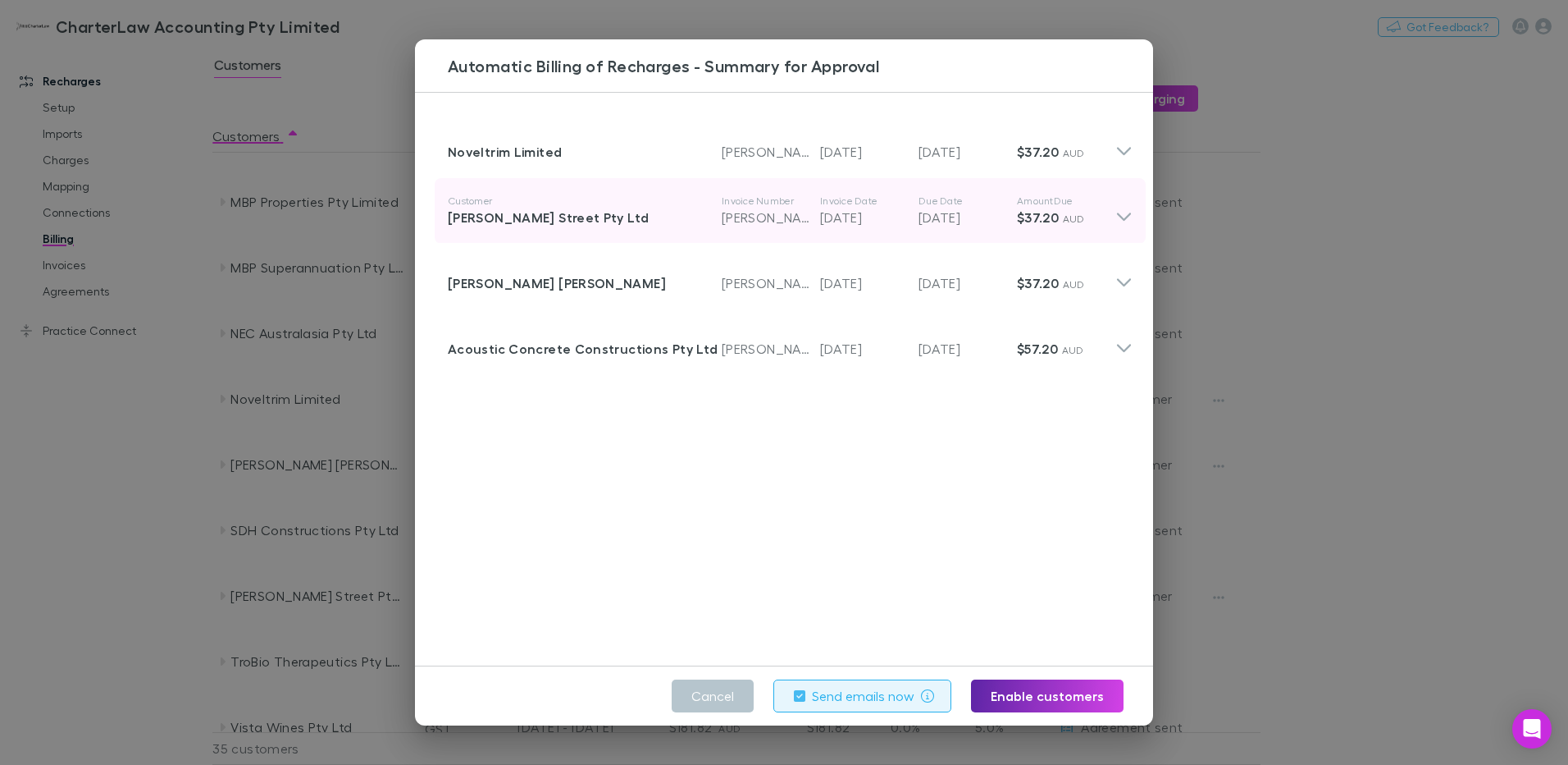
click at [1118, 216] on icon at bounding box center [1124, 217] width 14 height 9
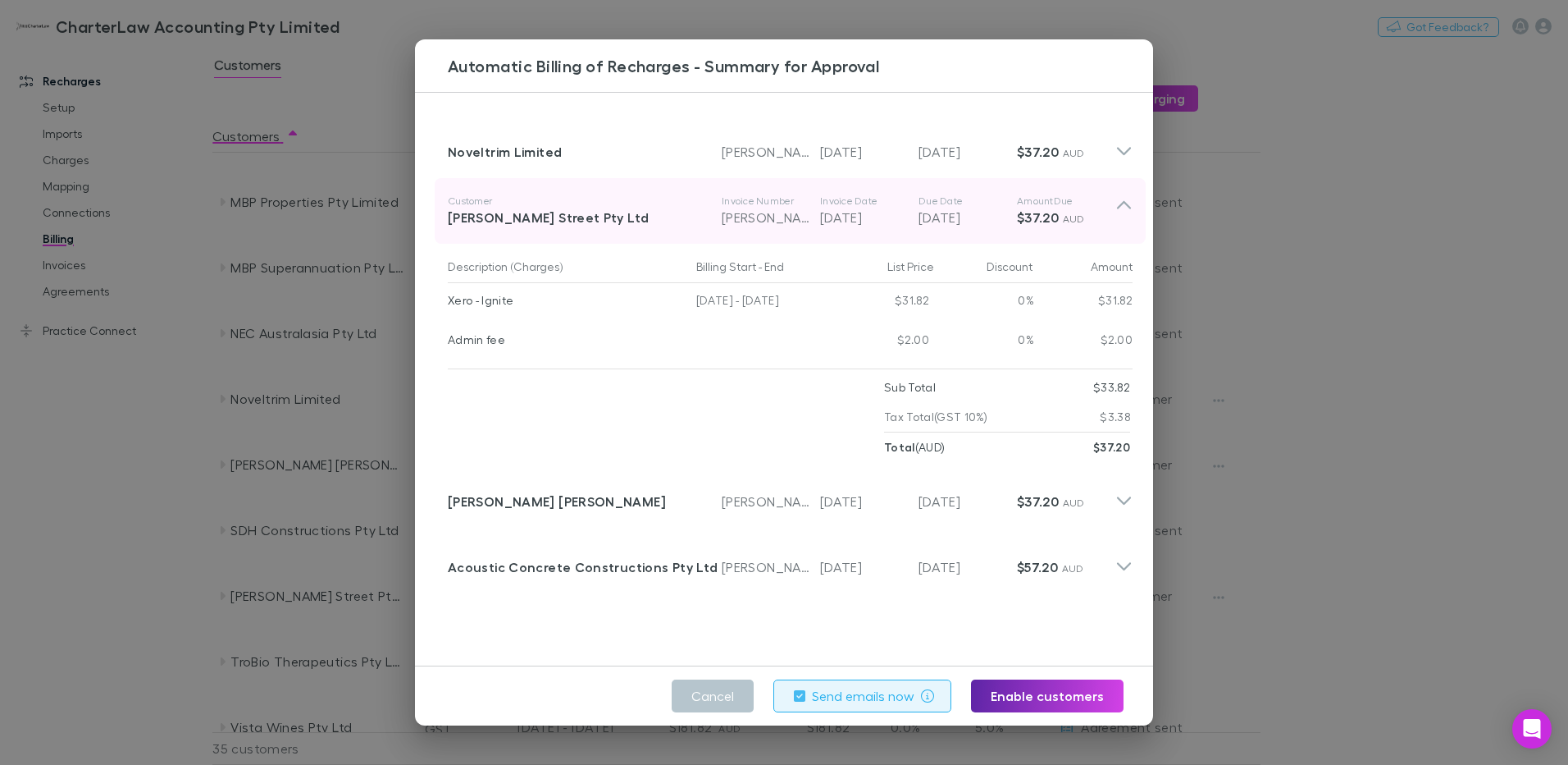
click at [1117, 216] on icon at bounding box center [1124, 210] width 17 height 33
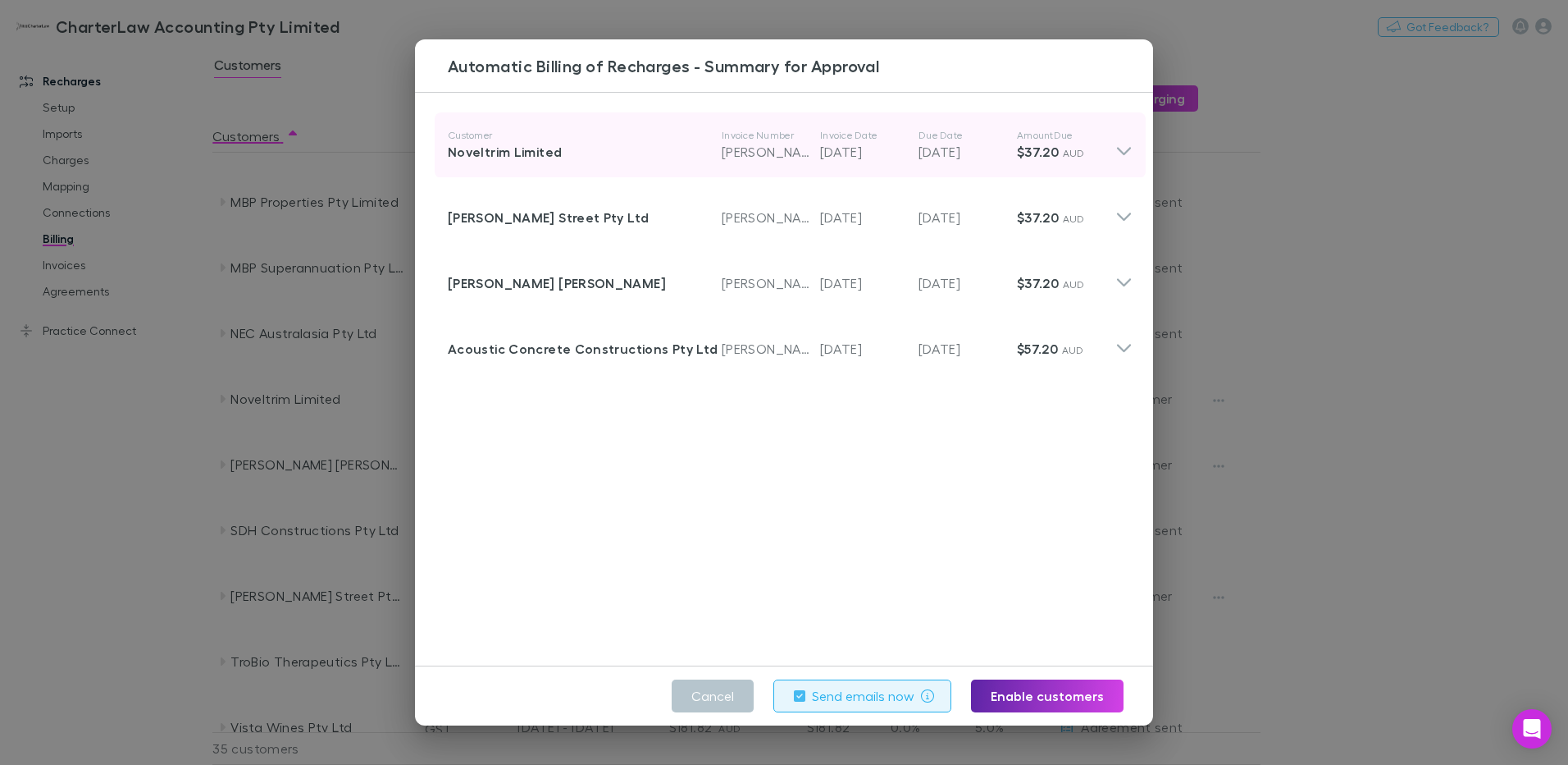
click at [1116, 146] on icon at bounding box center [1124, 145] width 17 height 33
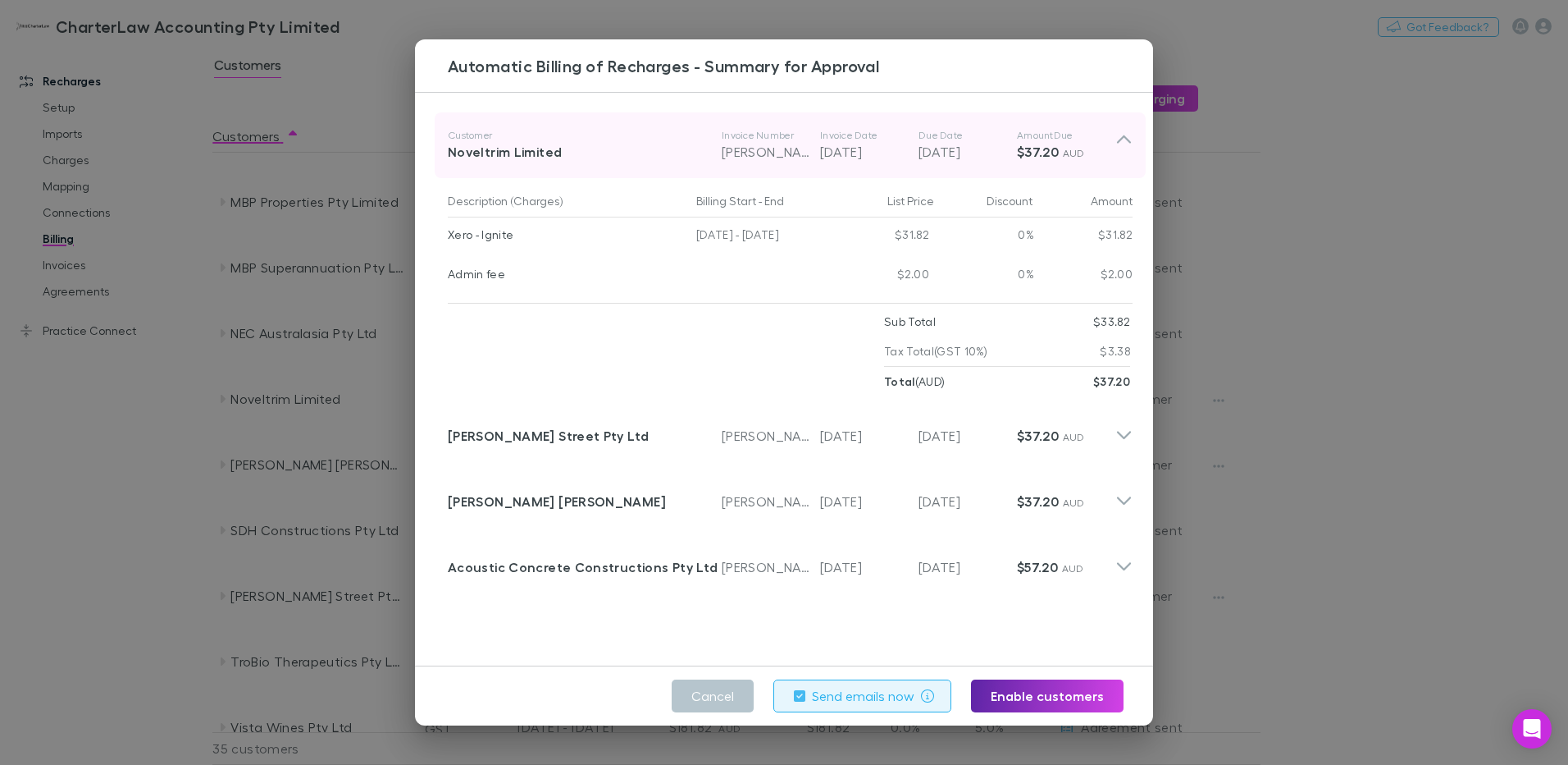
click at [1118, 136] on icon at bounding box center [1124, 139] width 14 height 9
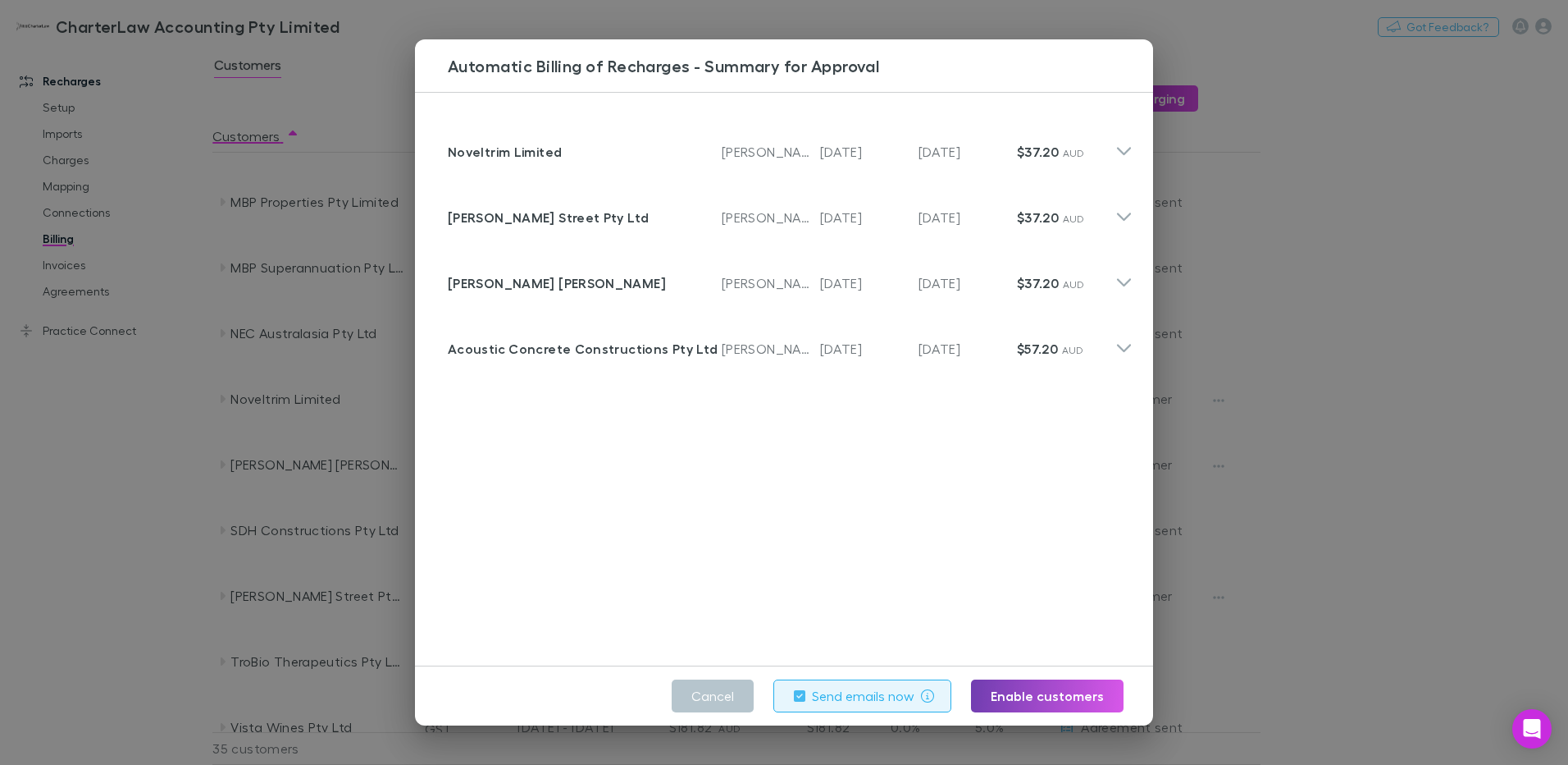
click at [1055, 700] on button "Enable customers" at bounding box center [1047, 696] width 152 height 33
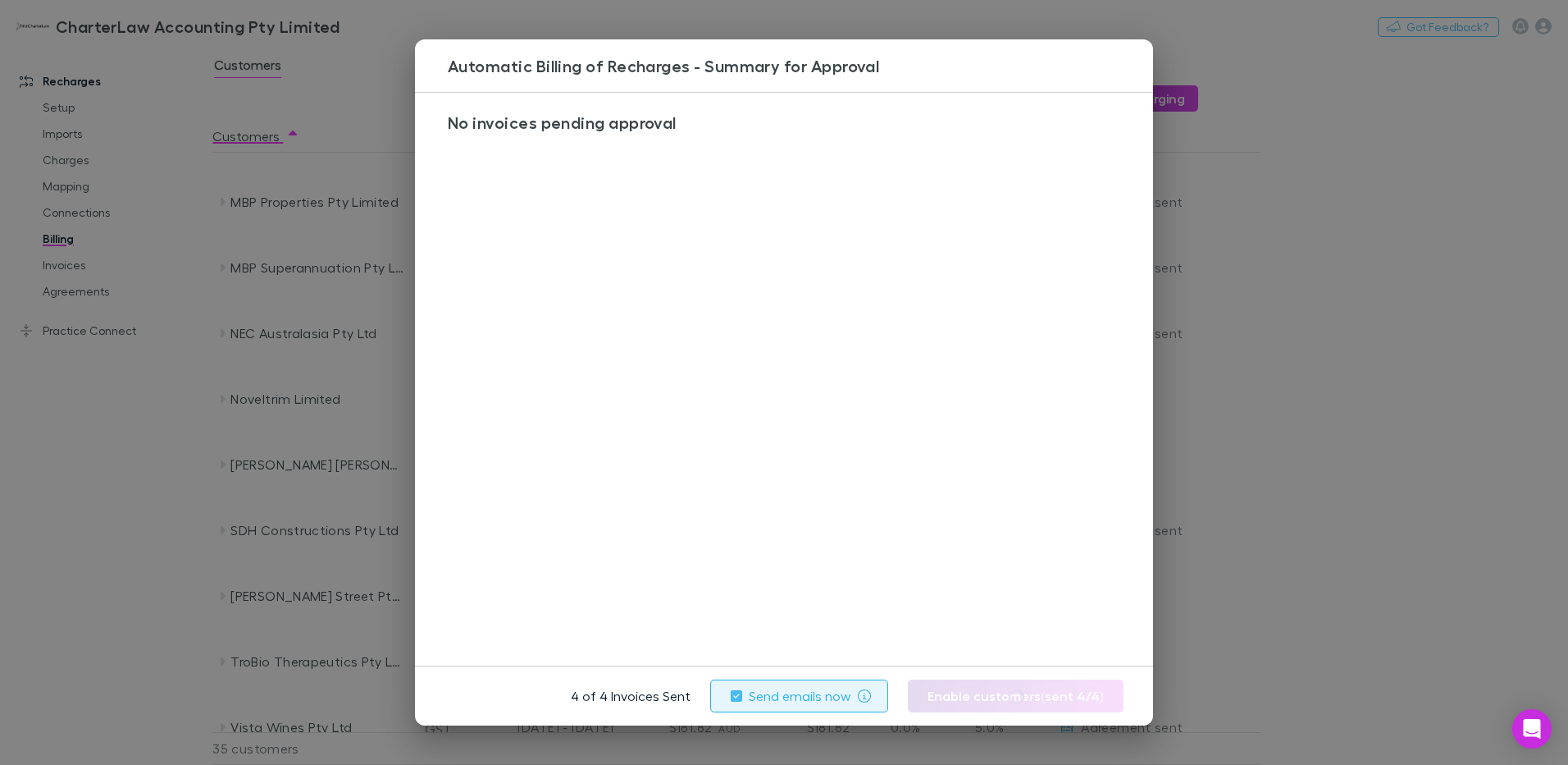
click at [731, 11] on div "Automatic Billing of Recharges - Summary for Approval No invoices pending appro…" at bounding box center [784, 382] width 1568 height 765
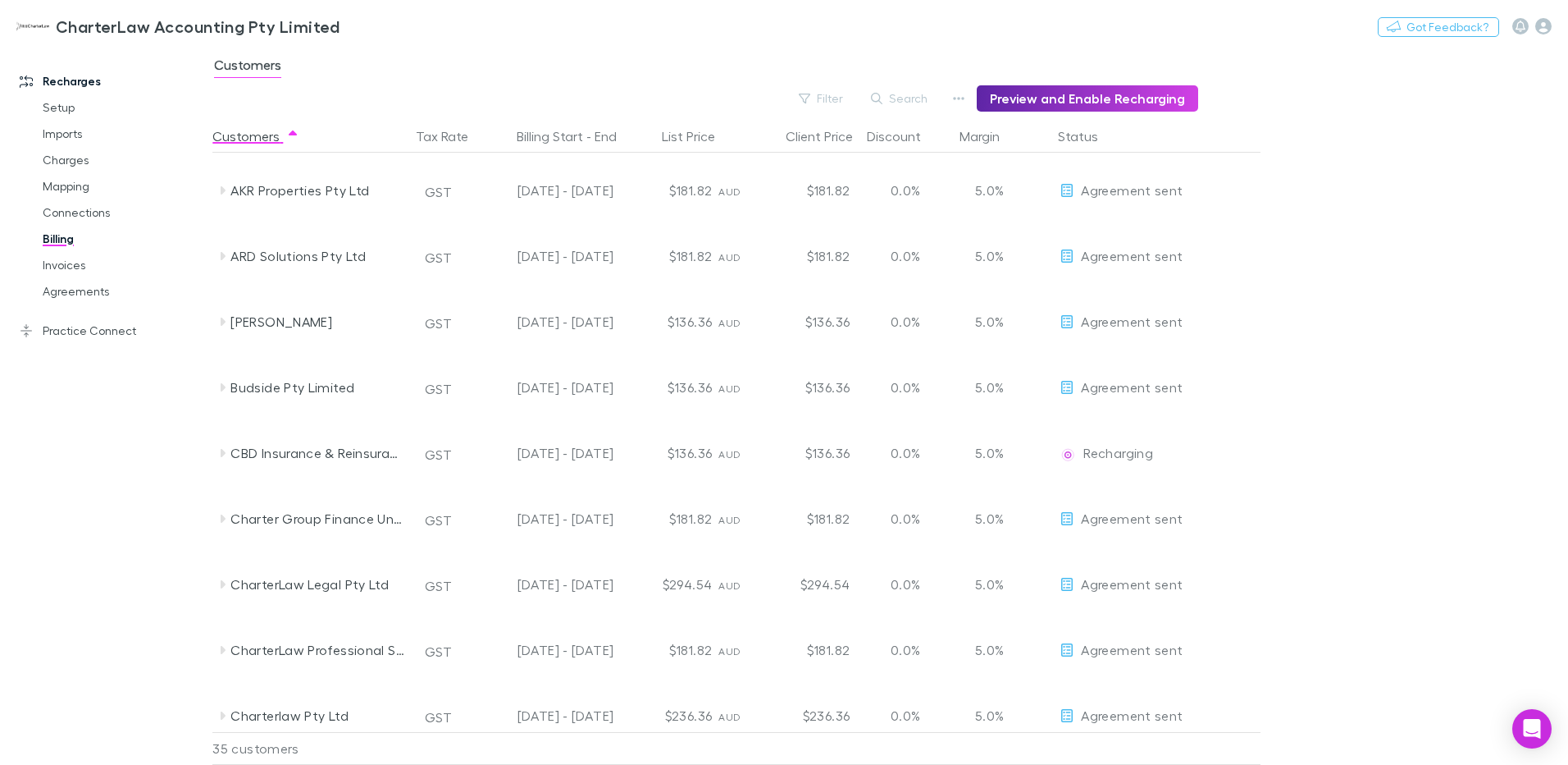
scroll to position [0, 0]
